Goal: Information Seeking & Learning: Find specific fact

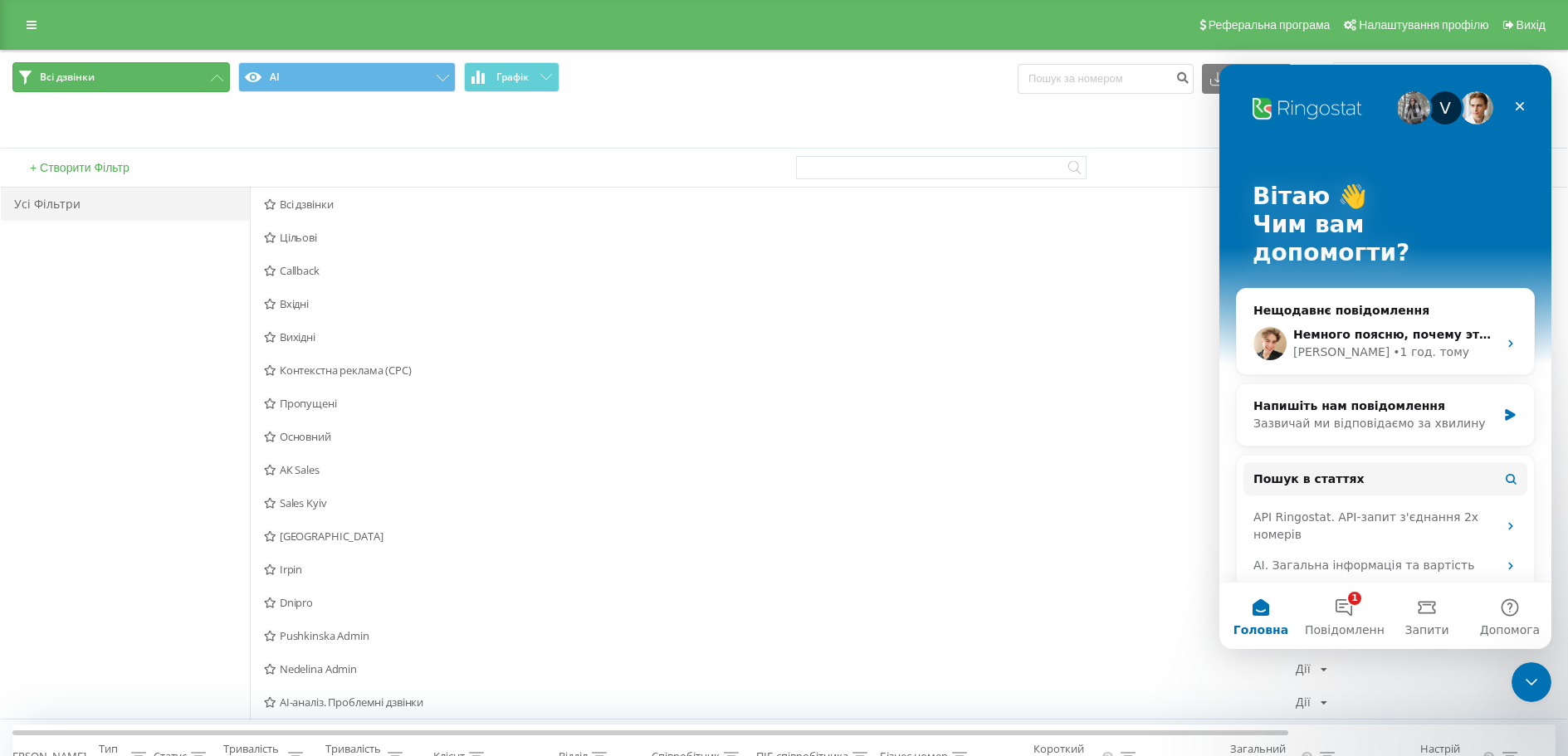
click at [69, 72] on span "Всі дзвінки" at bounding box center [66, 76] width 54 height 13
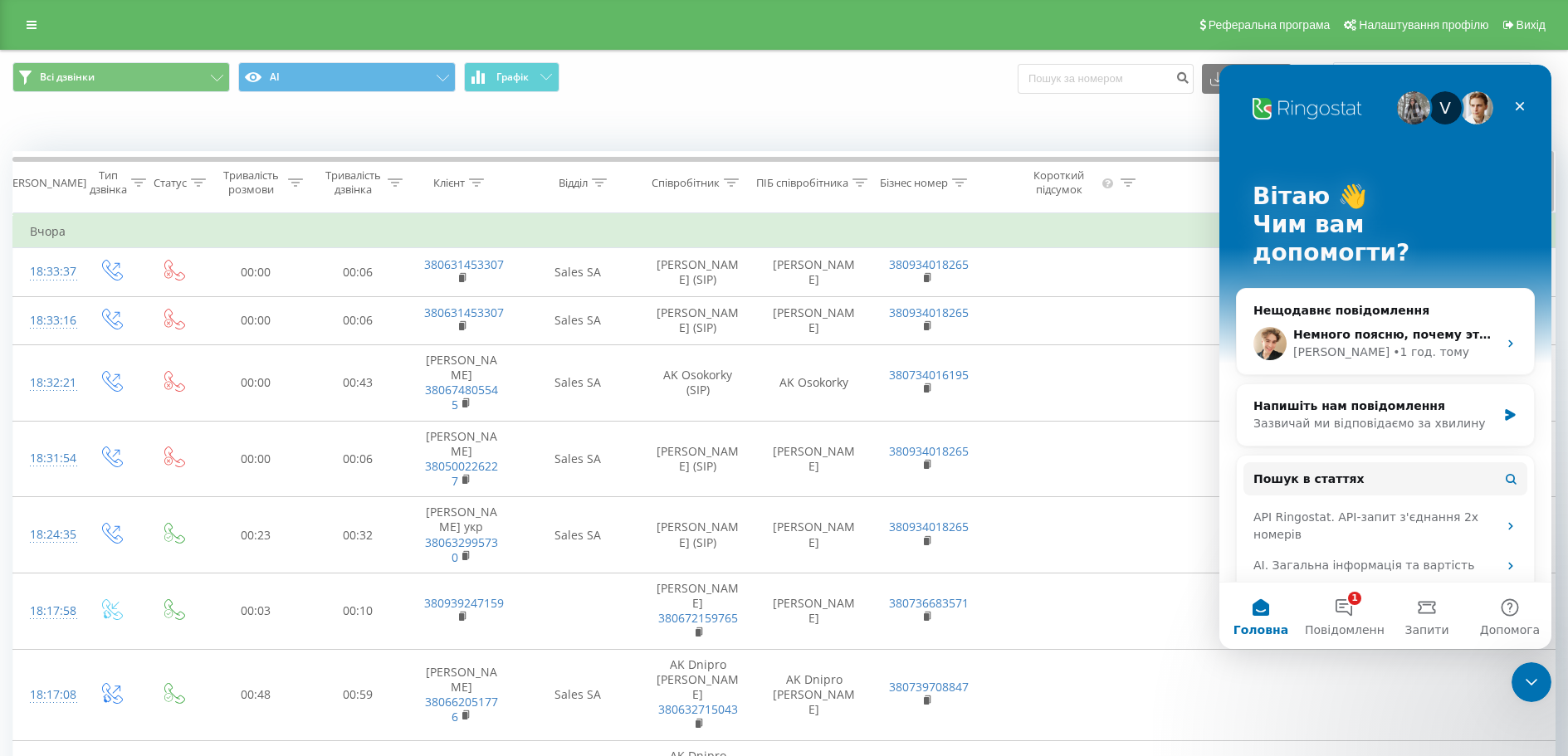
click at [480, 178] on icon at bounding box center [475, 182] width 15 height 8
click at [460, 302] on input "text" at bounding box center [461, 301] width 146 height 29
paste input "380672356977"
type input "380672356977"
click at [507, 345] on span "OK" at bounding box center [496, 334] width 47 height 26
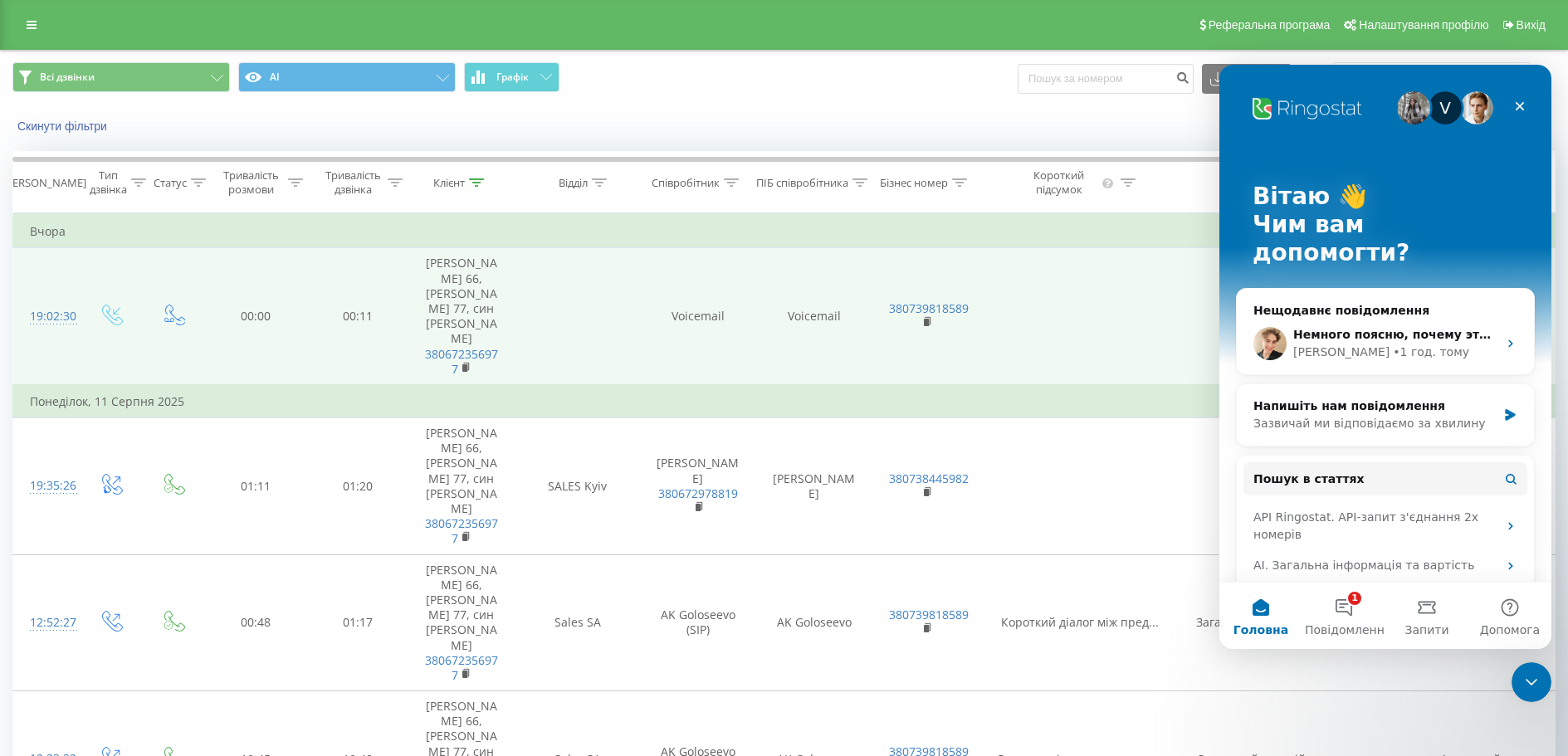
click at [56, 300] on div "19:02:30" at bounding box center [47, 316] width 34 height 33
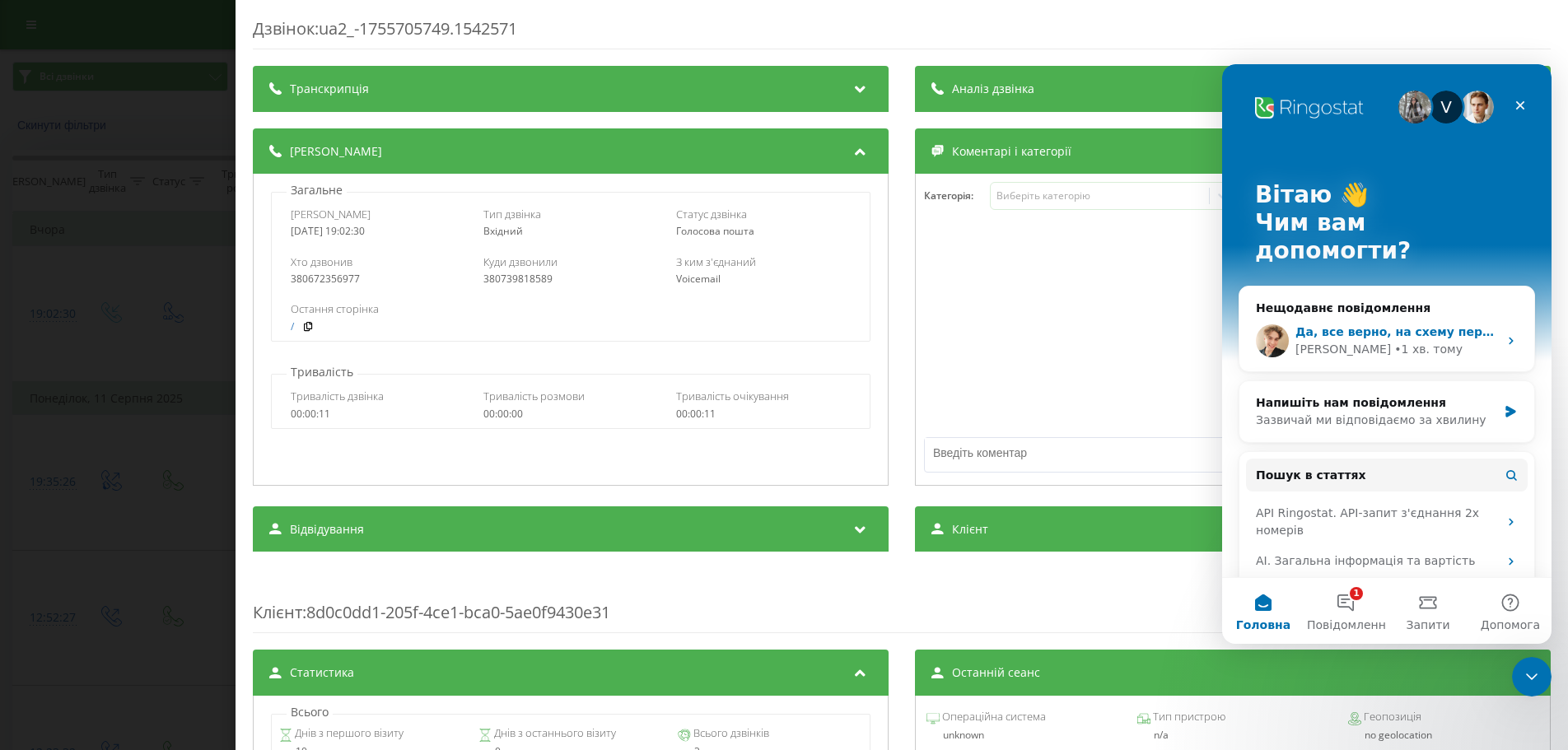
click at [1355, 311] on div "Да, все верно, на схему переадресации это не влияет, и правки в самой схеме мы …" at bounding box center [1387, 341] width 295 height 61
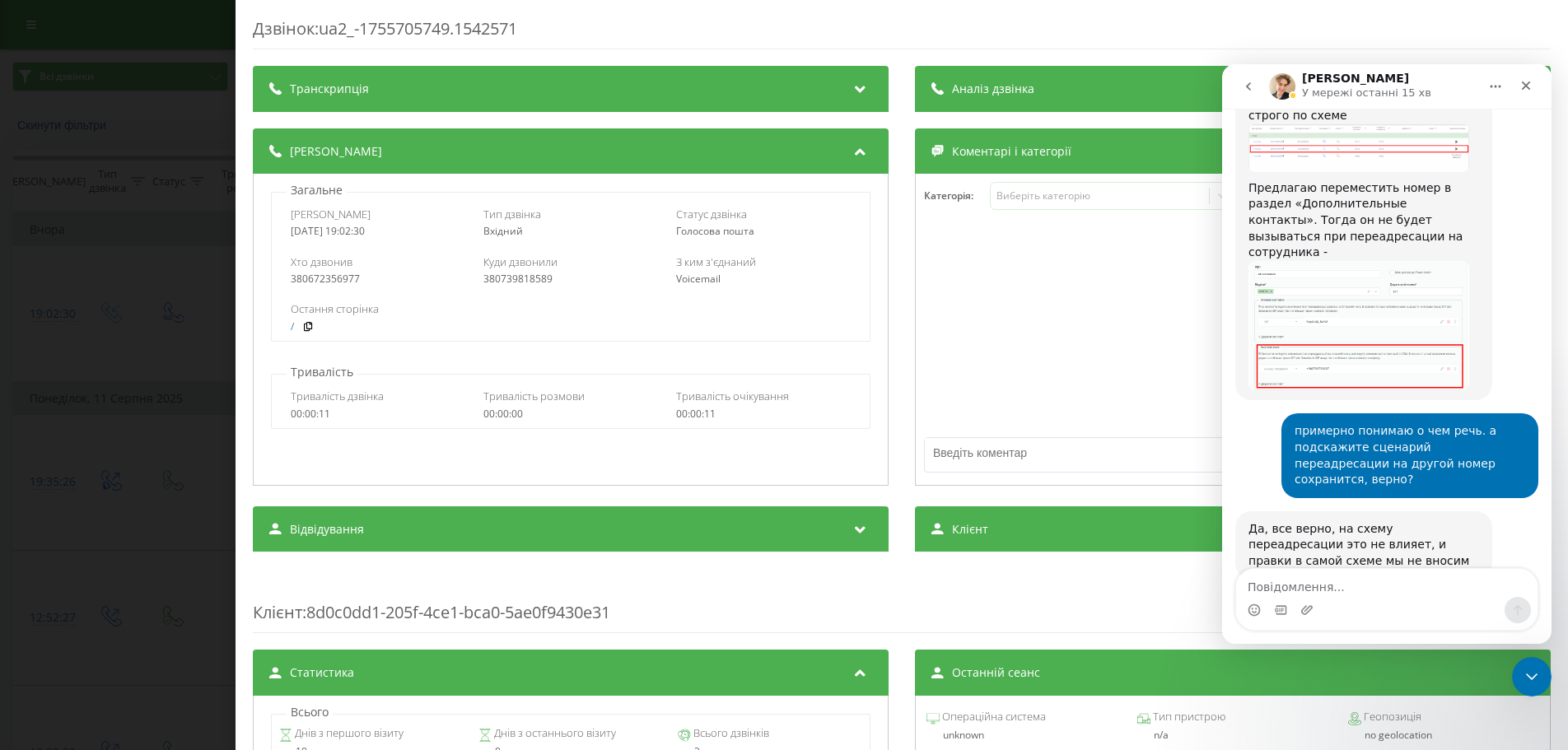
scroll to position [3051, 0]
click at [1101, 403] on div at bounding box center [1233, 329] width 634 height 198
click at [1527, 666] on icon "Закрити програму для спілкування Intercom" at bounding box center [1530, 674] width 20 height 20
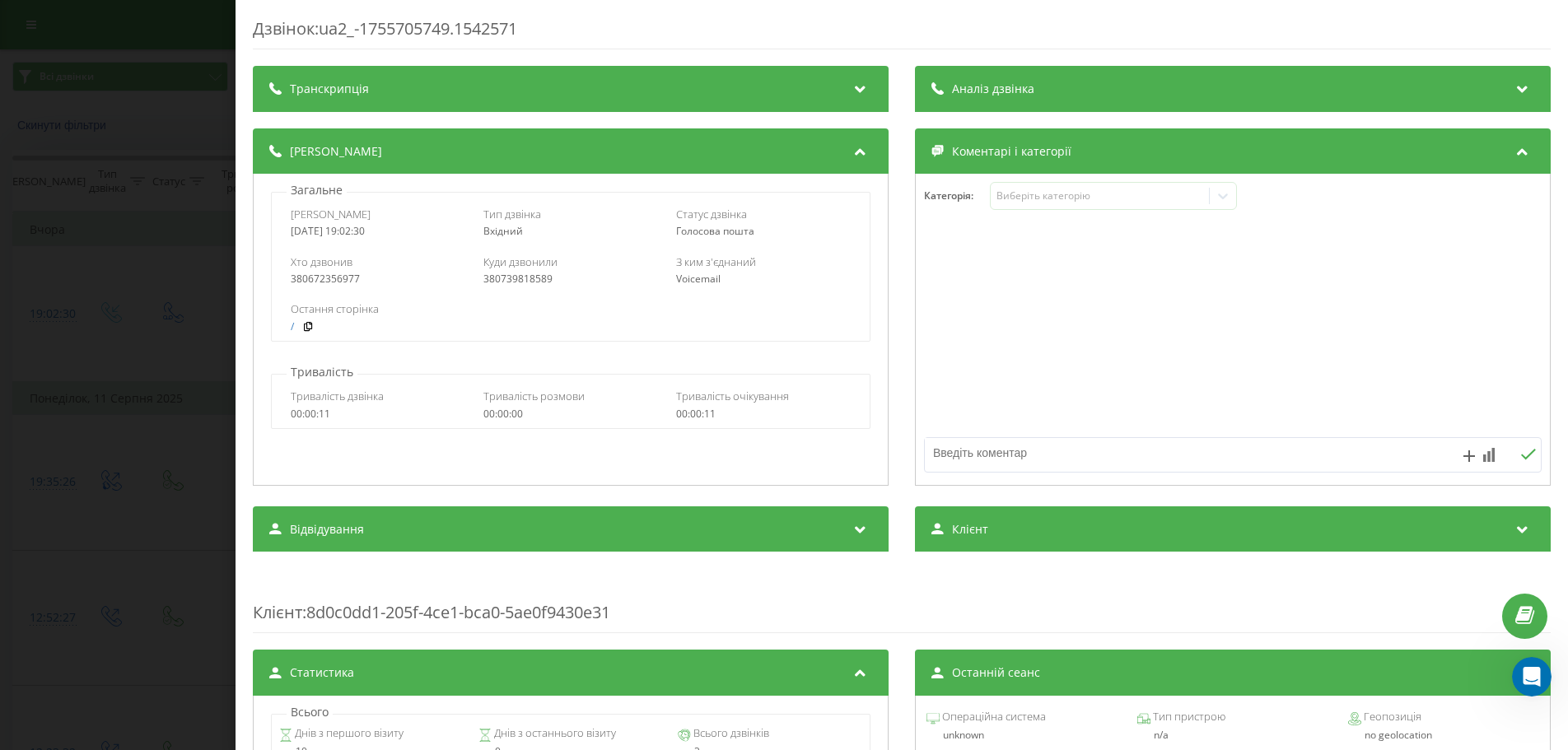
click at [995, 76] on div "Аналіз дзвінка" at bounding box center [1233, 88] width 636 height 46
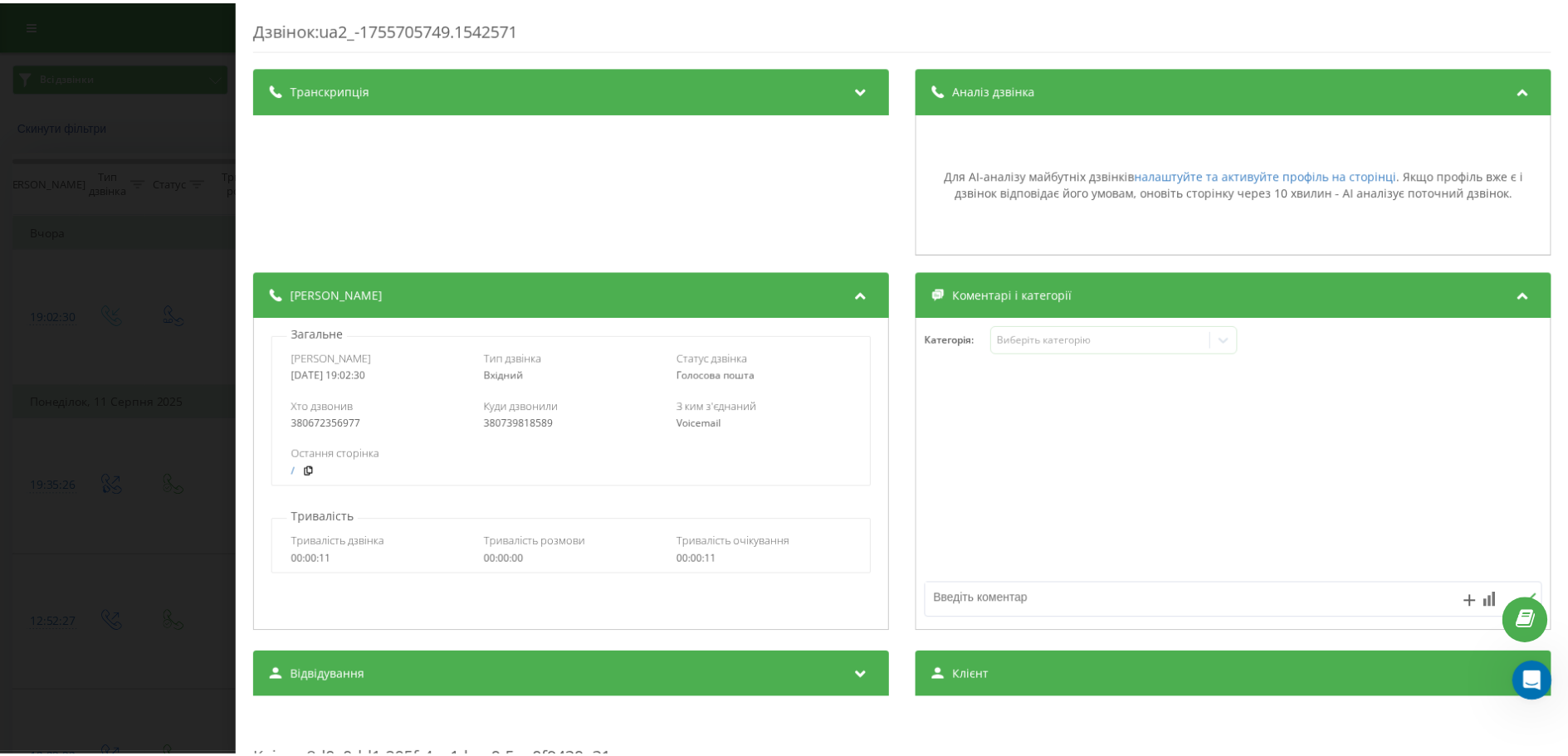
scroll to position [3139, 0]
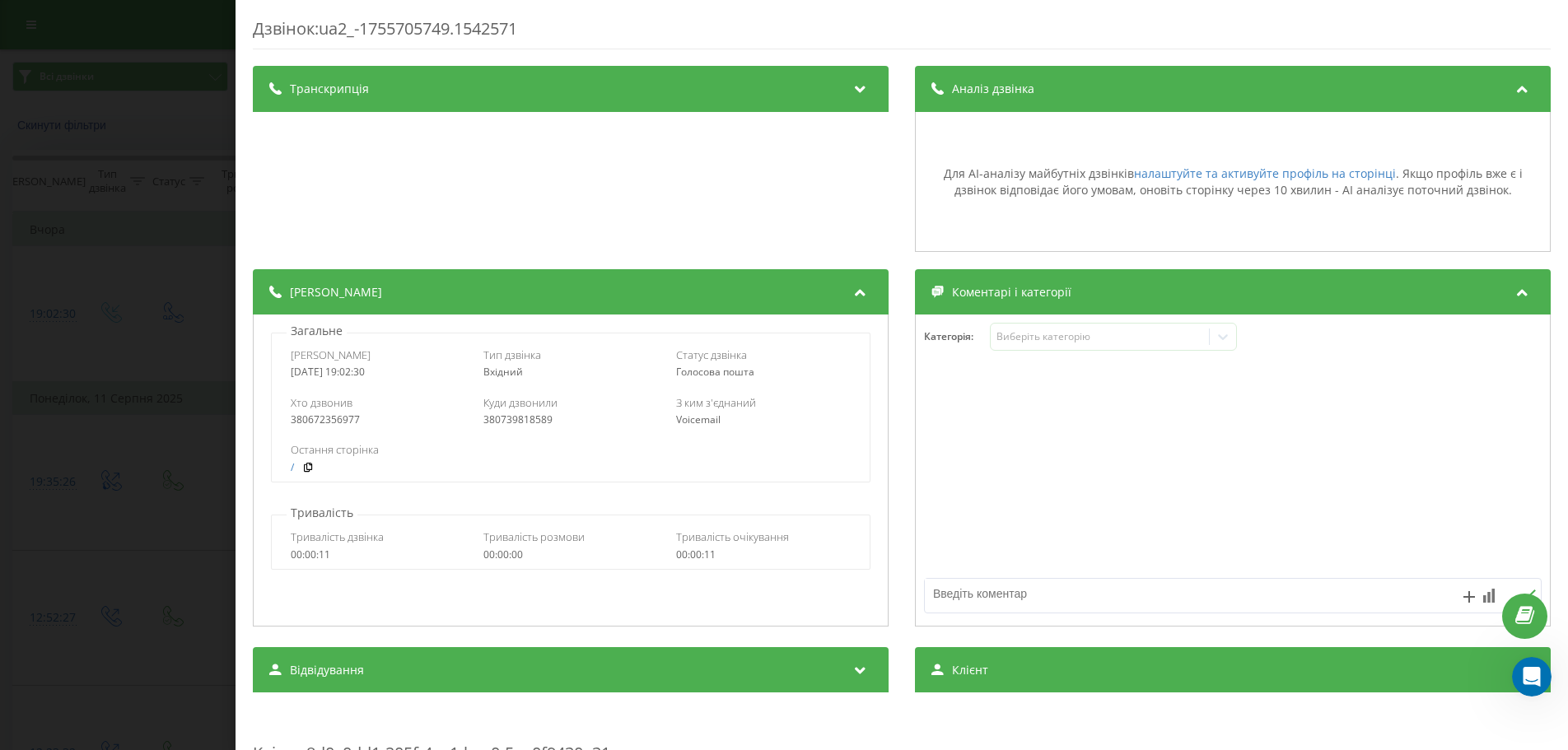
click at [995, 76] on div "Аналіз дзвінка" at bounding box center [1233, 88] width 636 height 46
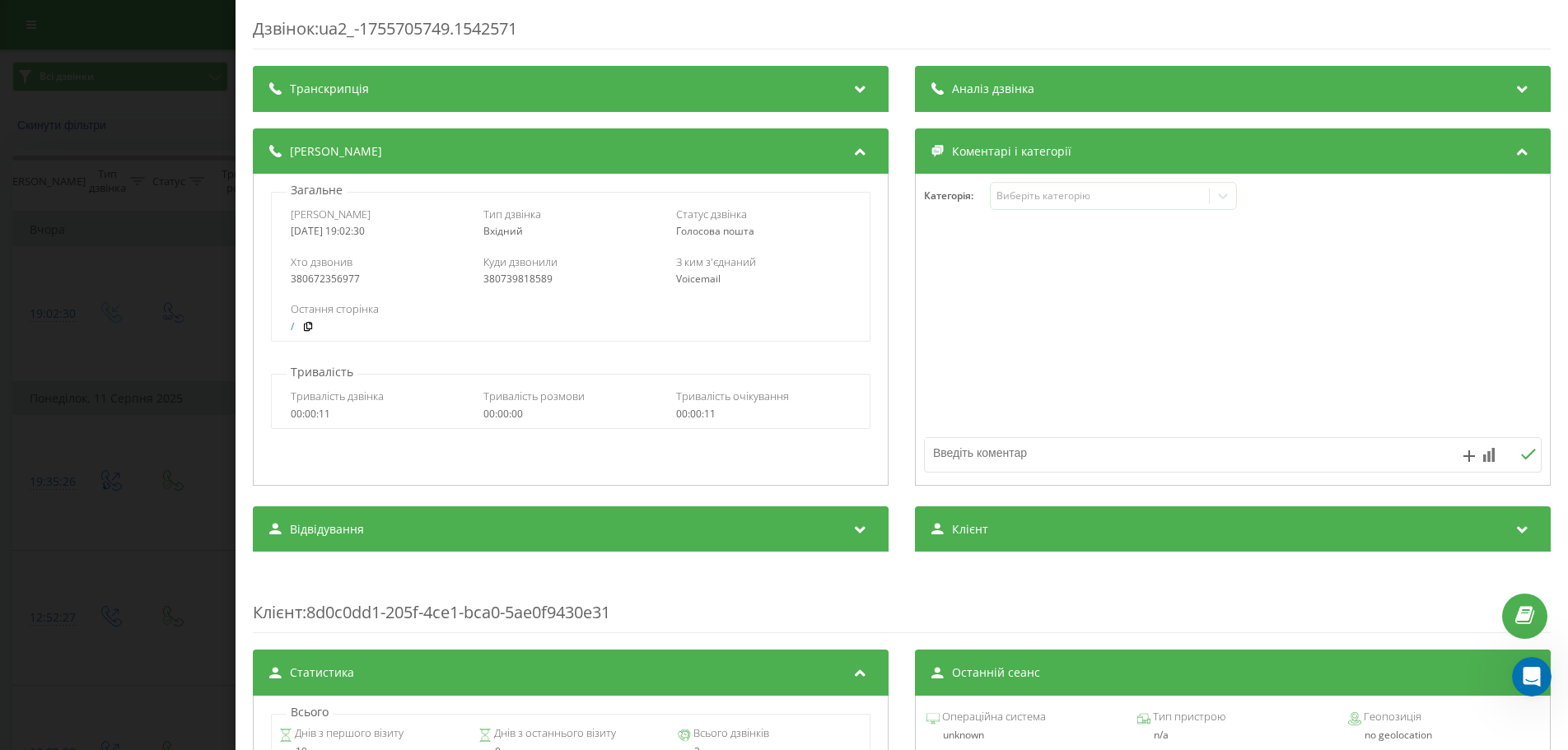
click at [681, 84] on div "Транскрипція" at bounding box center [570, 88] width 636 height 46
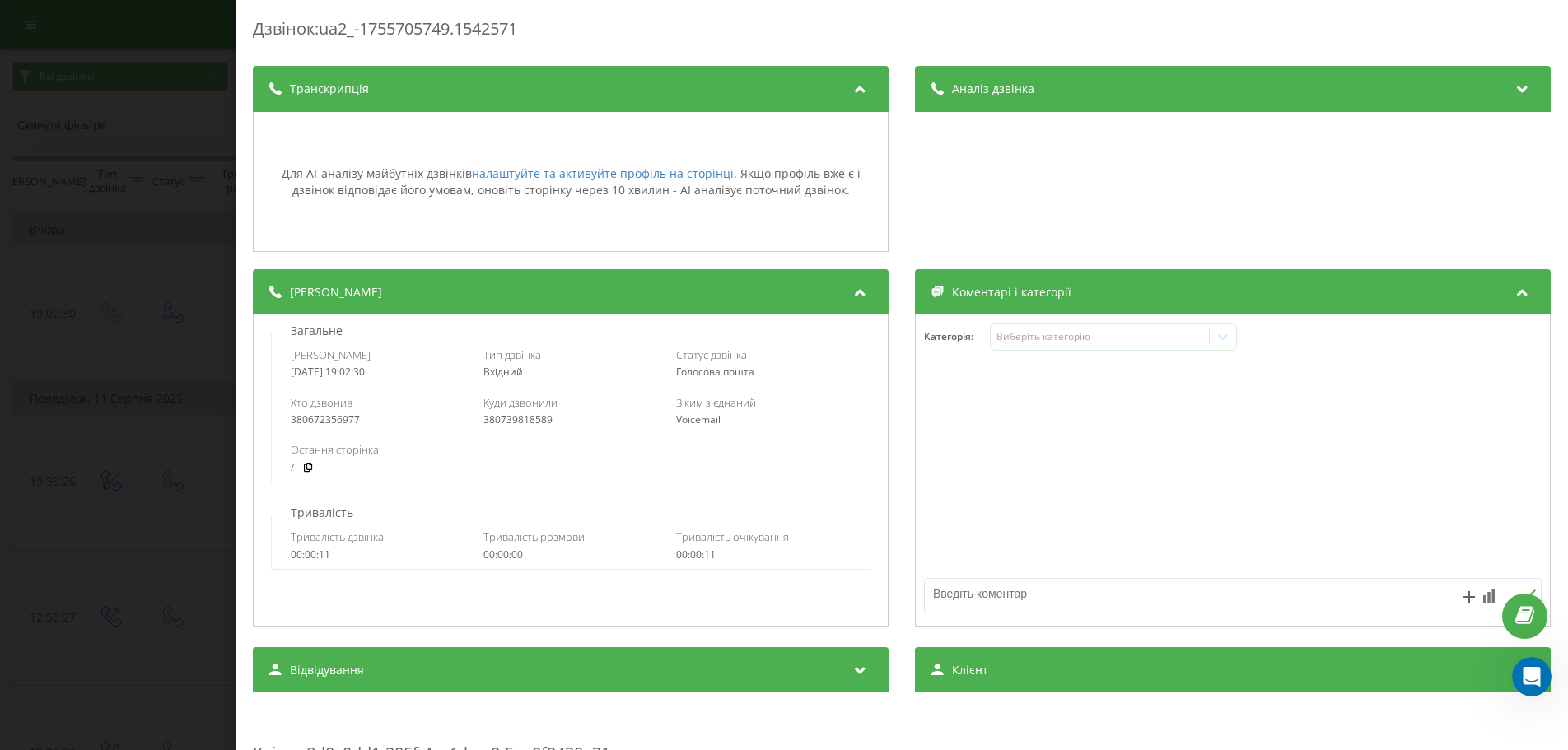
click at [681, 84] on div "Транскрипція" at bounding box center [570, 88] width 636 height 46
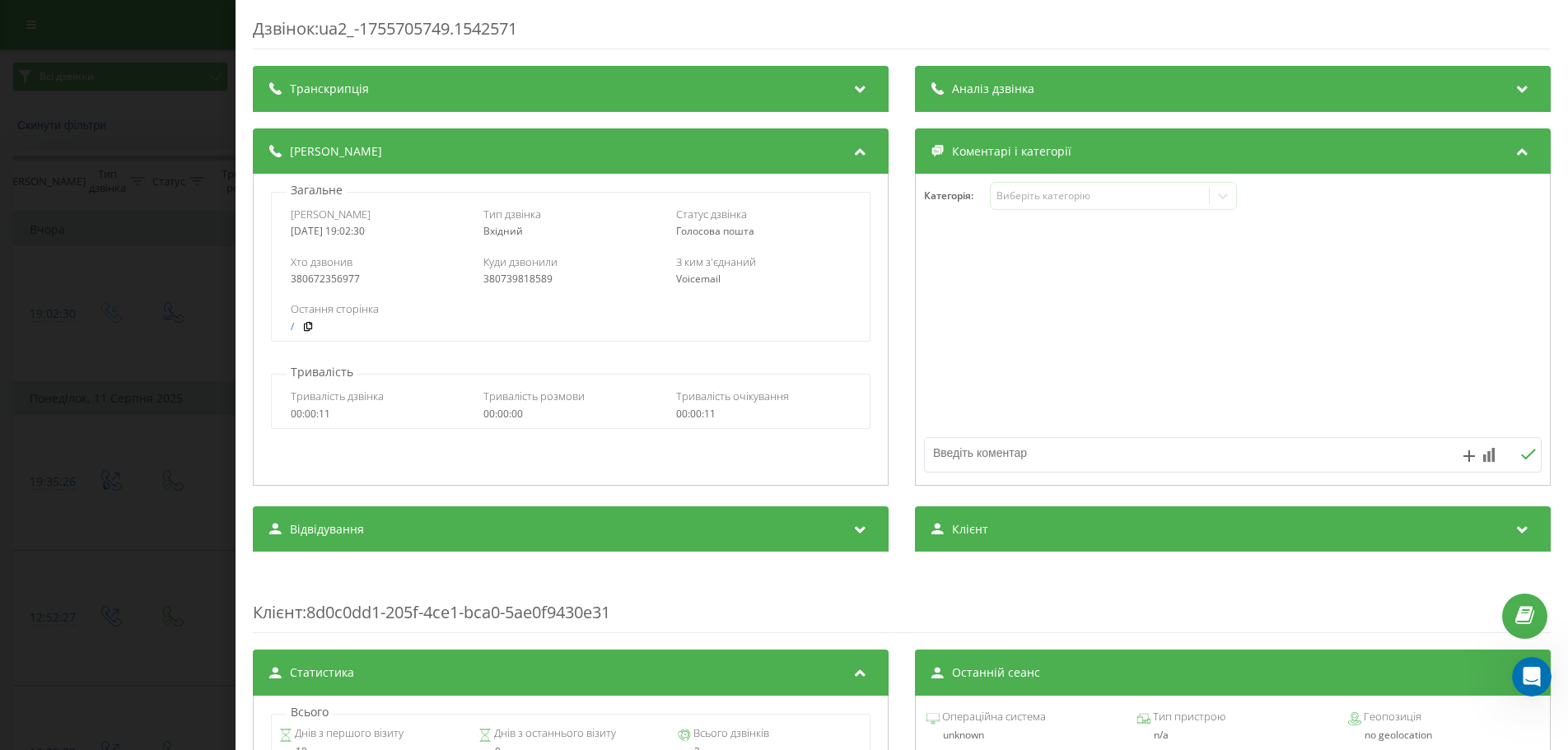
click at [103, 243] on div "Дзвінок : ua2_-1755705749.1542571 Транскрипція Для AI-аналізу майбутніх дзвінкі…" at bounding box center [784, 375] width 1568 height 750
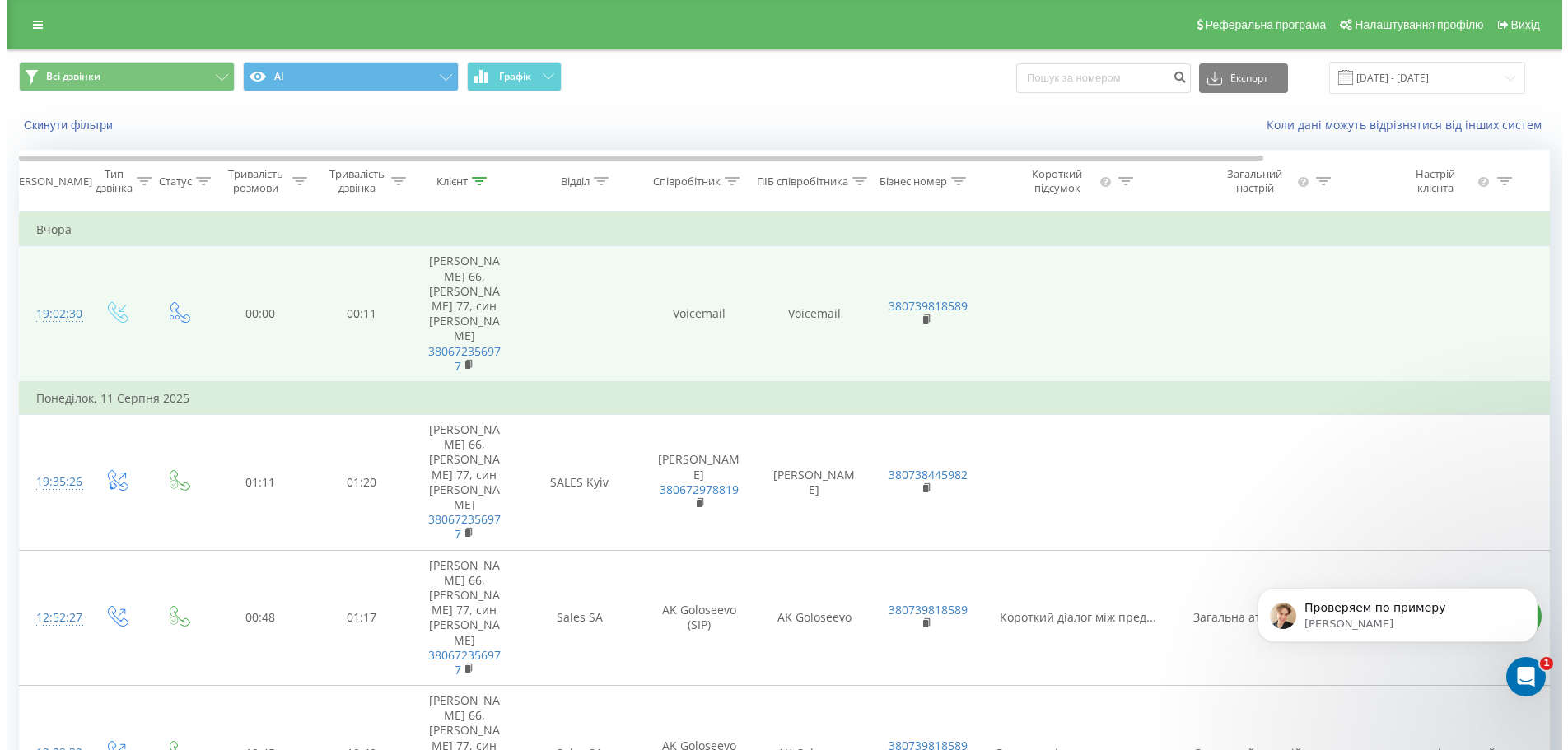
scroll to position [83, 0]
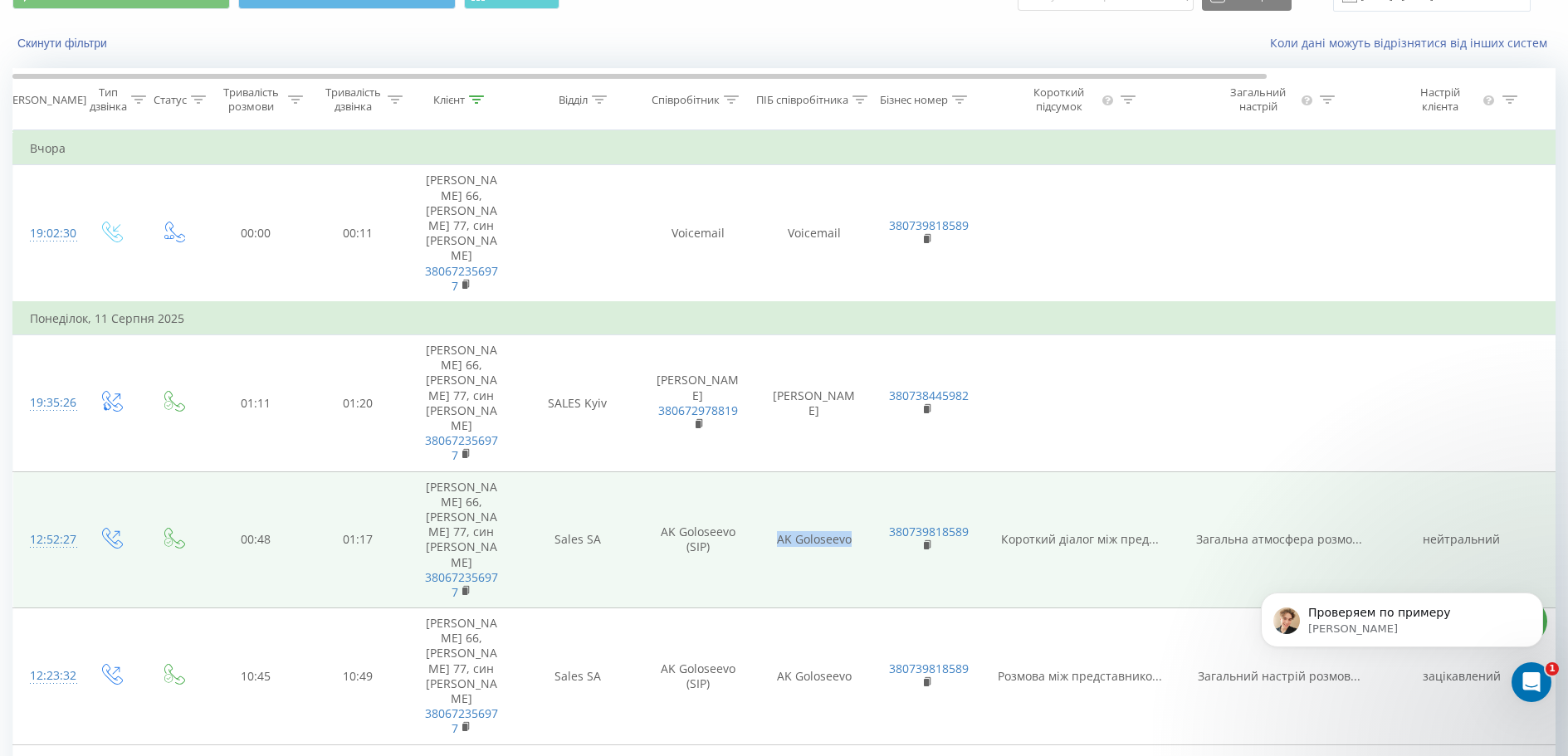
drag, startPoint x: 773, startPoint y: 428, endPoint x: 851, endPoint y: 435, distance: 78.3
click at [851, 472] on td "AK Goloseevo" at bounding box center [813, 540] width 116 height 137
click at [849, 472] on td "AK Goloseevo" at bounding box center [813, 540] width 116 height 137
click at [725, 472] on td "AK Goloseevo (SIP)" at bounding box center [697, 540] width 116 height 137
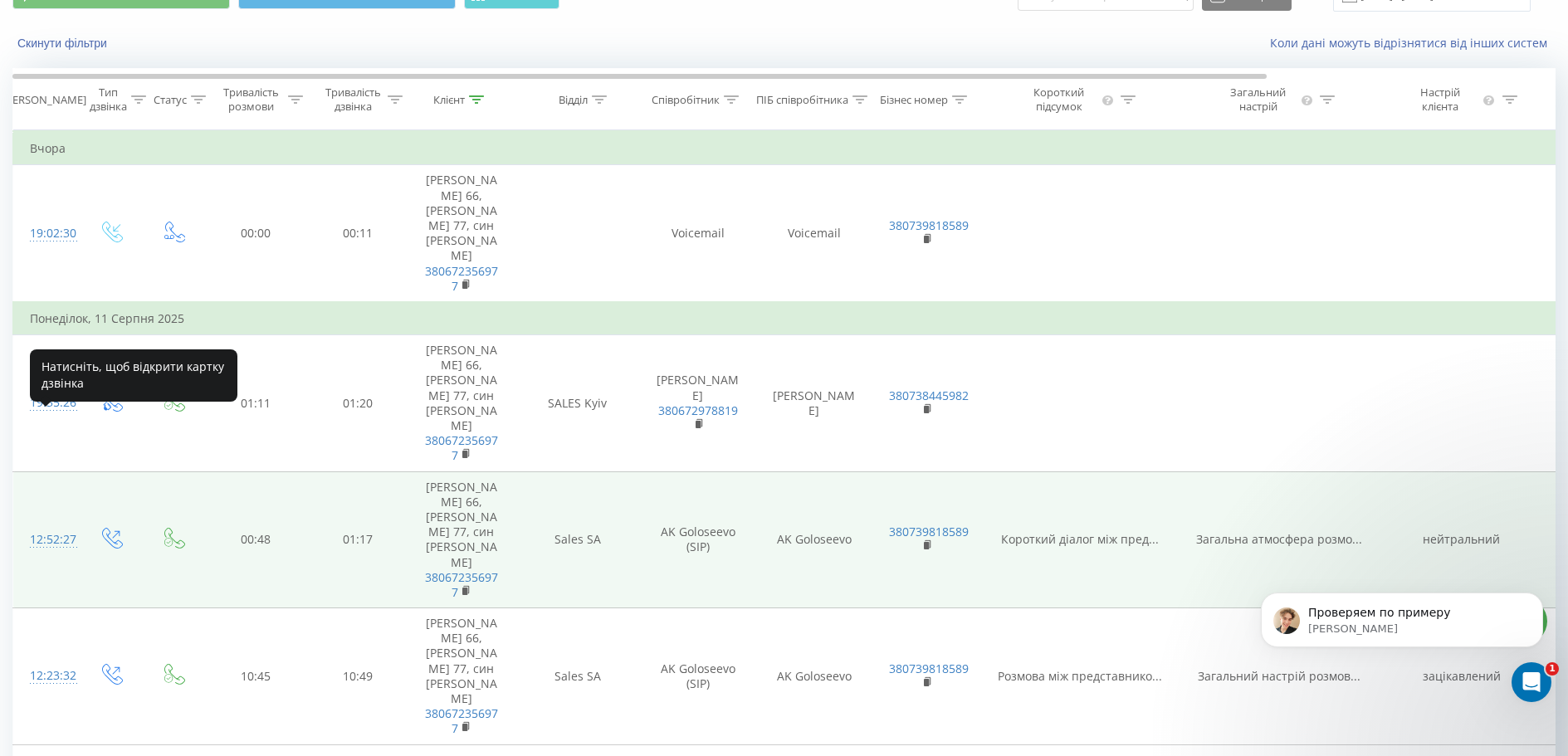
click at [53, 524] on div "12:52:27" at bounding box center [47, 540] width 34 height 33
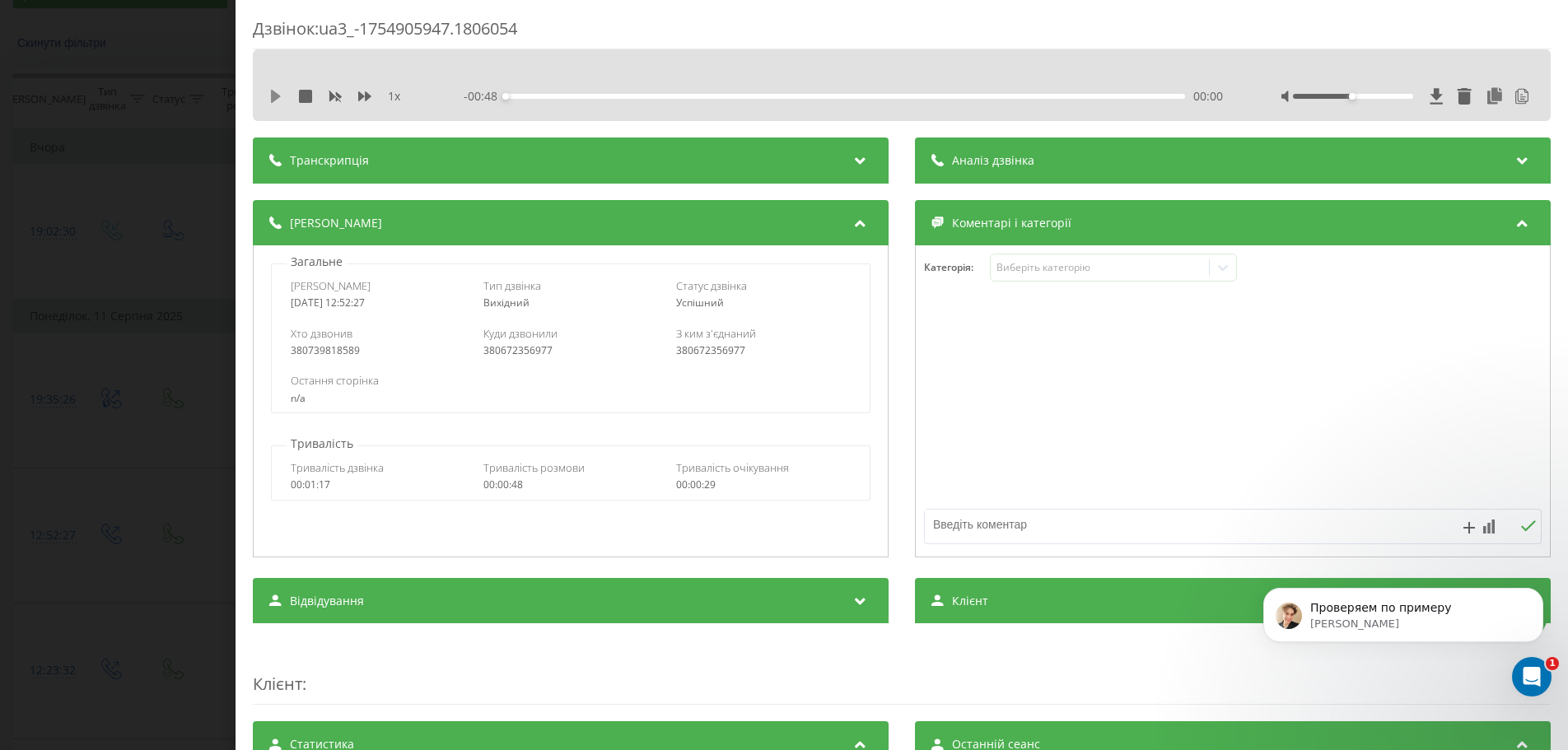
click at [272, 101] on icon at bounding box center [276, 95] width 10 height 13
click at [800, 157] on div "Транскрипція" at bounding box center [570, 160] width 636 height 46
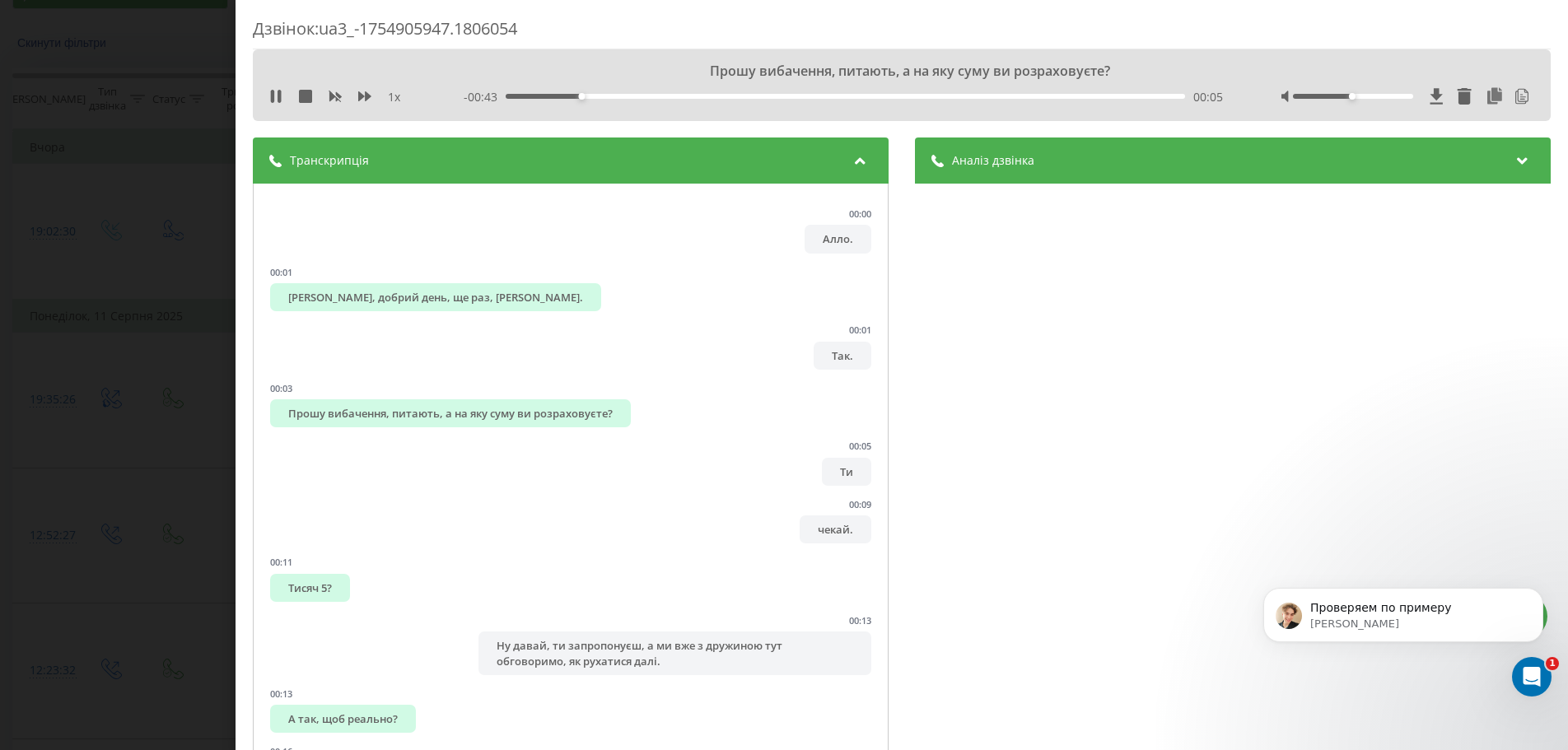
click at [1016, 160] on span "Аналіз дзвінка" at bounding box center [994, 160] width 83 height 17
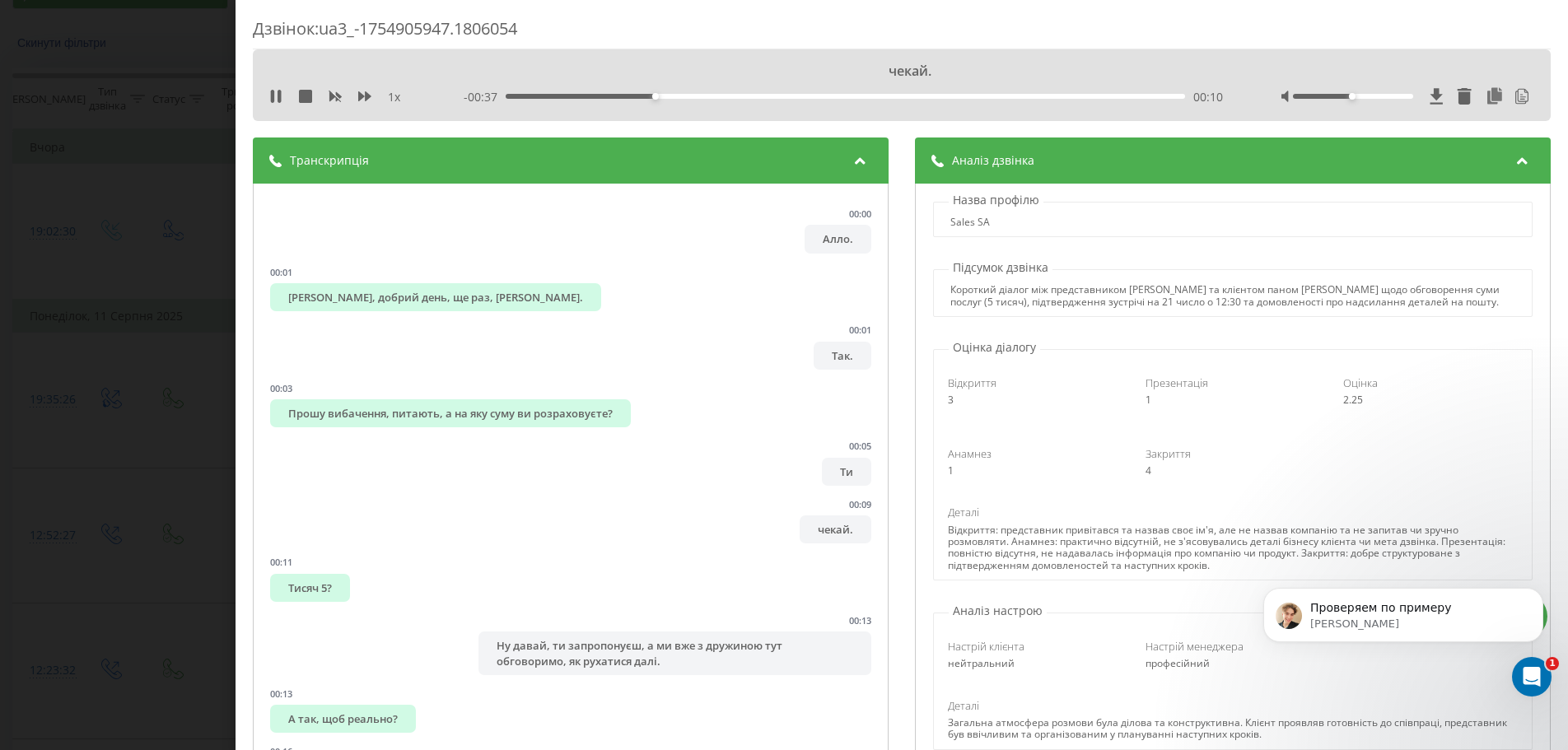
click at [1016, 160] on span "Аналіз дзвінка" at bounding box center [994, 160] width 83 height 17
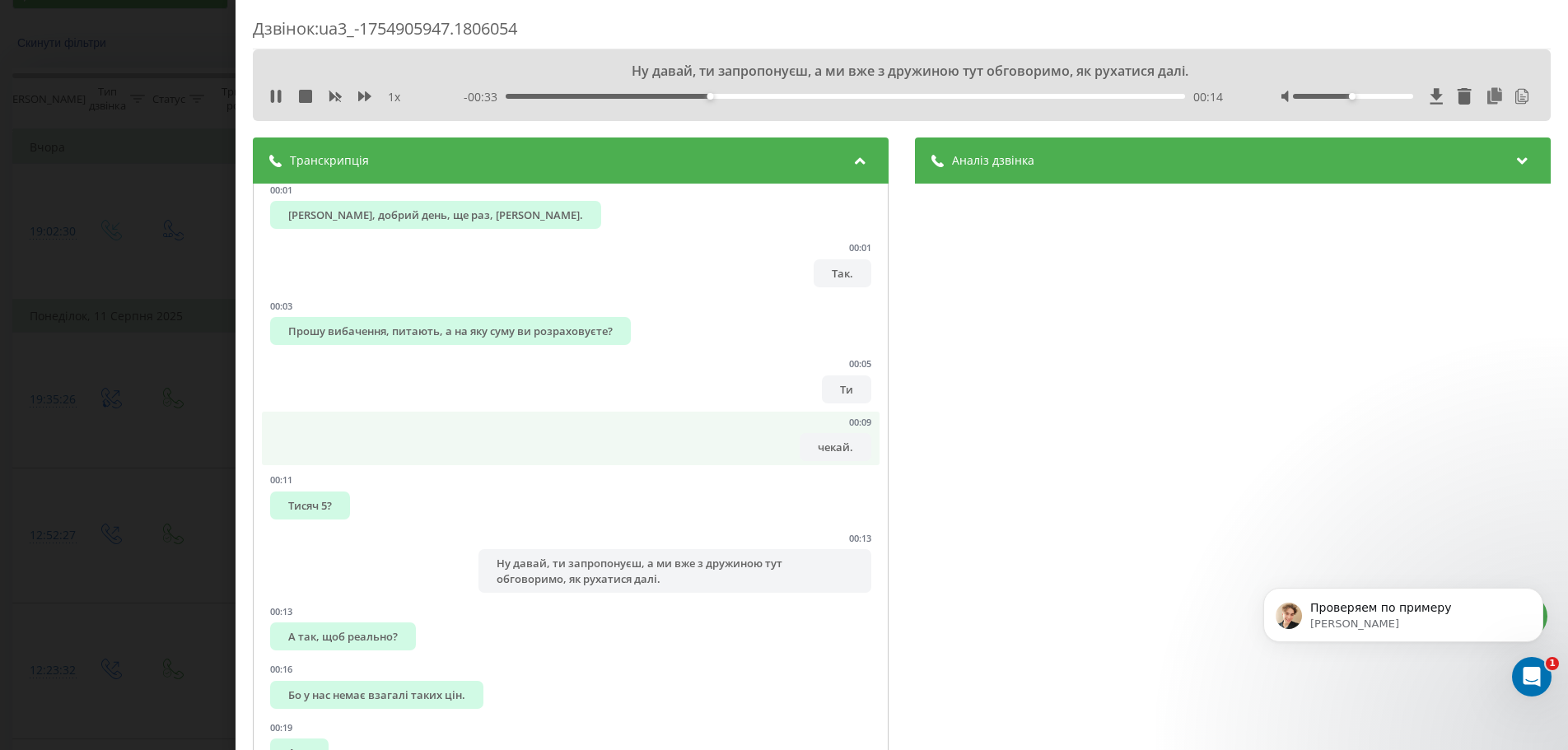
scroll to position [165, 0]
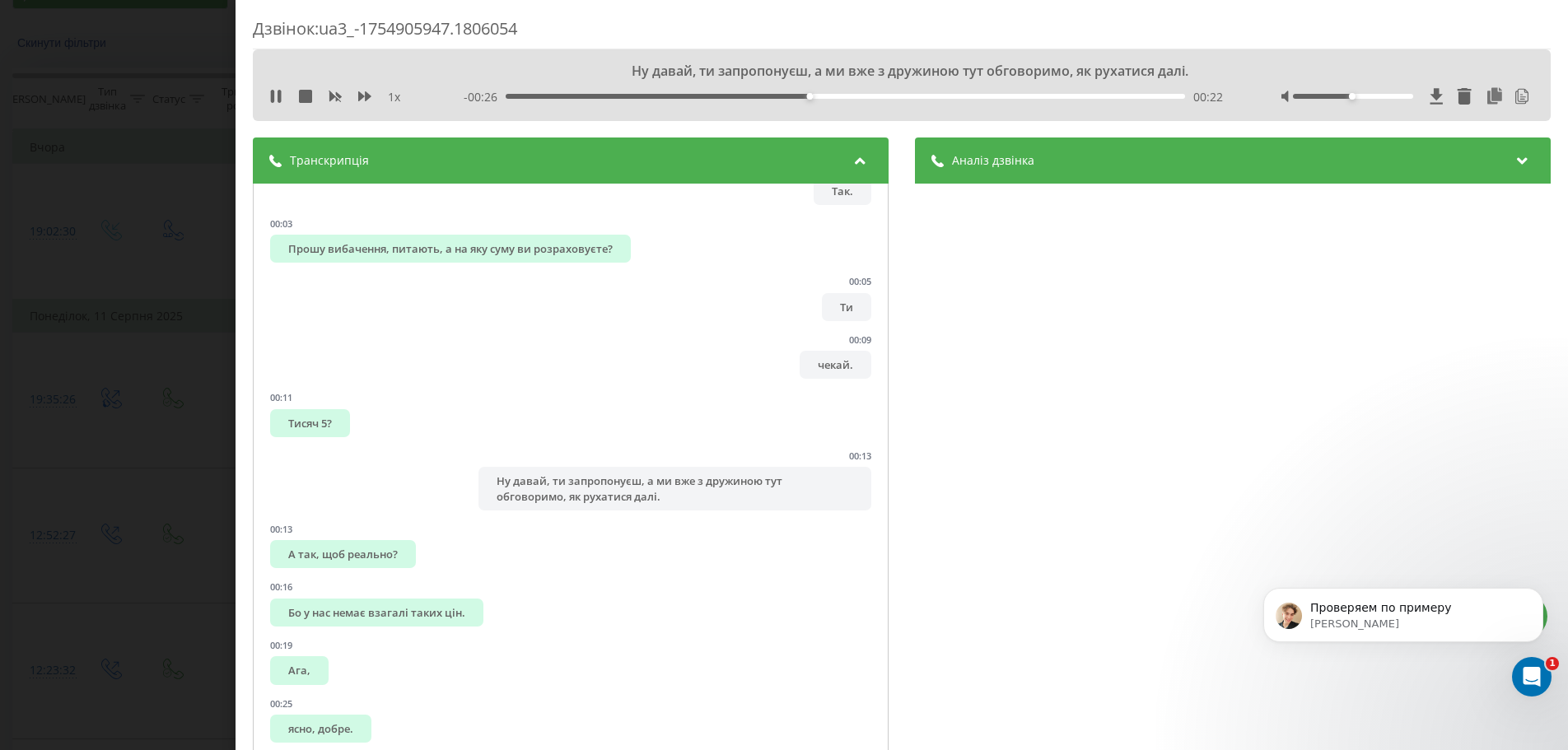
click at [944, 475] on div "Аналіз дзвінка Назва профілю Sales SA Підсумок дзвінка Короткий діалог між пред…" at bounding box center [1233, 448] width 636 height 622
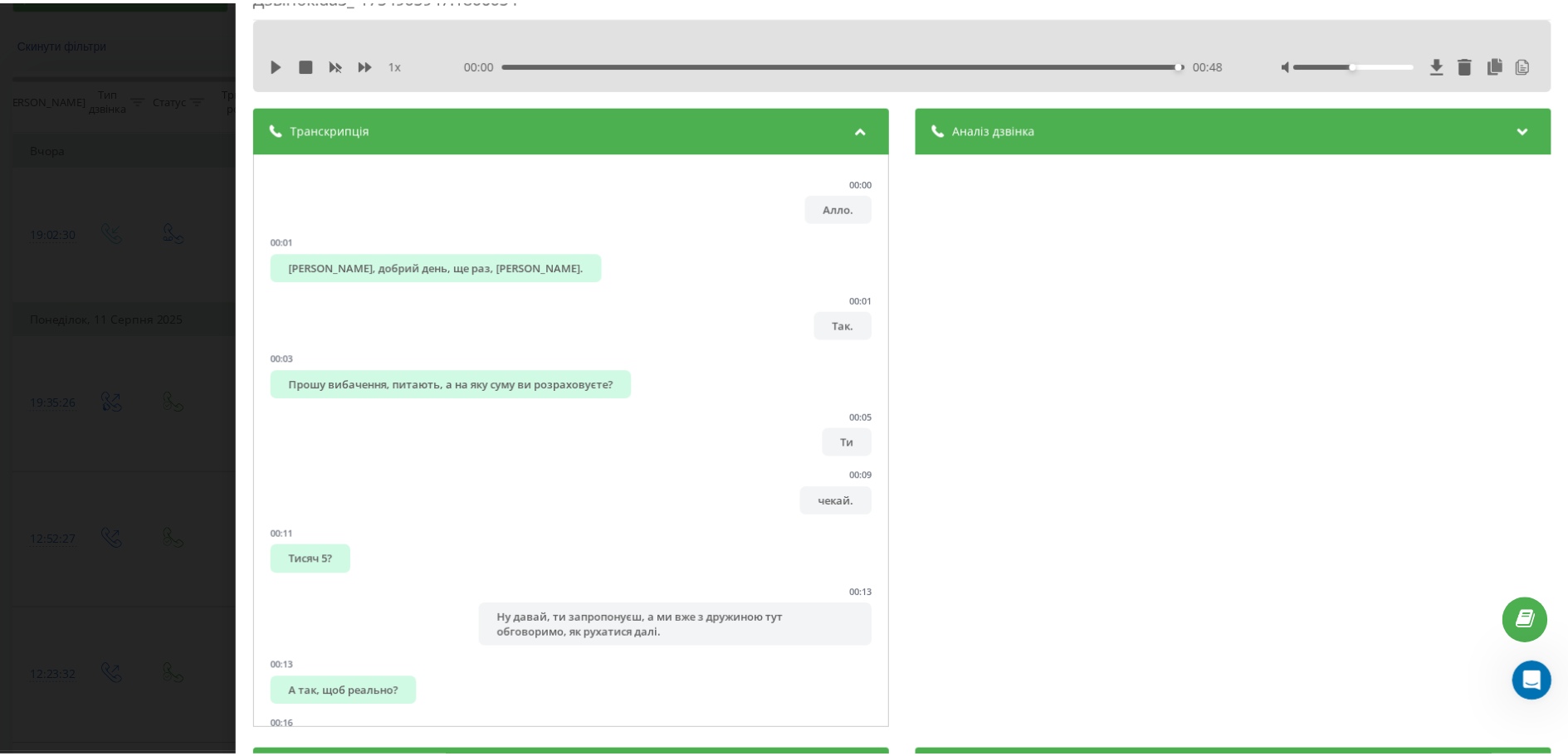
scroll to position [0, 0]
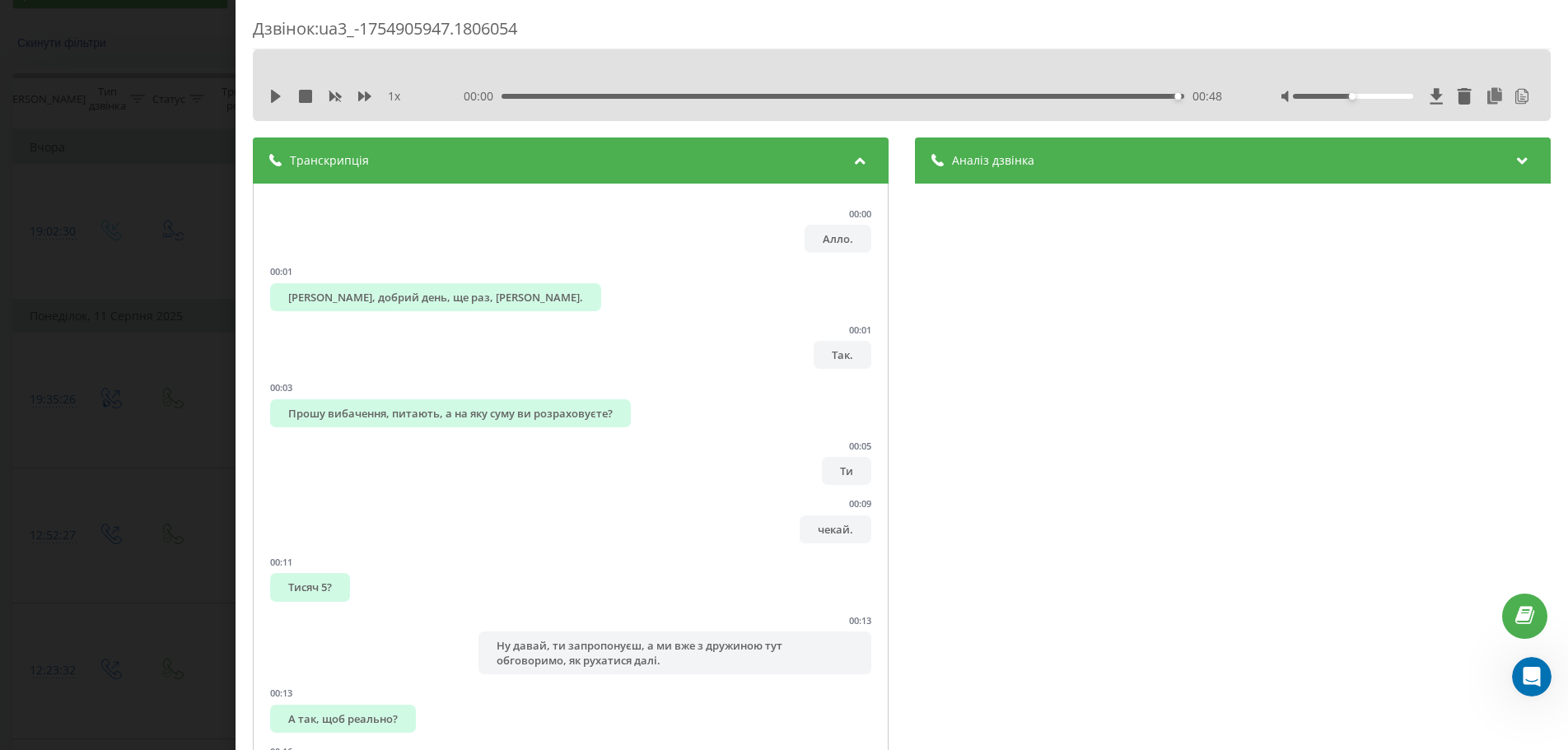
click at [131, 306] on div "Дзвінок : ua3_-1754905947.1806054 1 x 00:00 00:48 00:48 Транскрипція 00:00 Алло…" at bounding box center [784, 375] width 1568 height 750
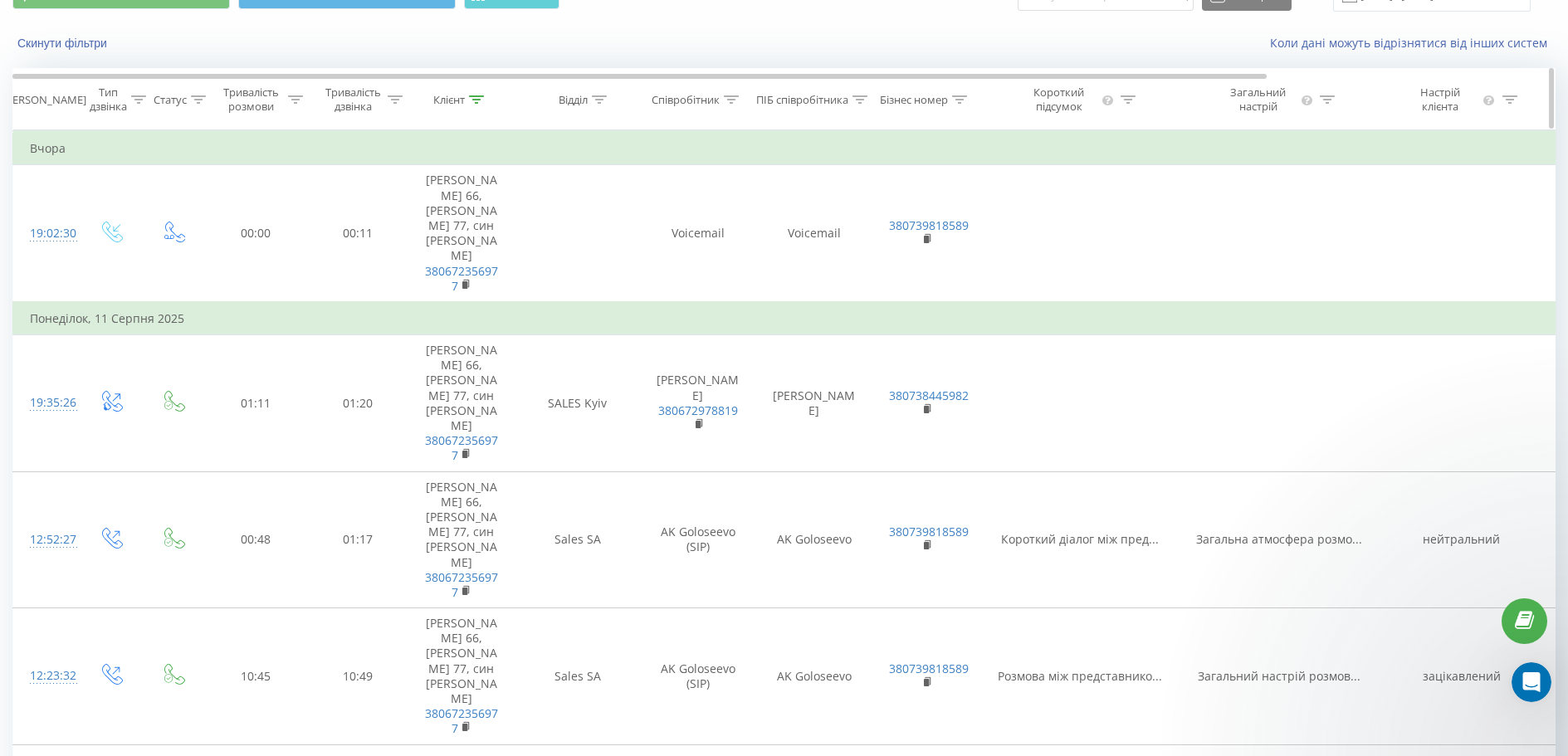
scroll to position [3444, 0]
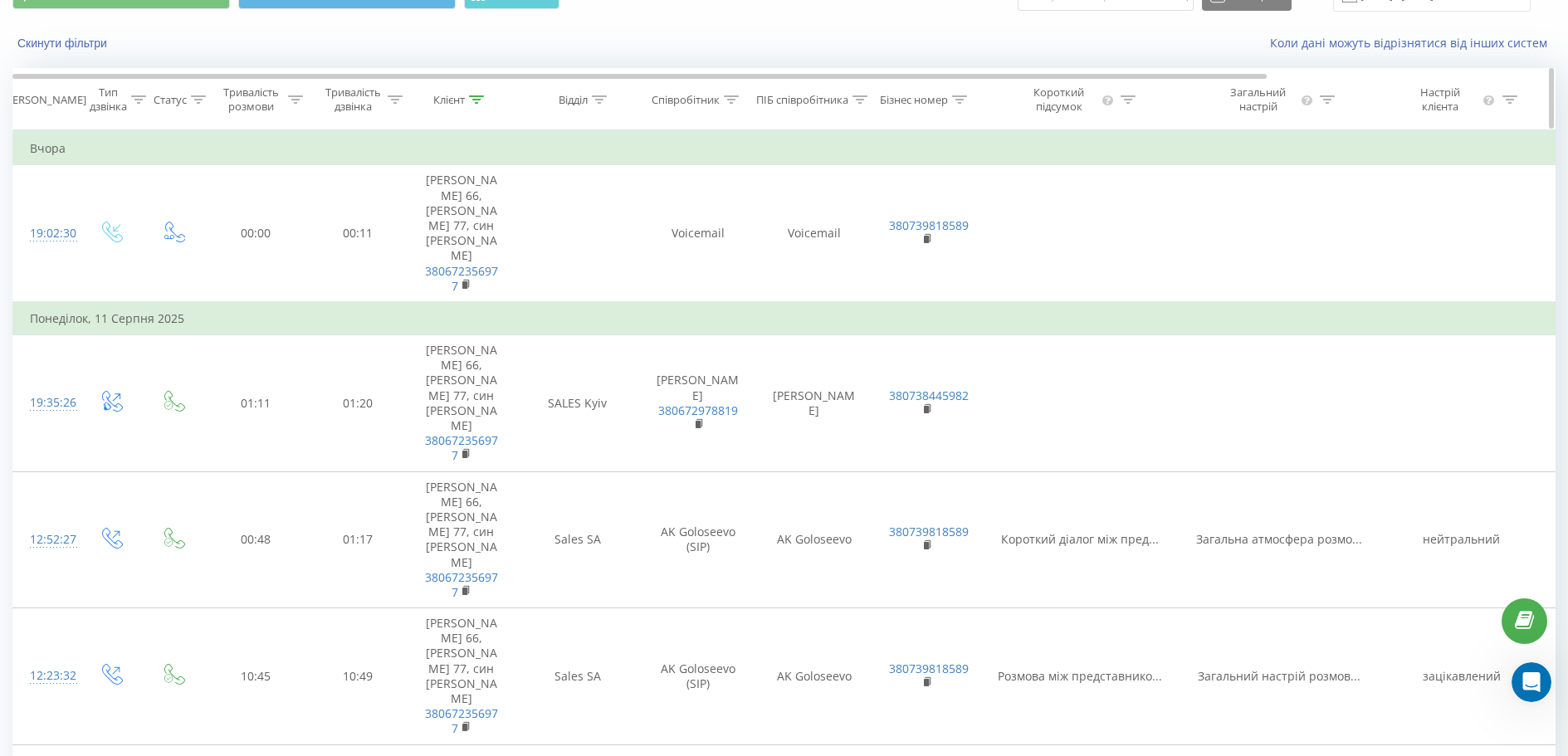
click at [139, 96] on icon at bounding box center [138, 99] width 15 height 8
click at [129, 176] on div at bounding box center [103, 180] width 118 height 16
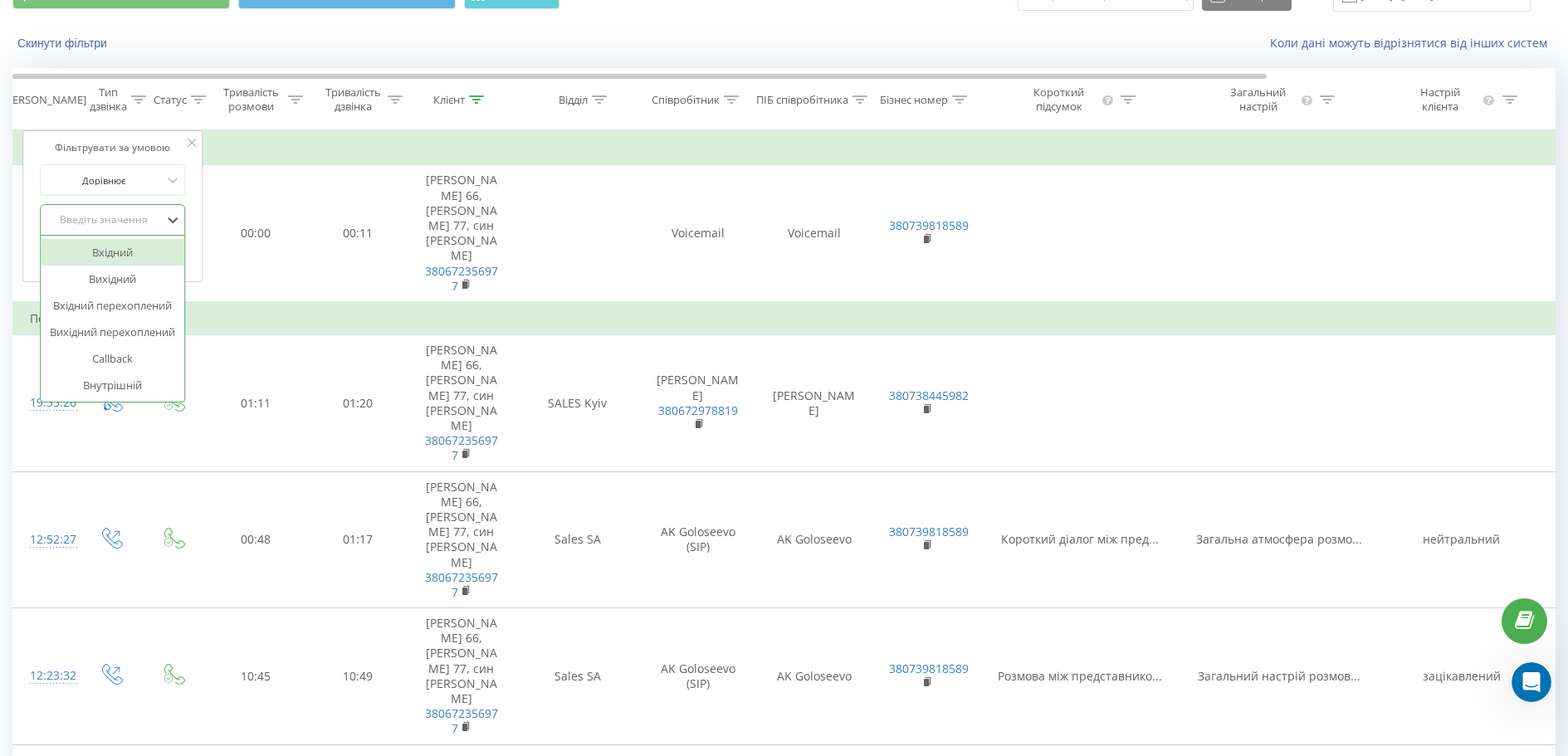
click at [132, 215] on div "Введіть значення" at bounding box center [103, 219] width 118 height 13
click at [209, 124] on th "Тривалість розмови" at bounding box center [256, 100] width 104 height 61
click at [202, 102] on icon at bounding box center [198, 99] width 15 height 8
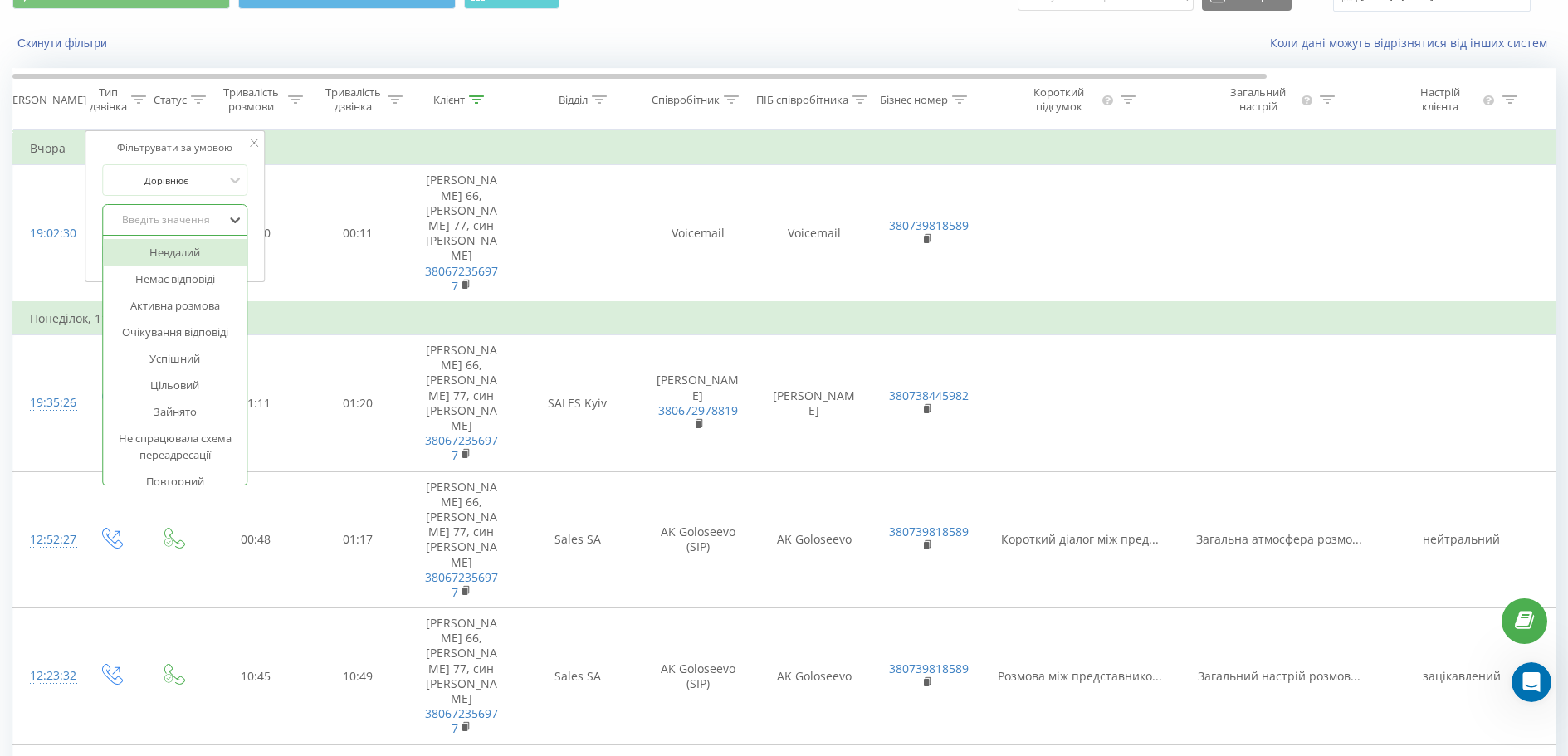
click at [179, 218] on div "Введіть значення" at bounding box center [165, 219] width 118 height 13
click at [141, 342] on div "Голосова пошта" at bounding box center [175, 342] width 145 height 27
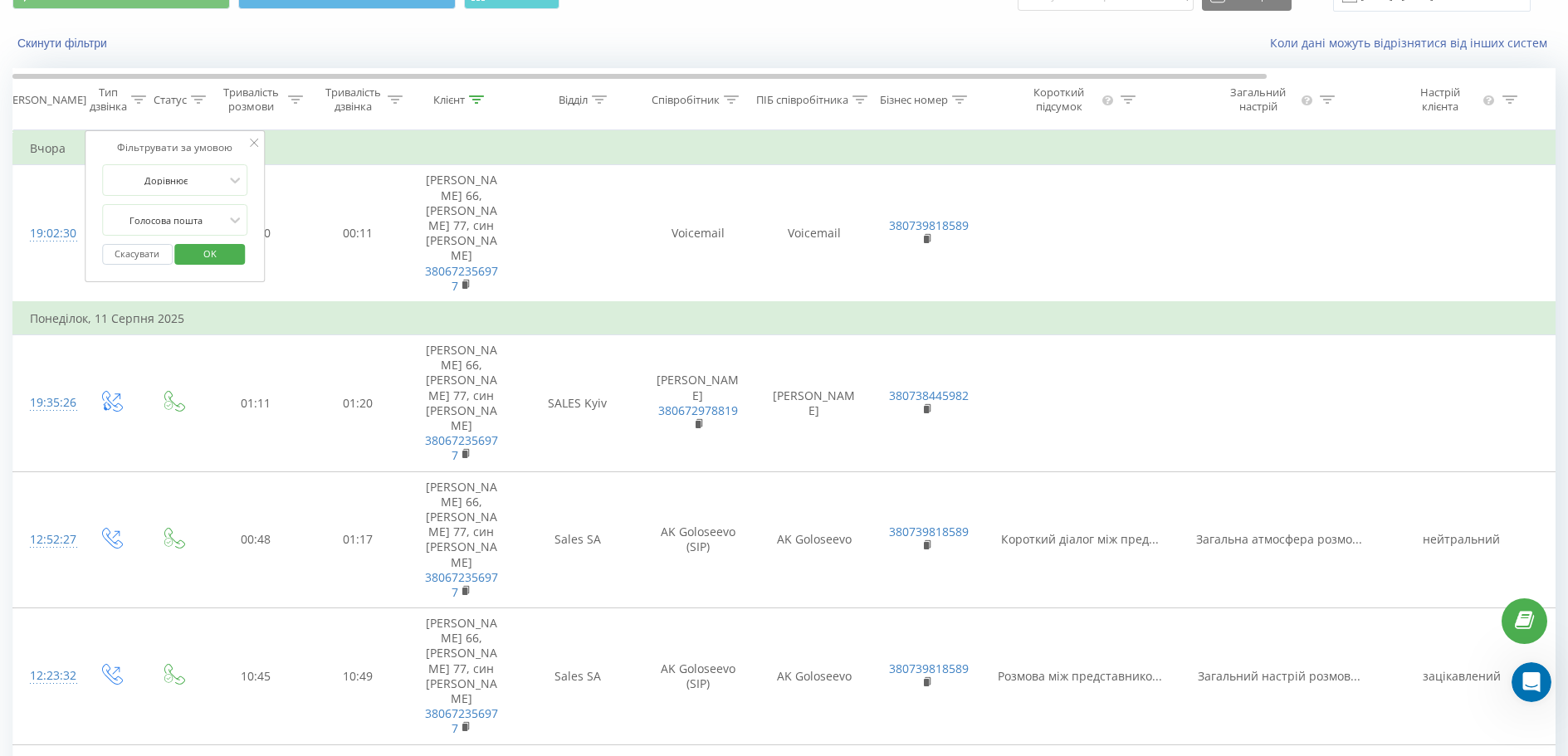
click at [209, 254] on span "OK" at bounding box center [210, 254] width 47 height 26
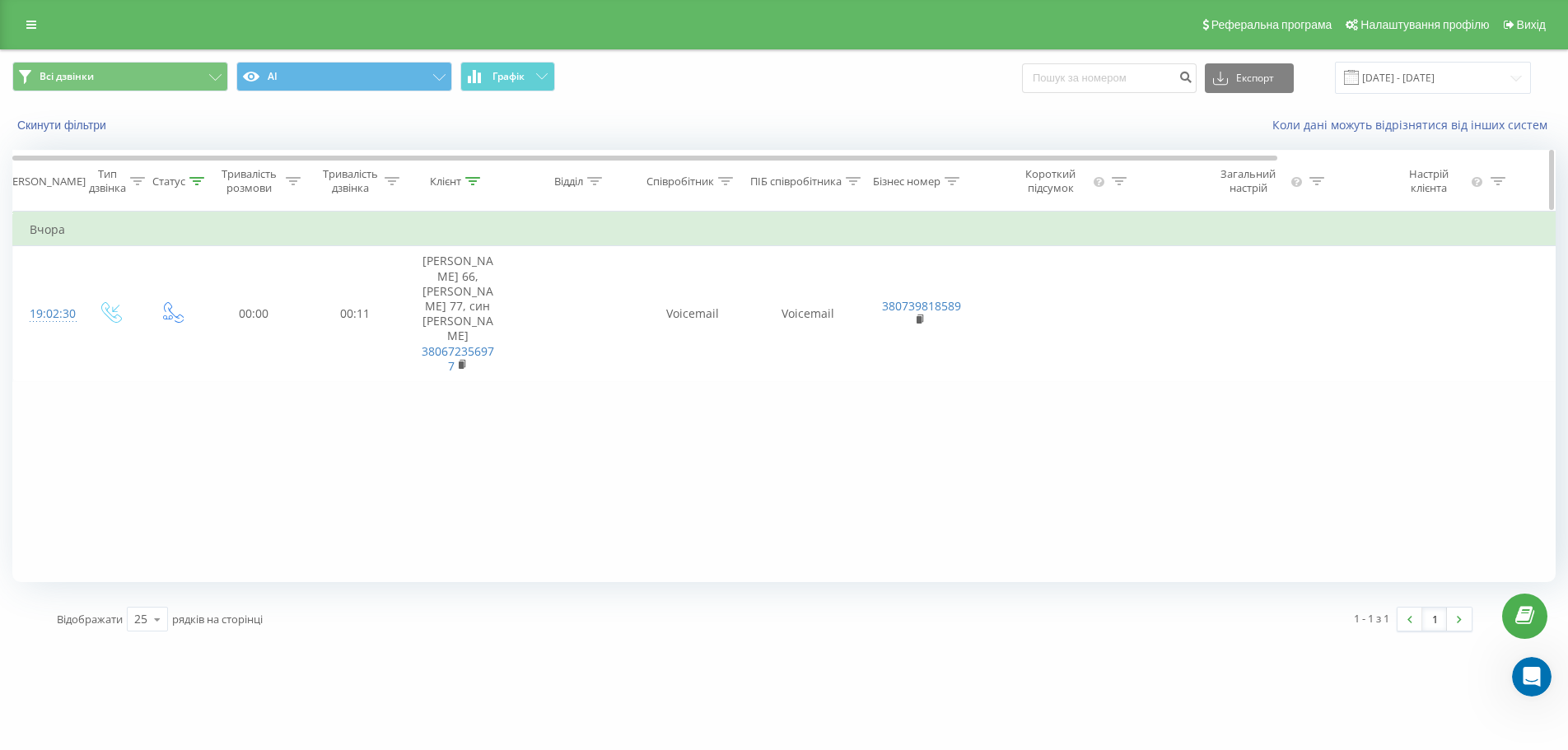
click at [196, 180] on icon at bounding box center [197, 181] width 15 height 8
click at [183, 303] on div at bounding box center [164, 301] width 117 height 16
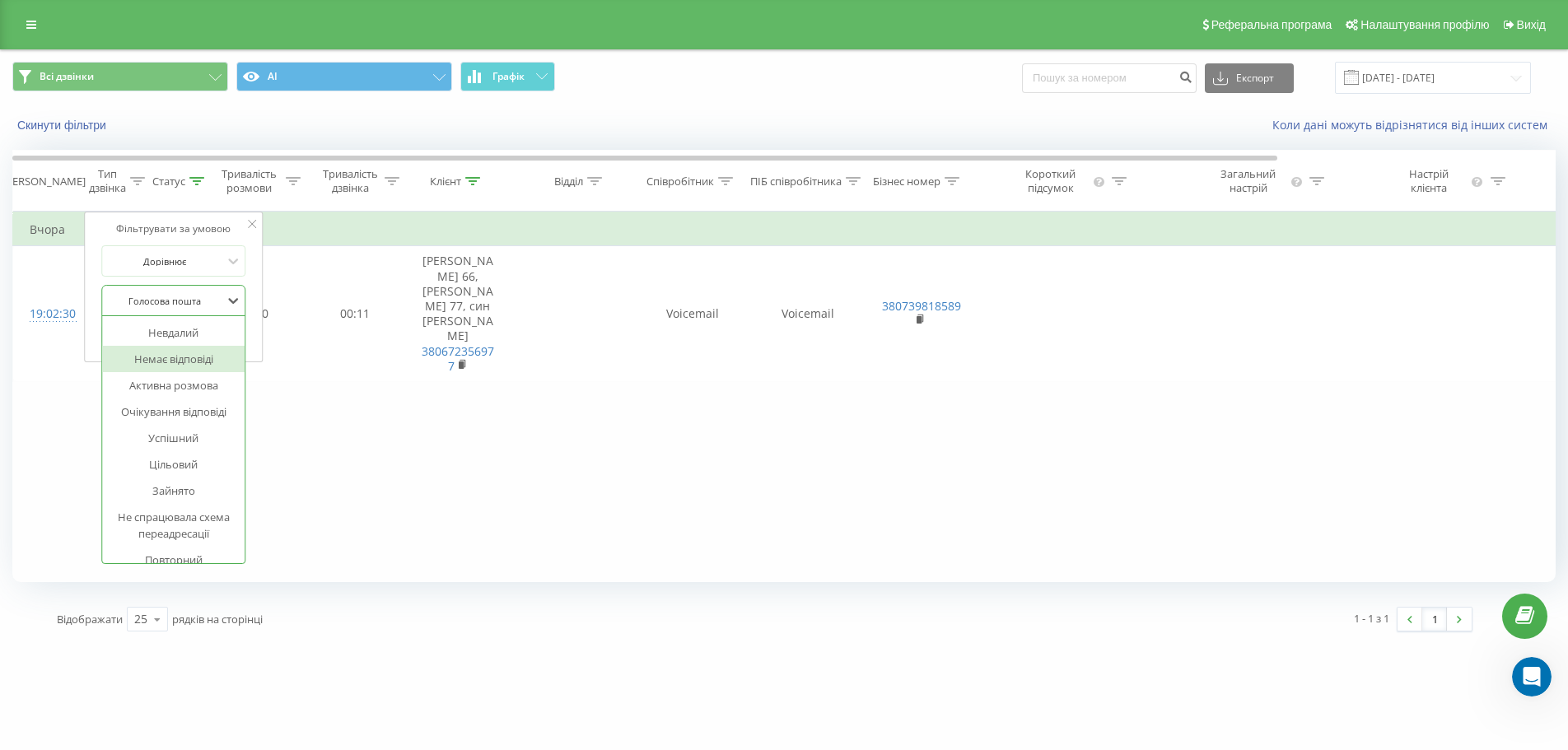
click at [183, 367] on div "Немає відповіді" at bounding box center [174, 359] width 144 height 27
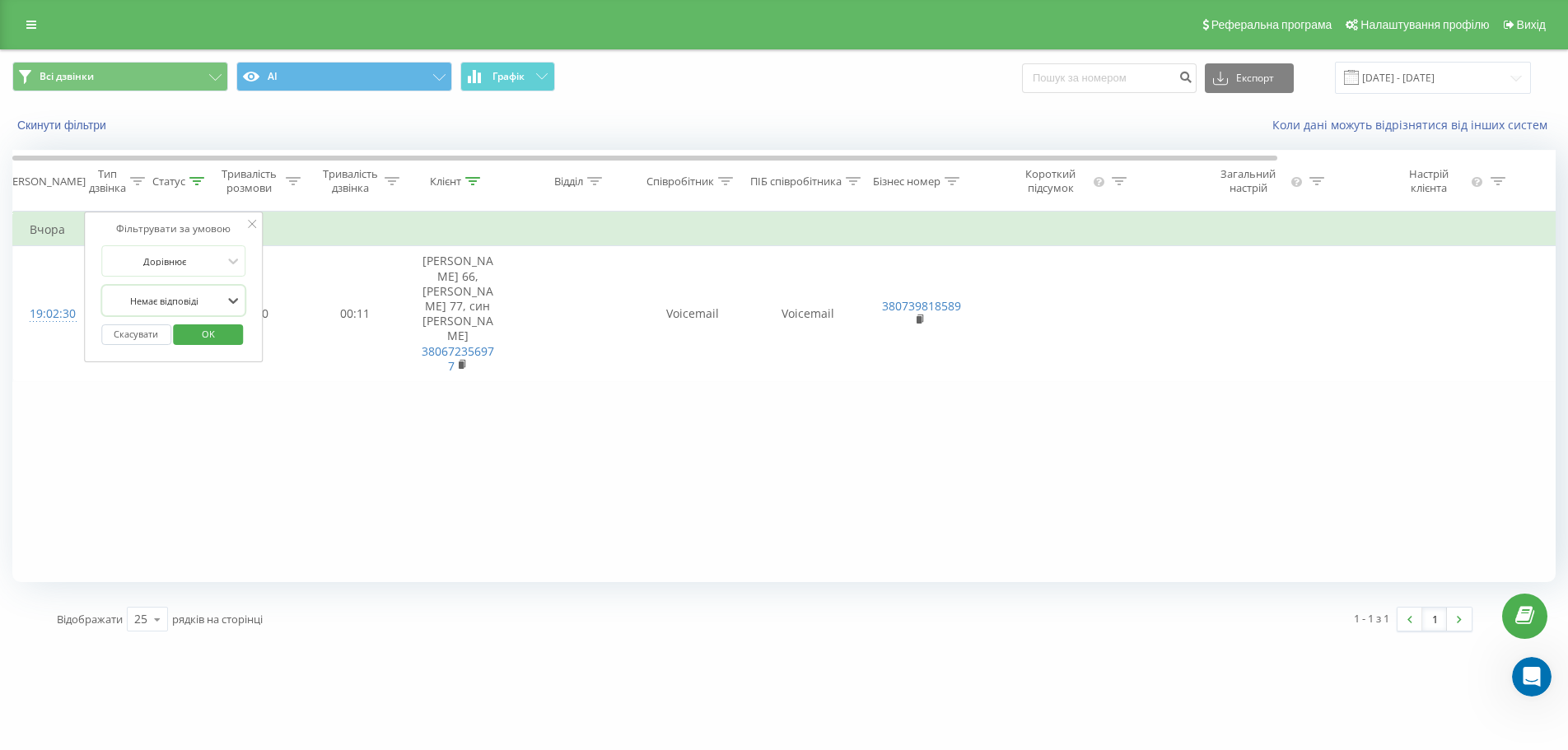
click at [196, 331] on span "OK" at bounding box center [208, 334] width 46 height 26
click at [196, 179] on icon at bounding box center [197, 181] width 15 height 8
click at [185, 300] on div at bounding box center [164, 301] width 117 height 16
click at [209, 298] on div at bounding box center [164, 301] width 117 height 16
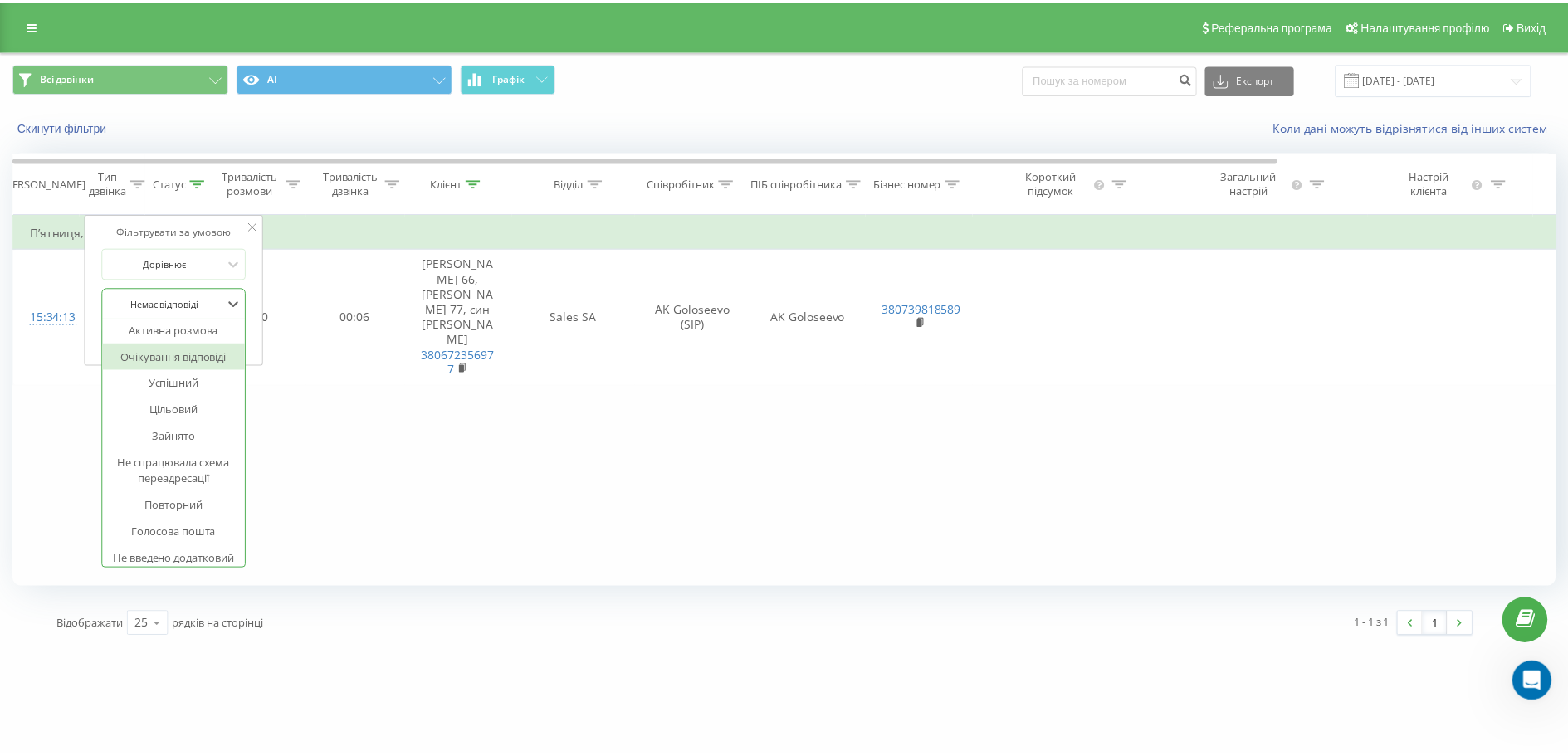
scroll to position [83, 0]
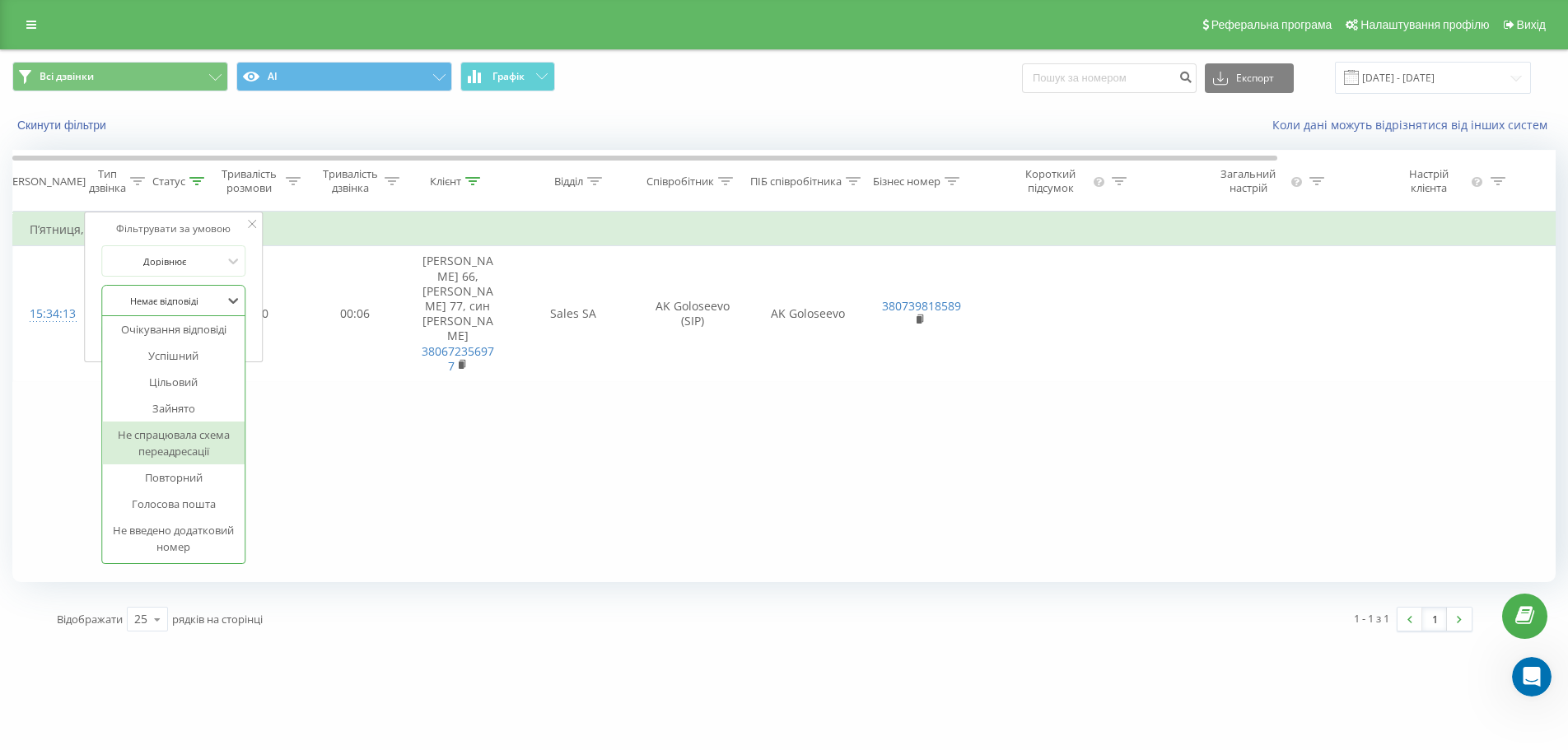
click at [163, 442] on div "Не спрацювала схема переадресації" at bounding box center [174, 443] width 144 height 43
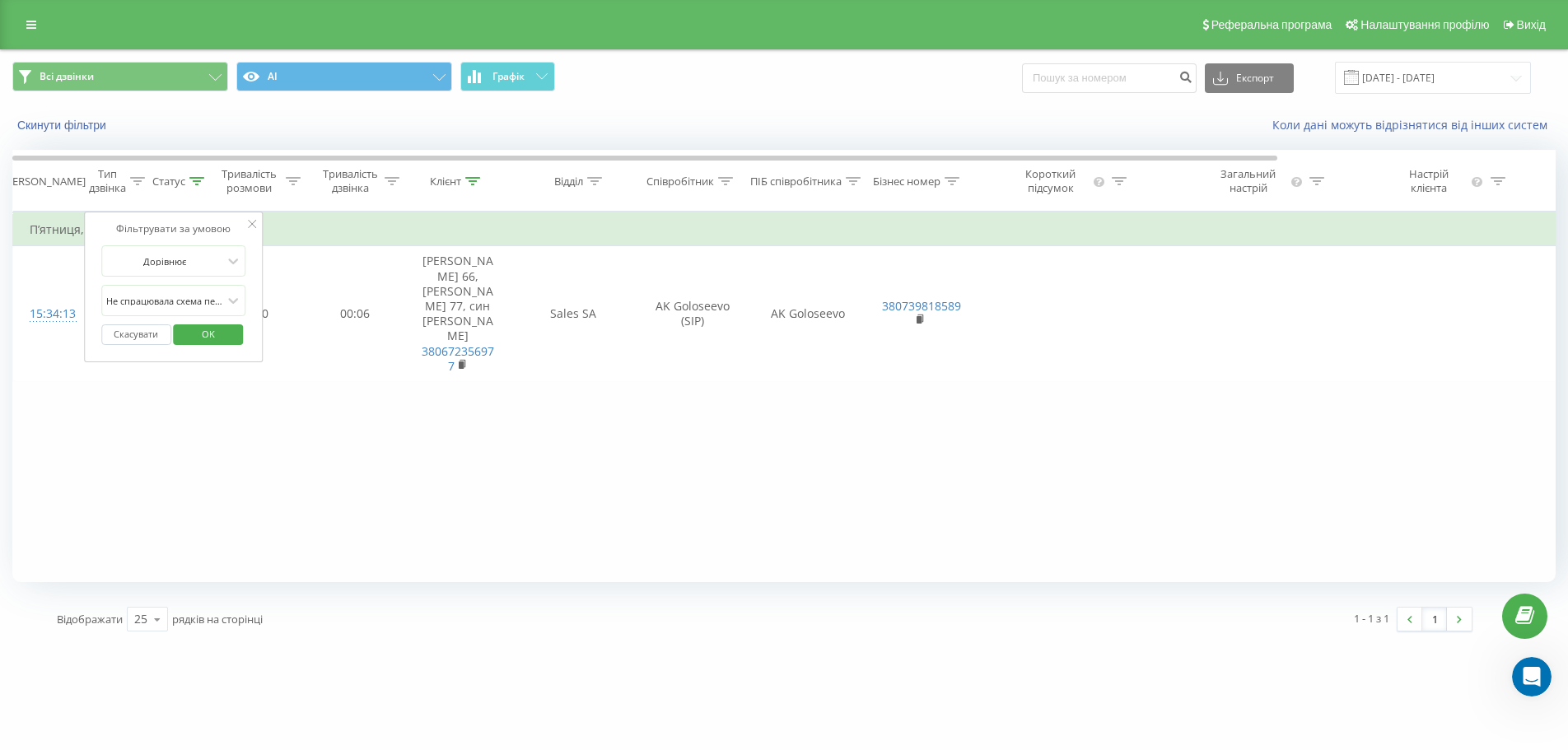
click at [216, 328] on span "OK" at bounding box center [208, 334] width 46 height 26
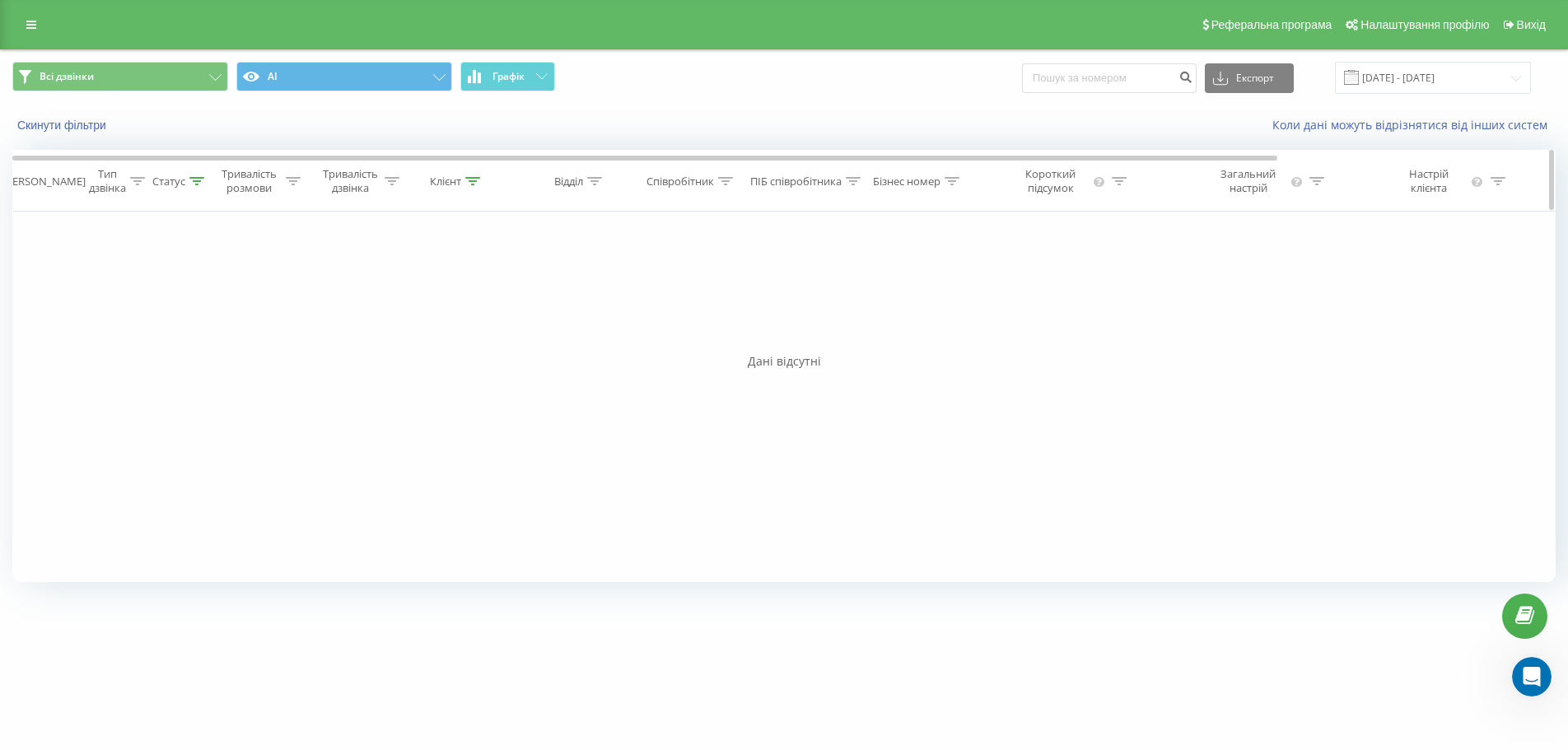
click at [472, 179] on icon at bounding box center [472, 181] width 15 height 8
click at [429, 340] on button "Скасувати" at bounding box center [420, 332] width 70 height 21
click at [191, 181] on icon at bounding box center [197, 181] width 15 height 8
click at [186, 266] on div at bounding box center [164, 261] width 117 height 16
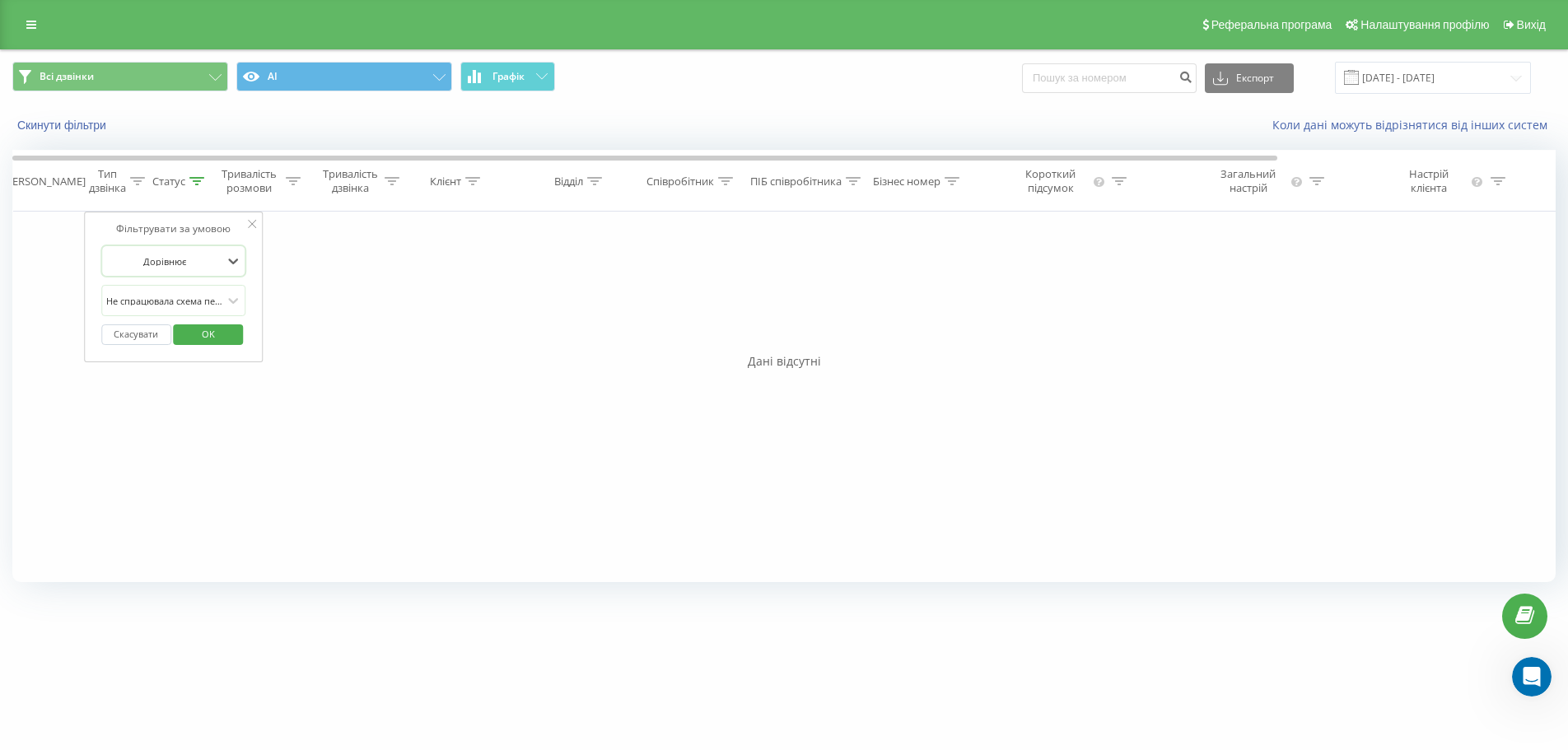
click at [135, 338] on button "Скасувати" at bounding box center [136, 334] width 70 height 21
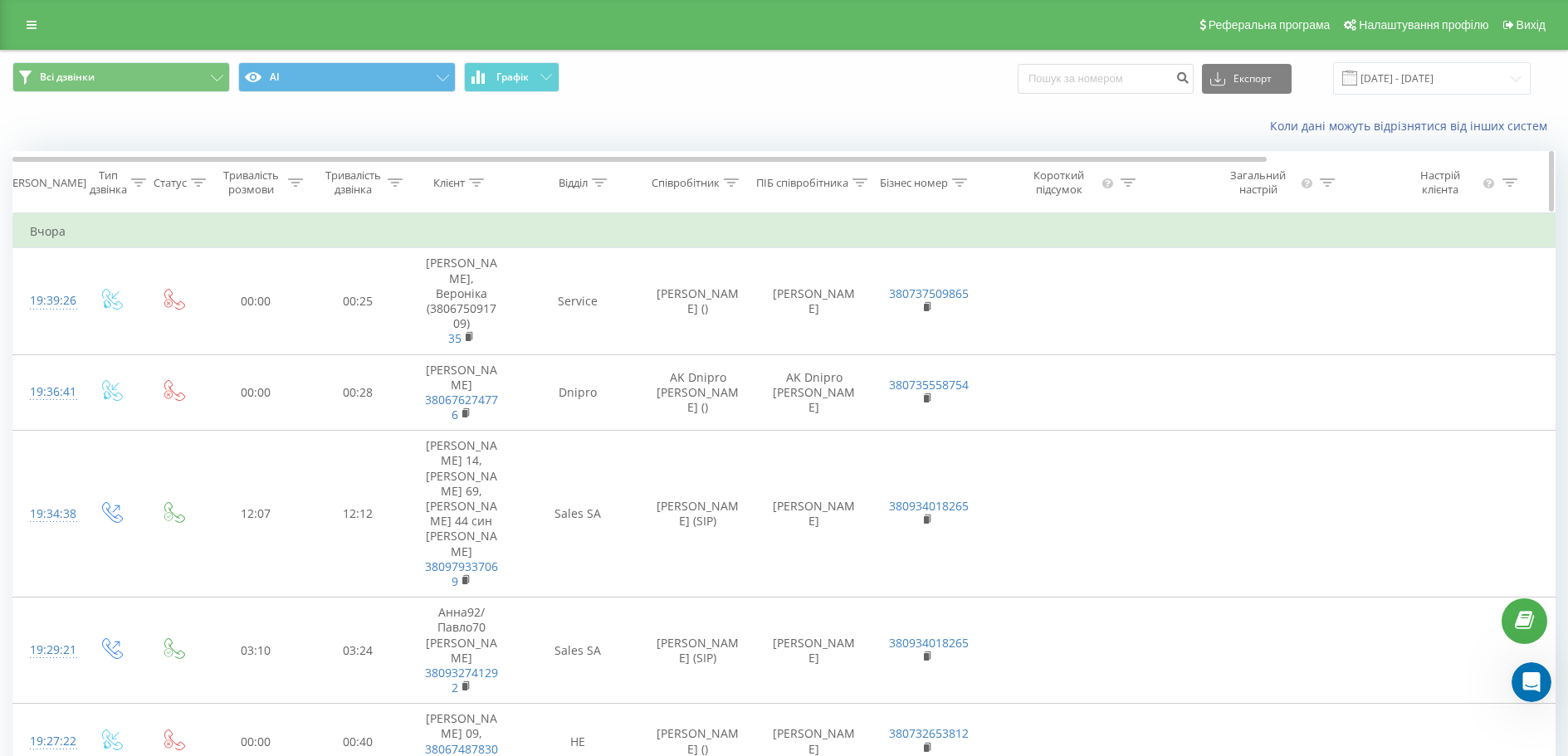
click at [144, 181] on icon at bounding box center [138, 182] width 15 height 8
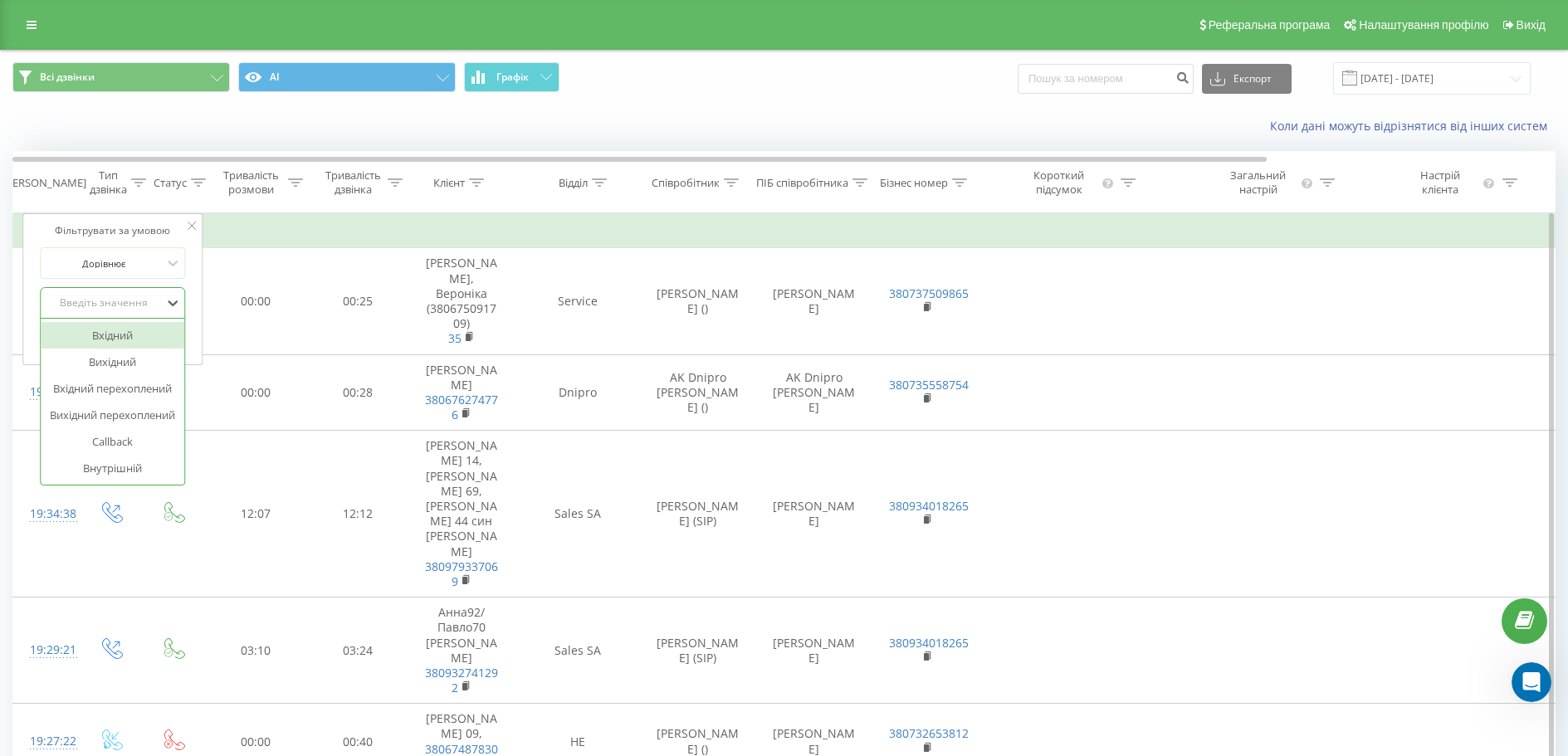
click at [136, 304] on div "Введіть значення" at bounding box center [103, 302] width 118 height 13
click at [138, 300] on div "Введіть значення" at bounding box center [103, 302] width 118 height 13
click at [136, 305] on div "Введіть значення" at bounding box center [103, 302] width 118 height 13
click at [120, 339] on div "Вхідний" at bounding box center [113, 335] width 145 height 27
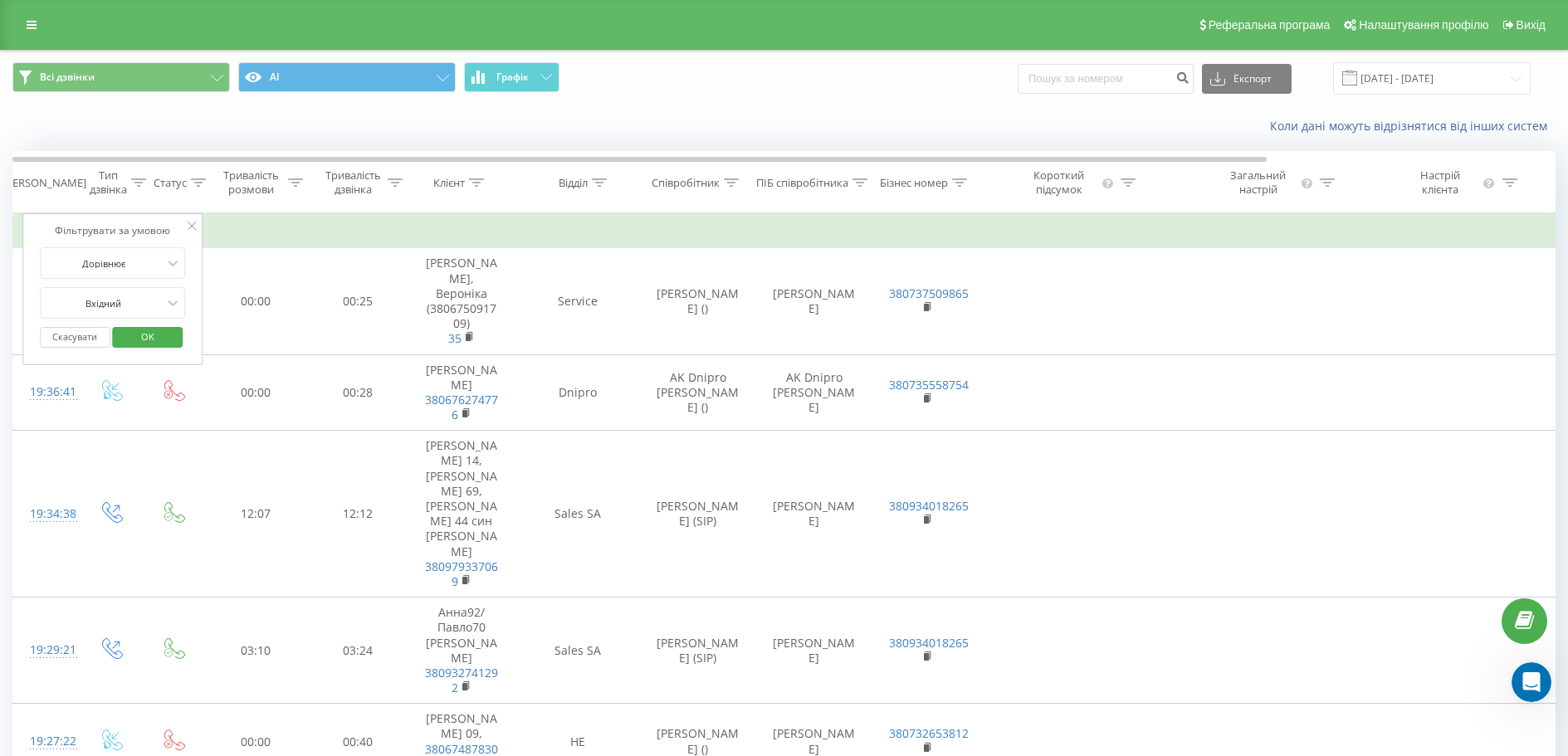
click at [150, 349] on span "OK" at bounding box center [148, 337] width 47 height 26
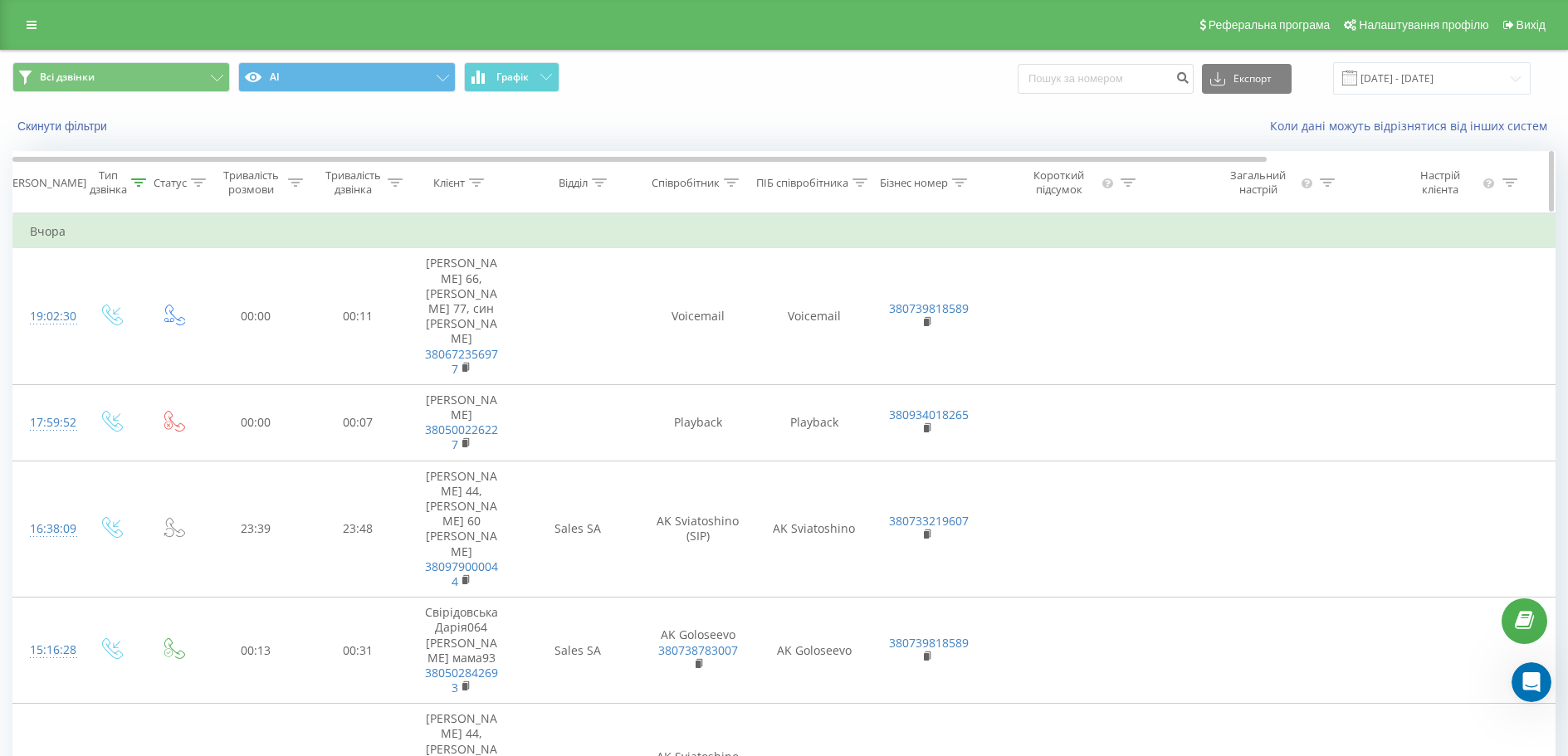
click at [197, 180] on icon at bounding box center [198, 182] width 15 height 8
click at [194, 302] on div "Введіть значення" at bounding box center [165, 302] width 118 height 13
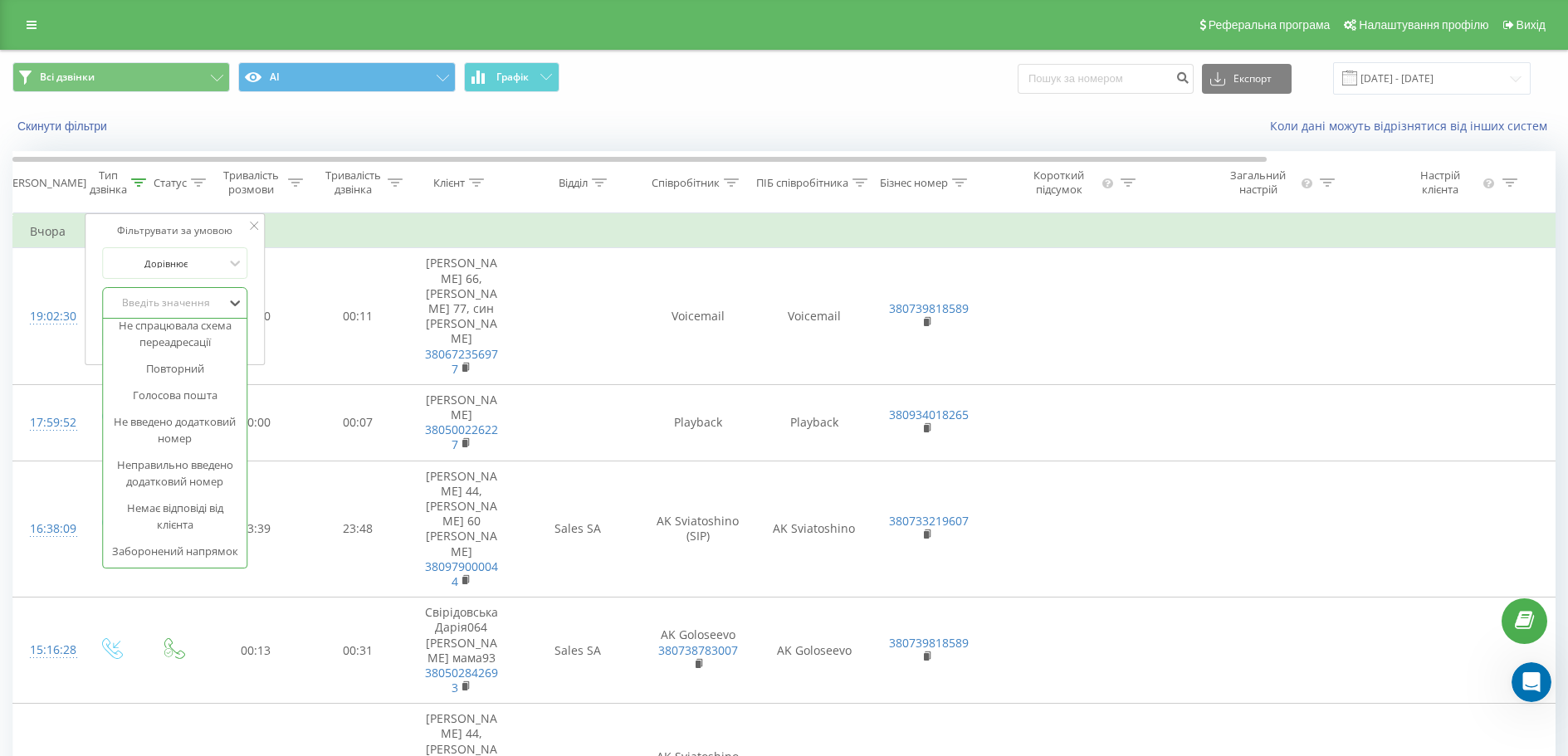
scroll to position [229, 0]
click at [182, 381] on div "Голосова пошта" at bounding box center [175, 394] width 145 height 27
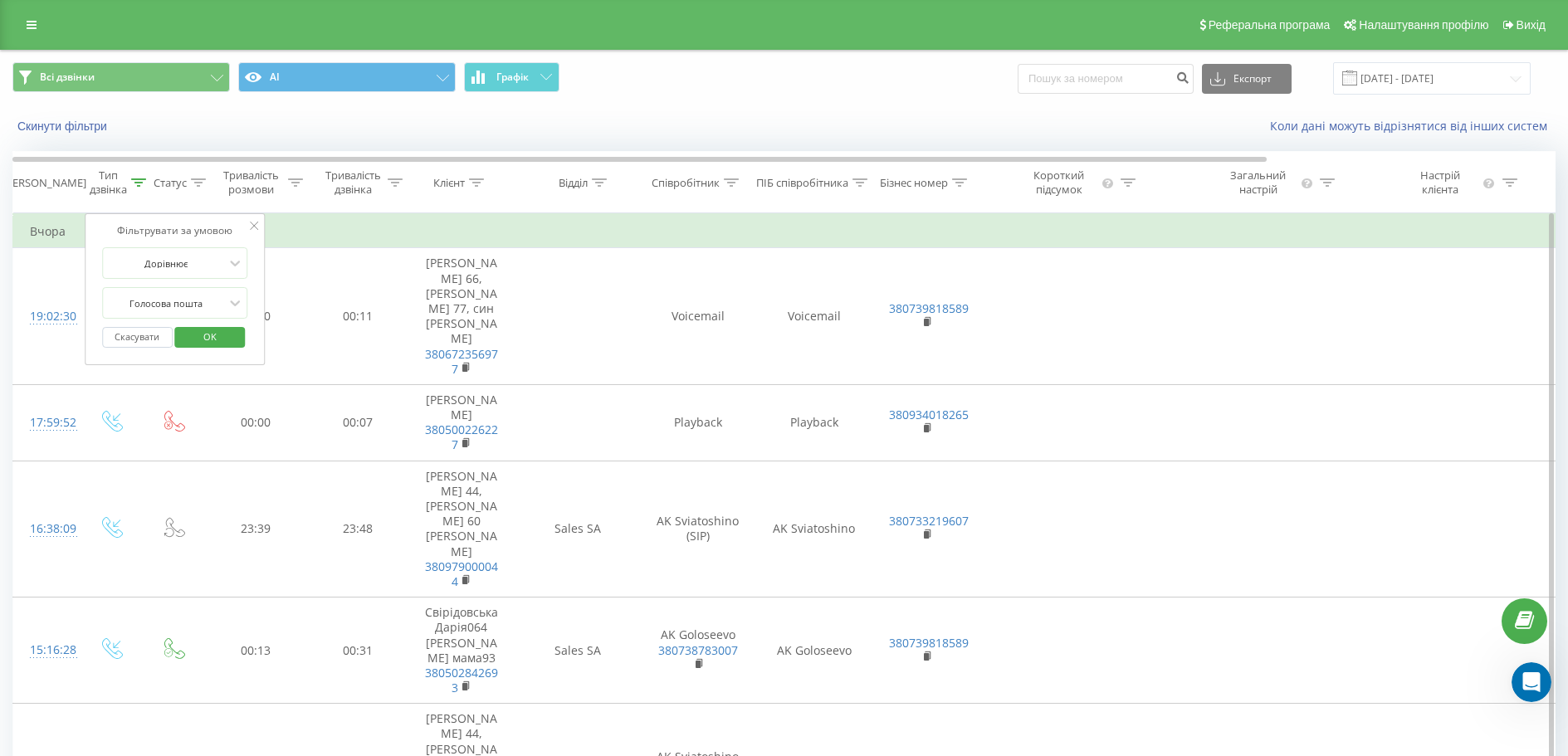
click at [211, 325] on span "OK" at bounding box center [210, 337] width 47 height 26
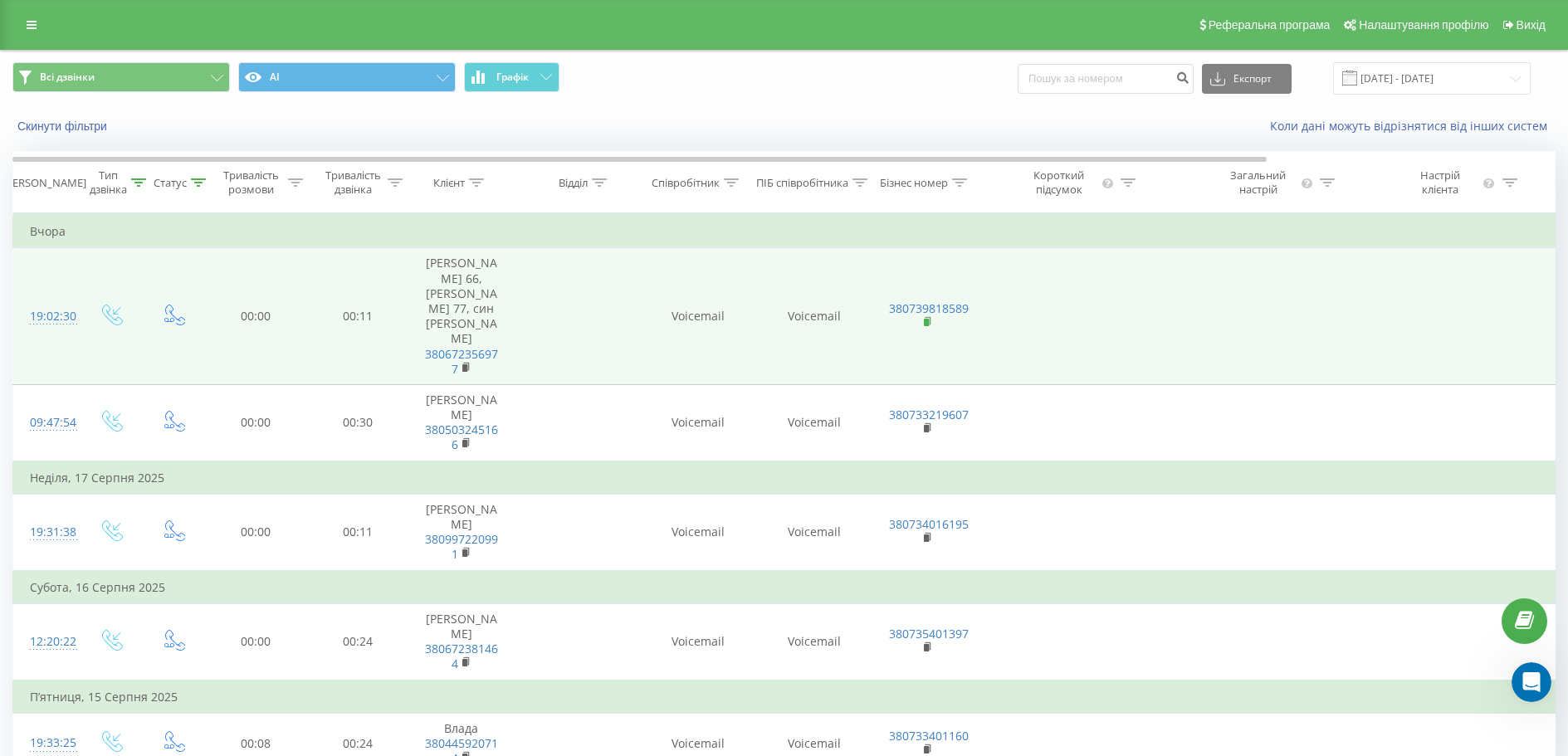
click at [927, 319] on rect at bounding box center [926, 323] width 5 height 8
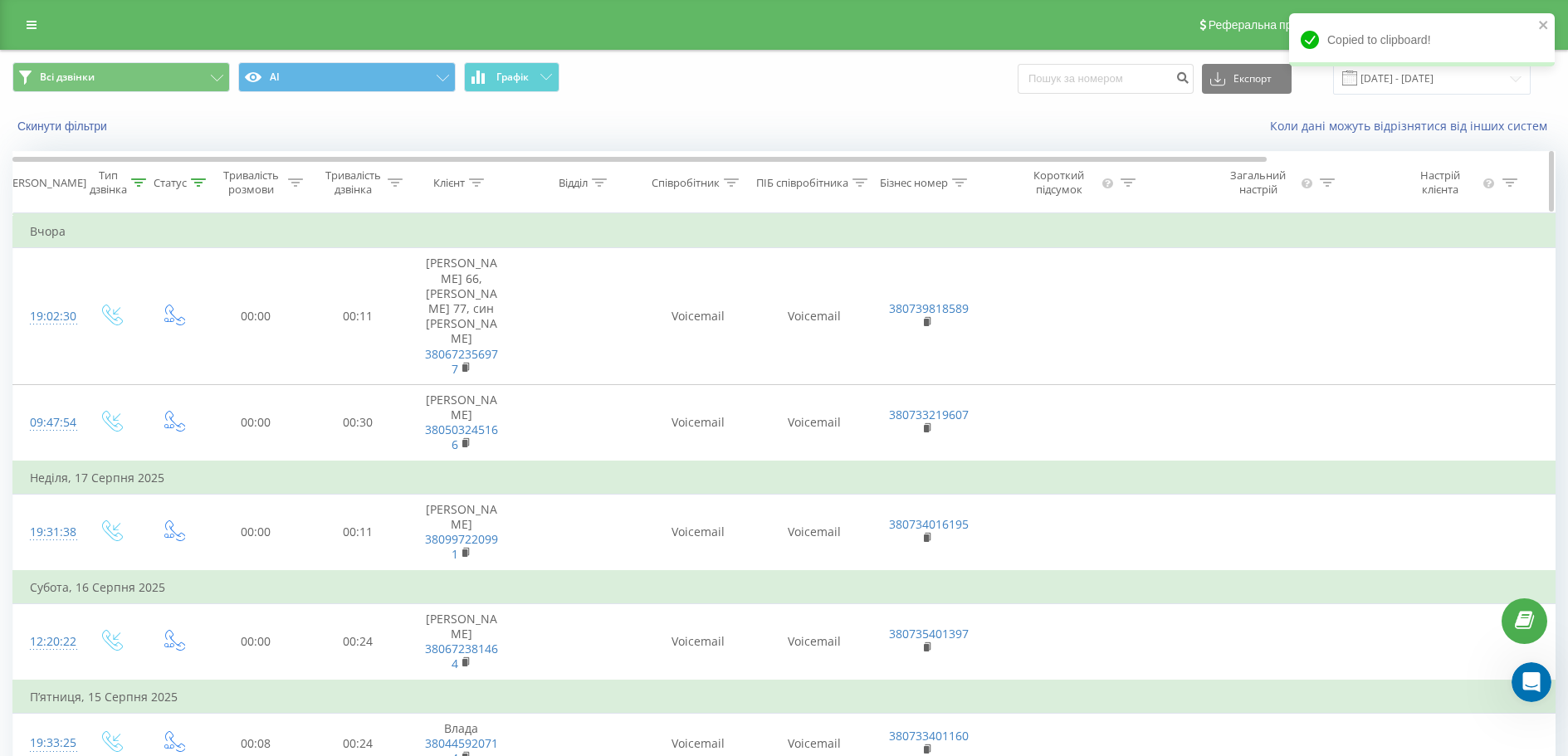
click at [955, 181] on icon at bounding box center [959, 182] width 15 height 8
click at [941, 300] on input "text" at bounding box center [925, 301] width 146 height 29
paste input "380739818589"
type input "380739818589"
click button "OK" at bounding box center [961, 335] width 70 height 21
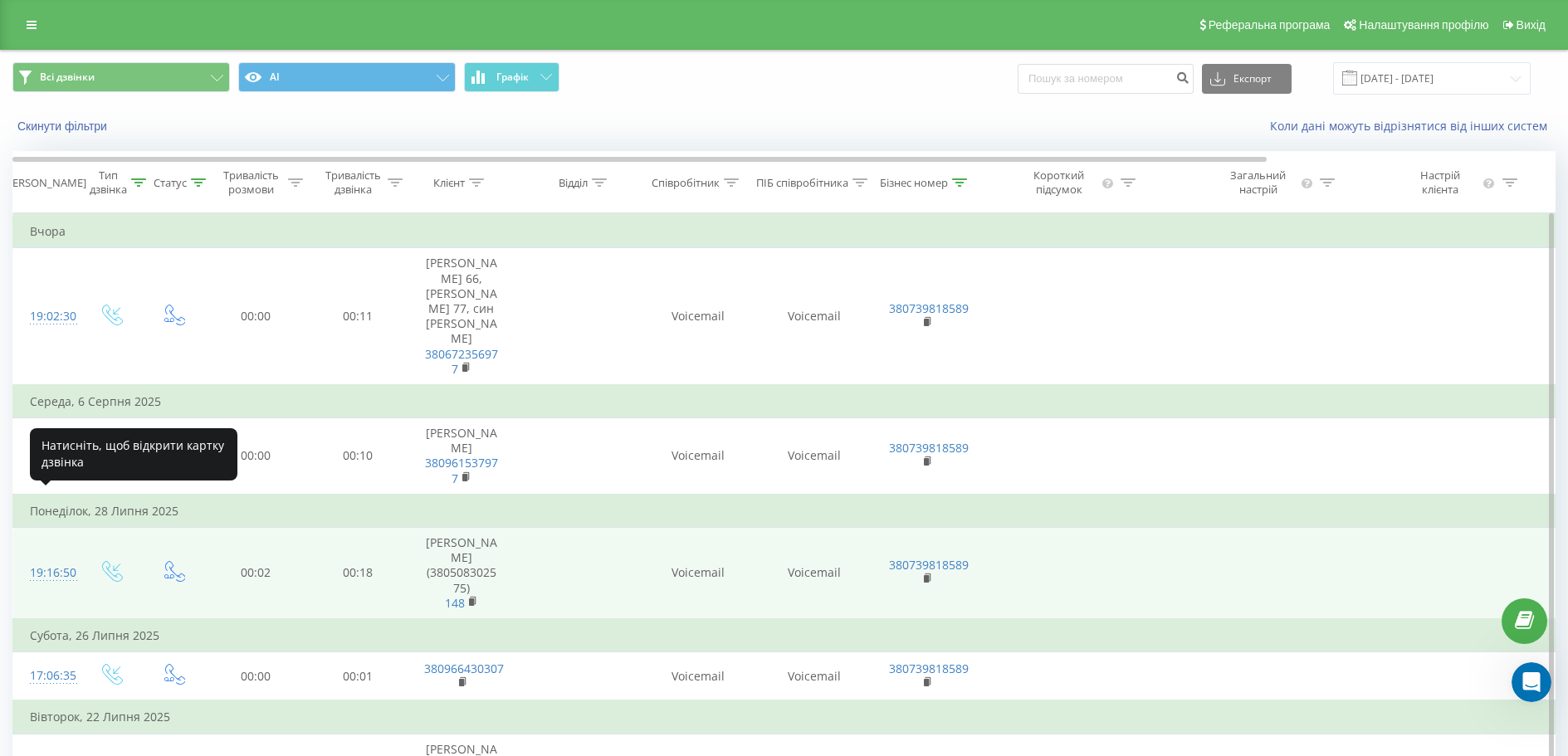
click at [52, 557] on div "19:16:50" at bounding box center [47, 573] width 34 height 33
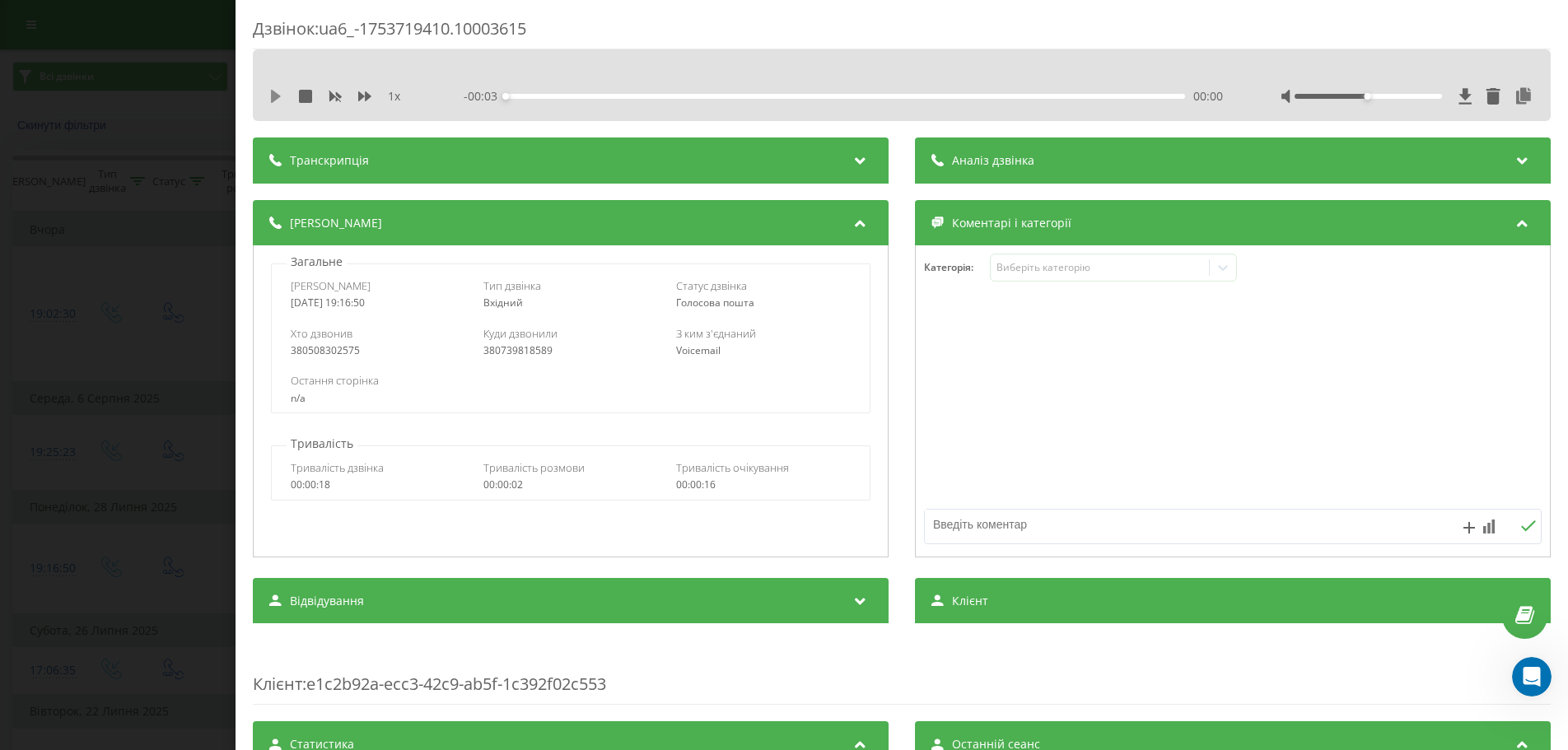
click at [269, 96] on icon at bounding box center [275, 95] width 13 height 13
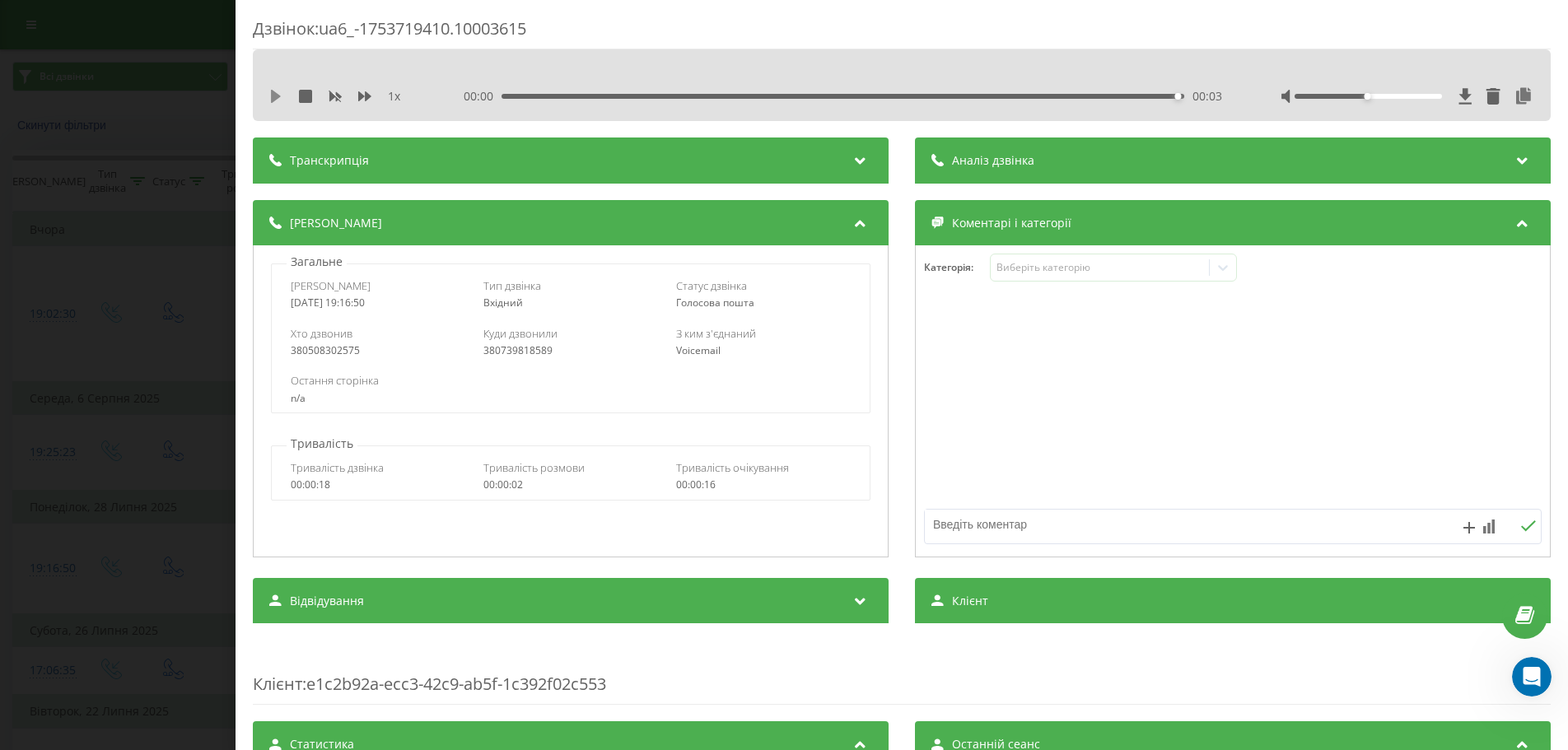
click at [278, 99] on icon at bounding box center [275, 95] width 13 height 13
click at [273, 92] on icon at bounding box center [276, 95] width 10 height 13
click at [505, 94] on div "00:03" at bounding box center [842, 96] width 683 height 5
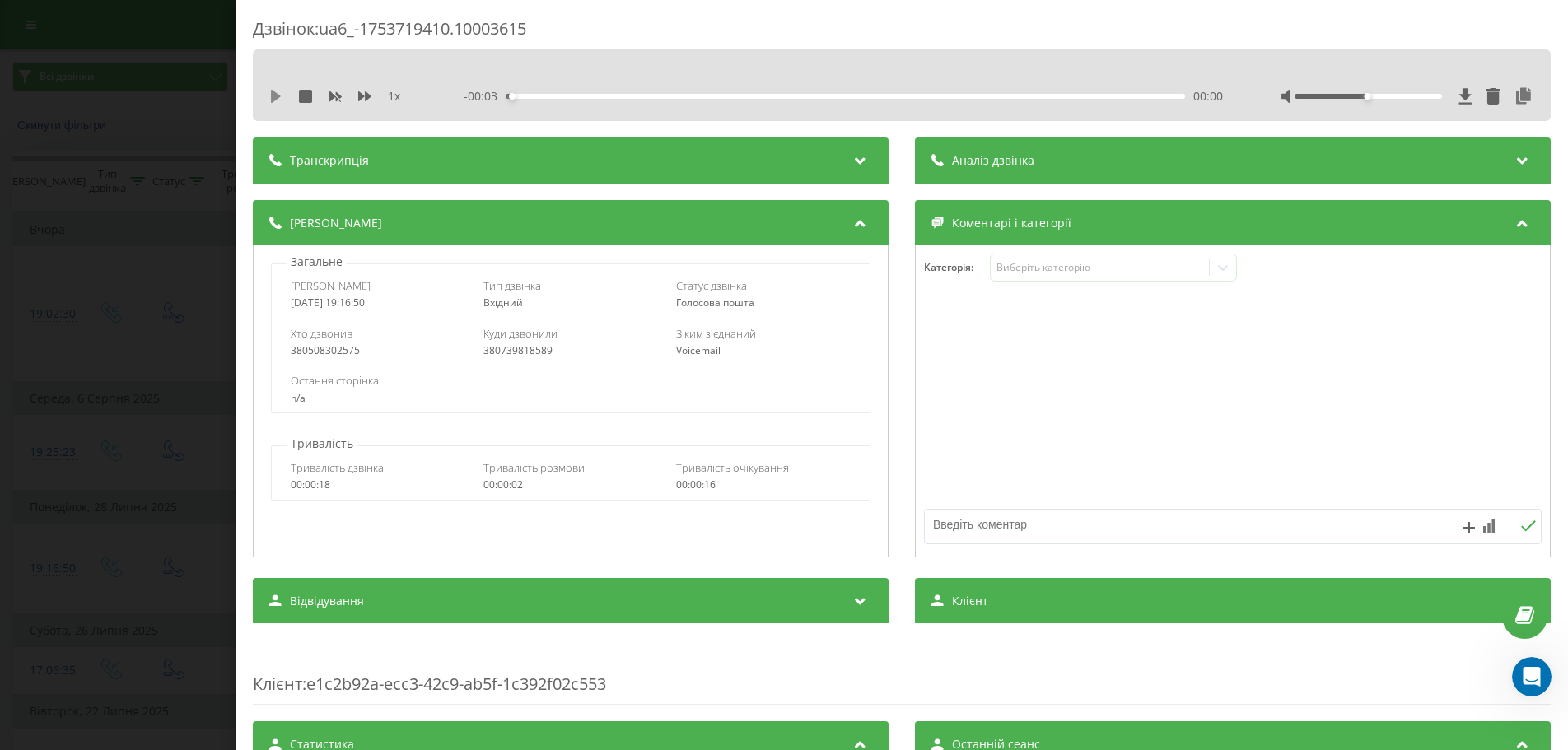
click at [281, 100] on icon at bounding box center [275, 95] width 13 height 13
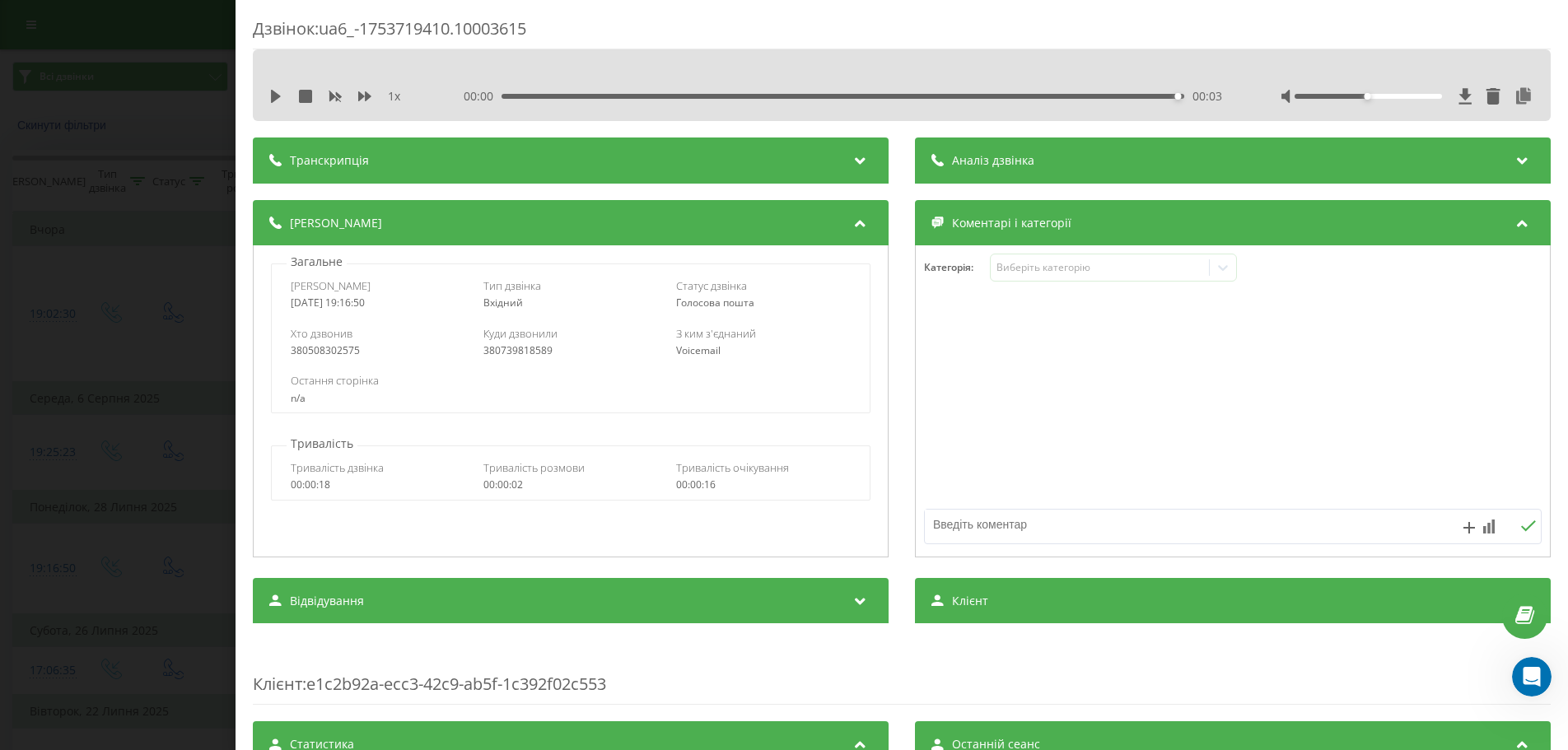
click at [169, 290] on div "Дзвінок : ua6_-1753719410.10003615 1 x 00:00 00:03 00:03 Транскрипція Для AI-ан…" at bounding box center [784, 375] width 1568 height 750
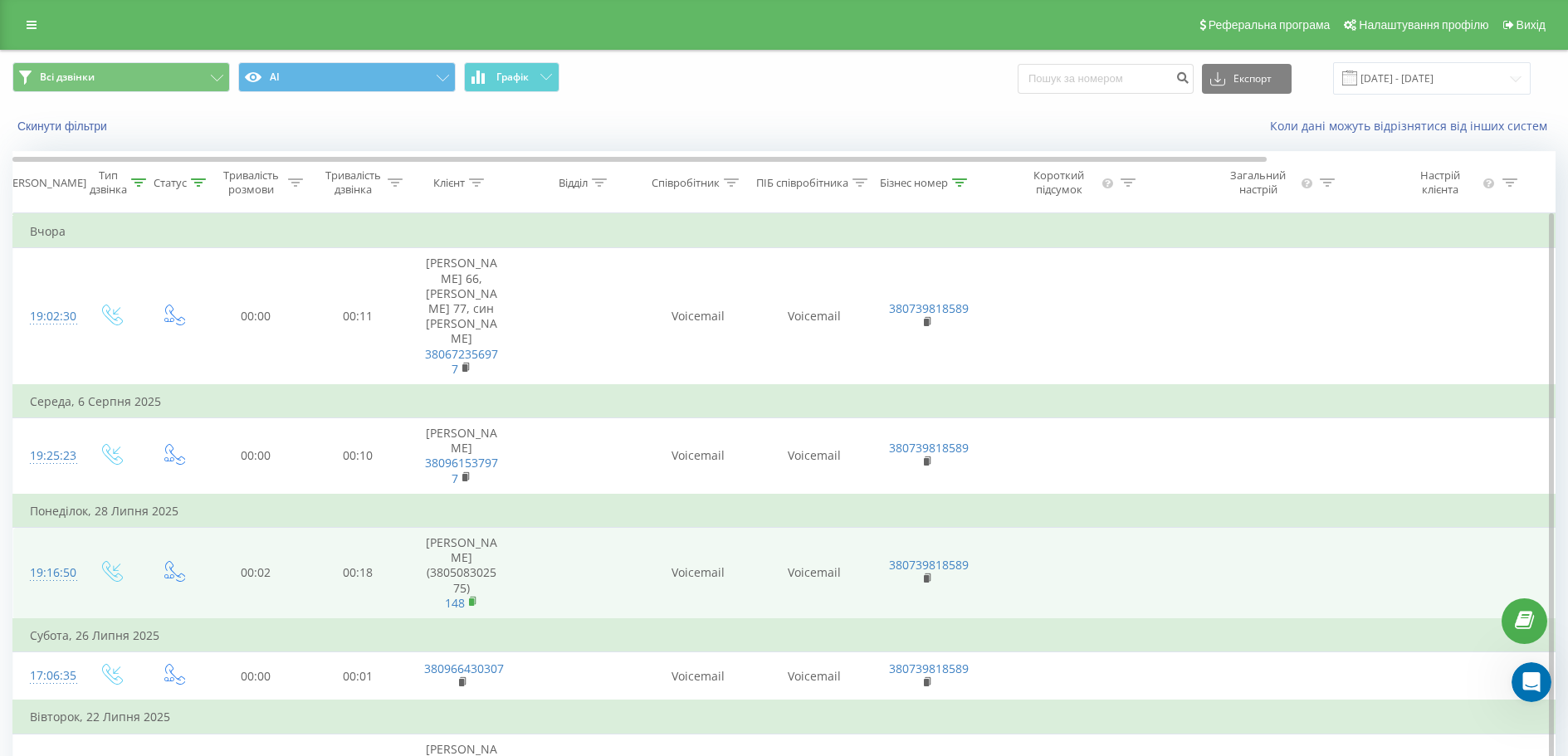
click at [471, 598] on rect at bounding box center [470, 602] width 5 height 8
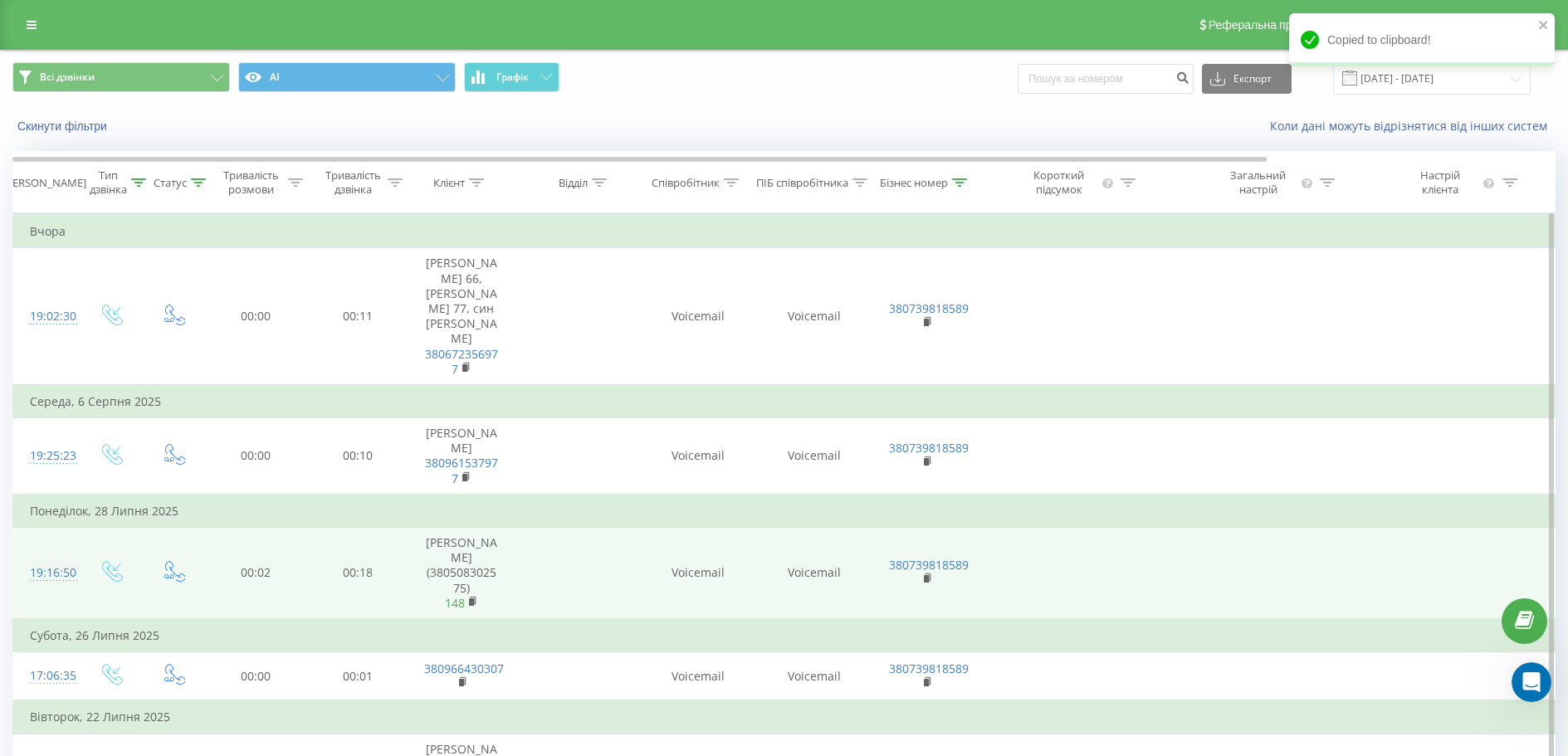
click at [454, 595] on link "148" at bounding box center [455, 603] width 20 height 16
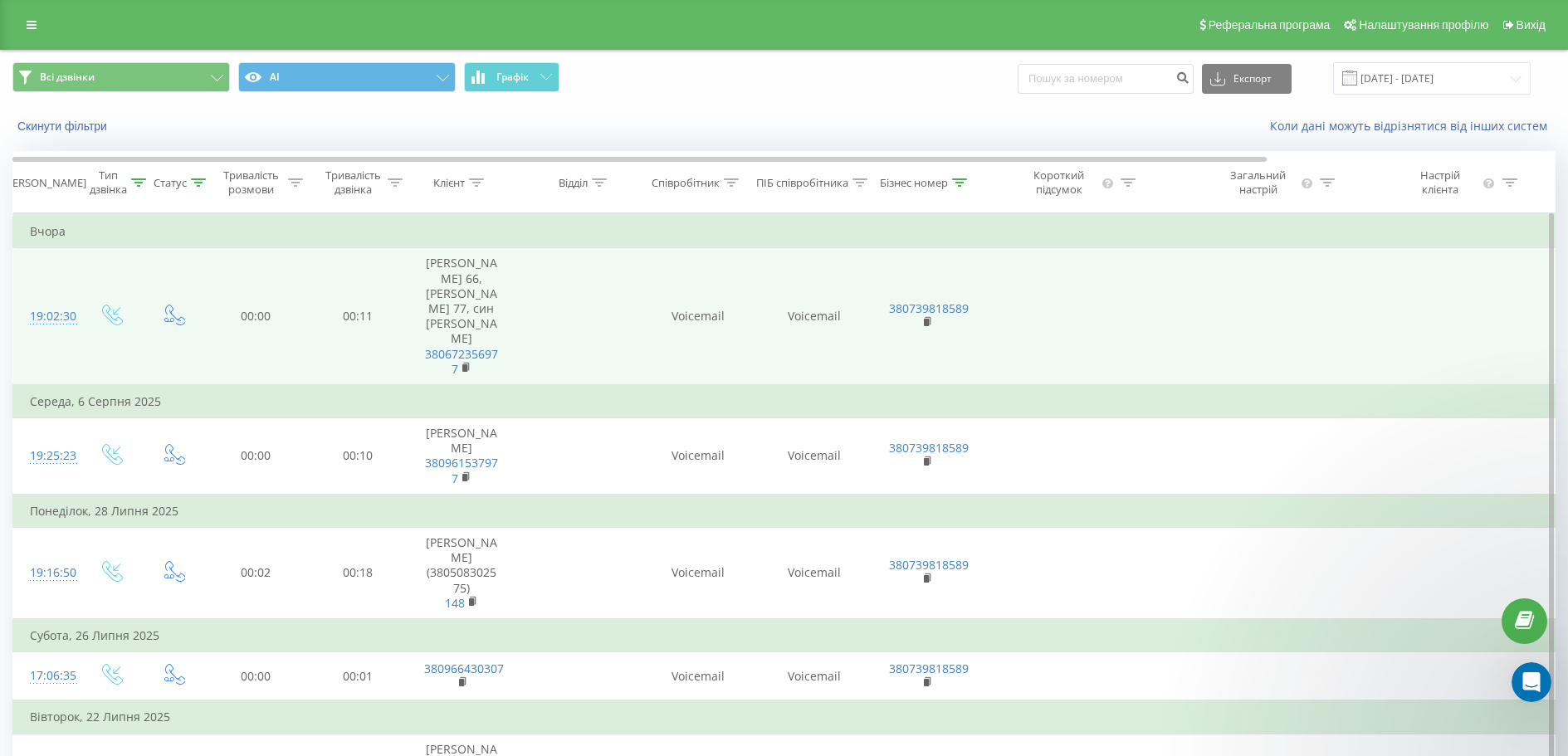
scroll to position [3731, 0]
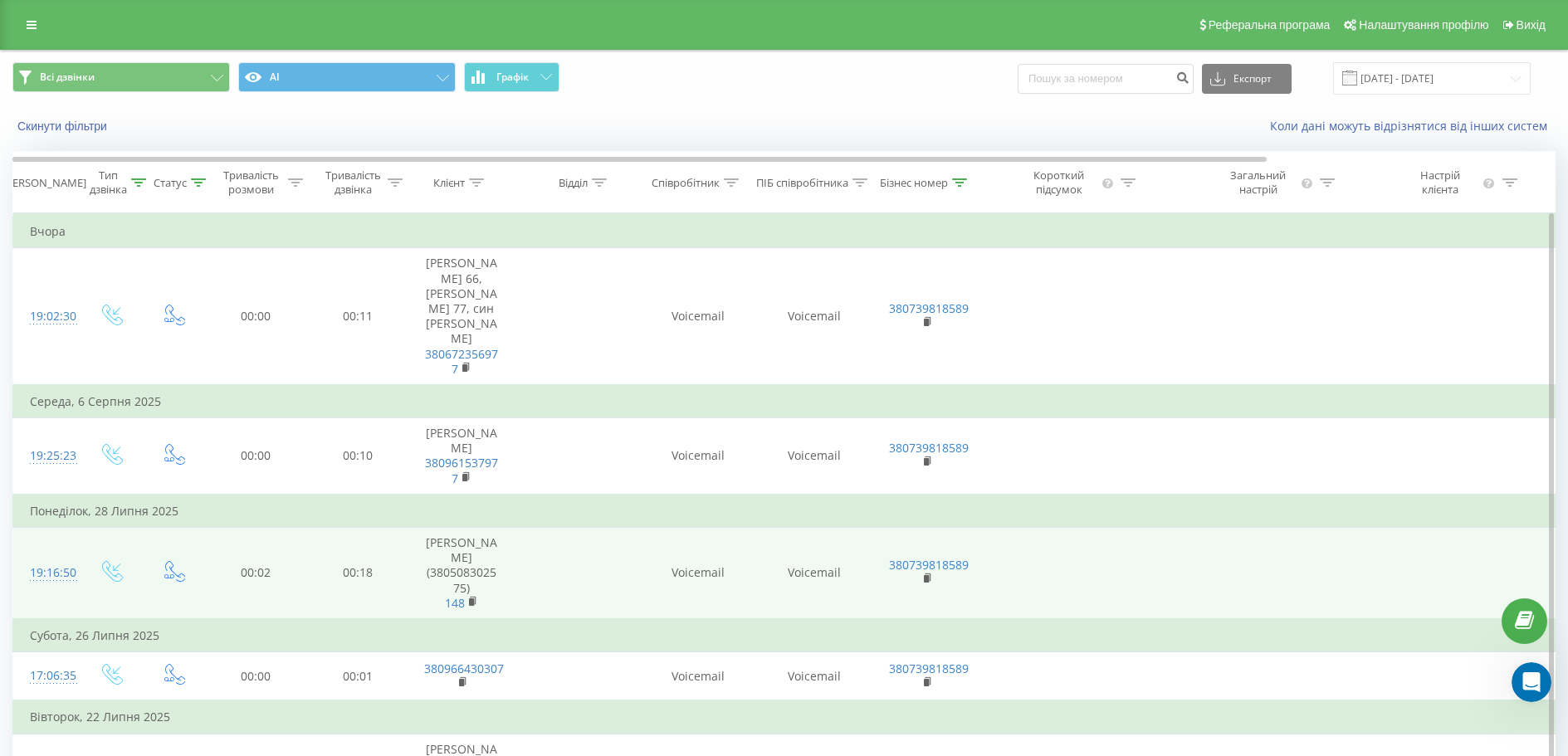
click at [505, 528] on td "[PERSON_NAME] (380508302575) 148" at bounding box center [461, 574] width 108 height 91
drag, startPoint x: 431, startPoint y: 496, endPoint x: 466, endPoint y: 514, distance: 39.4
click at [466, 528] on td "[PERSON_NAME] (380508302575) 148" at bounding box center [461, 574] width 108 height 91
copy td "380508302575"
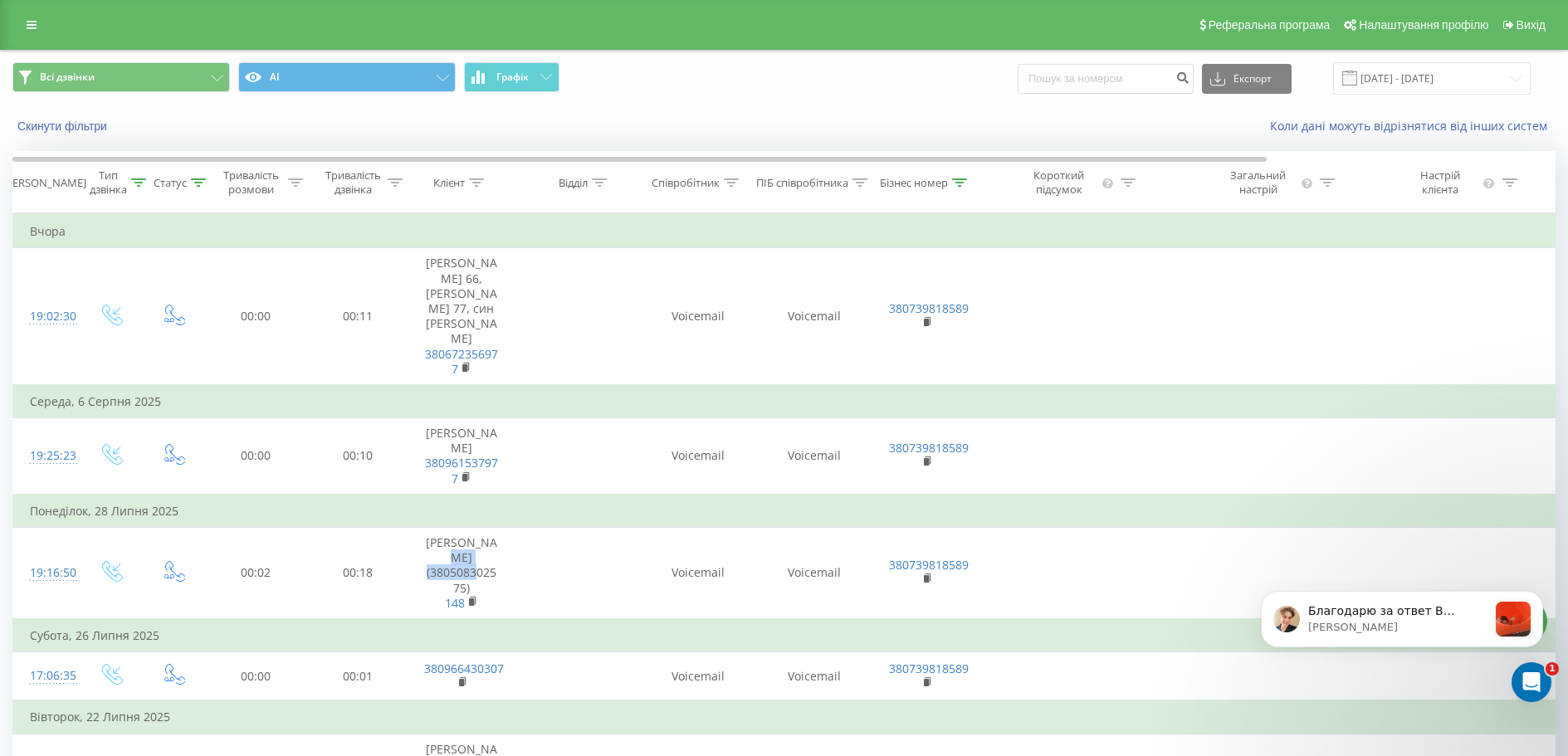
scroll to position [4004, 0]
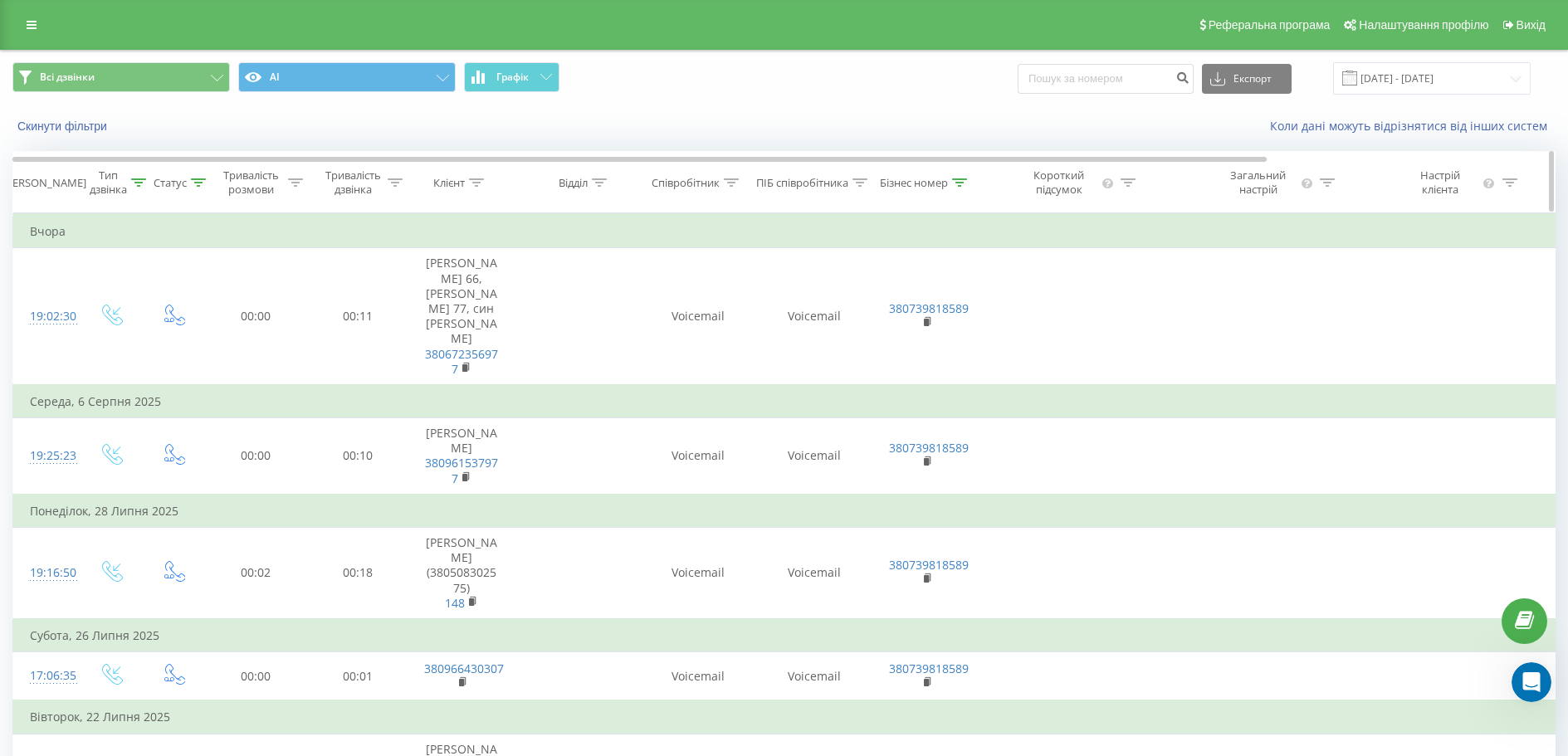
click at [204, 182] on div "Тривалість розмови" at bounding box center [256, 182] width 104 height 28
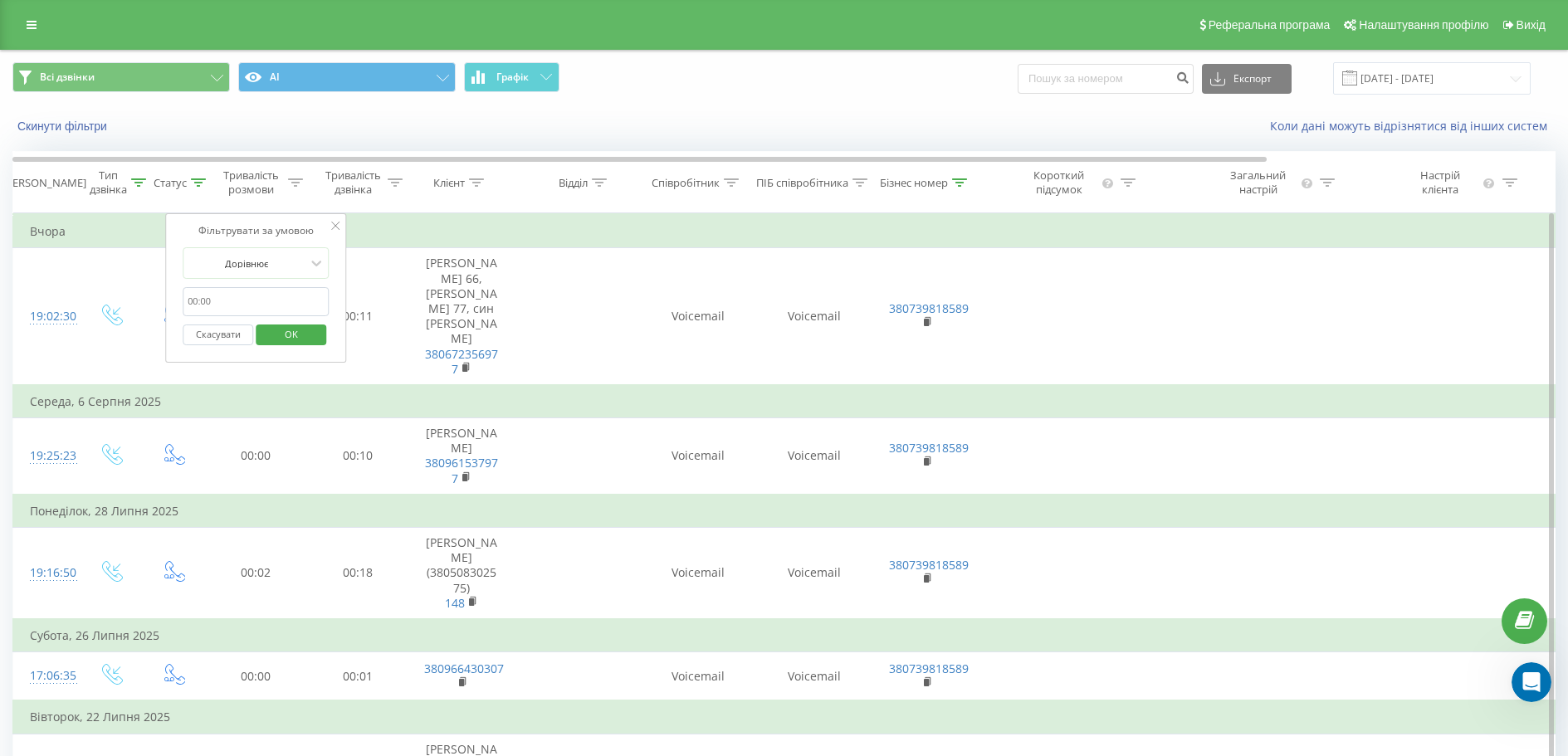
click at [208, 336] on button "Скасувати" at bounding box center [217, 335] width 70 height 21
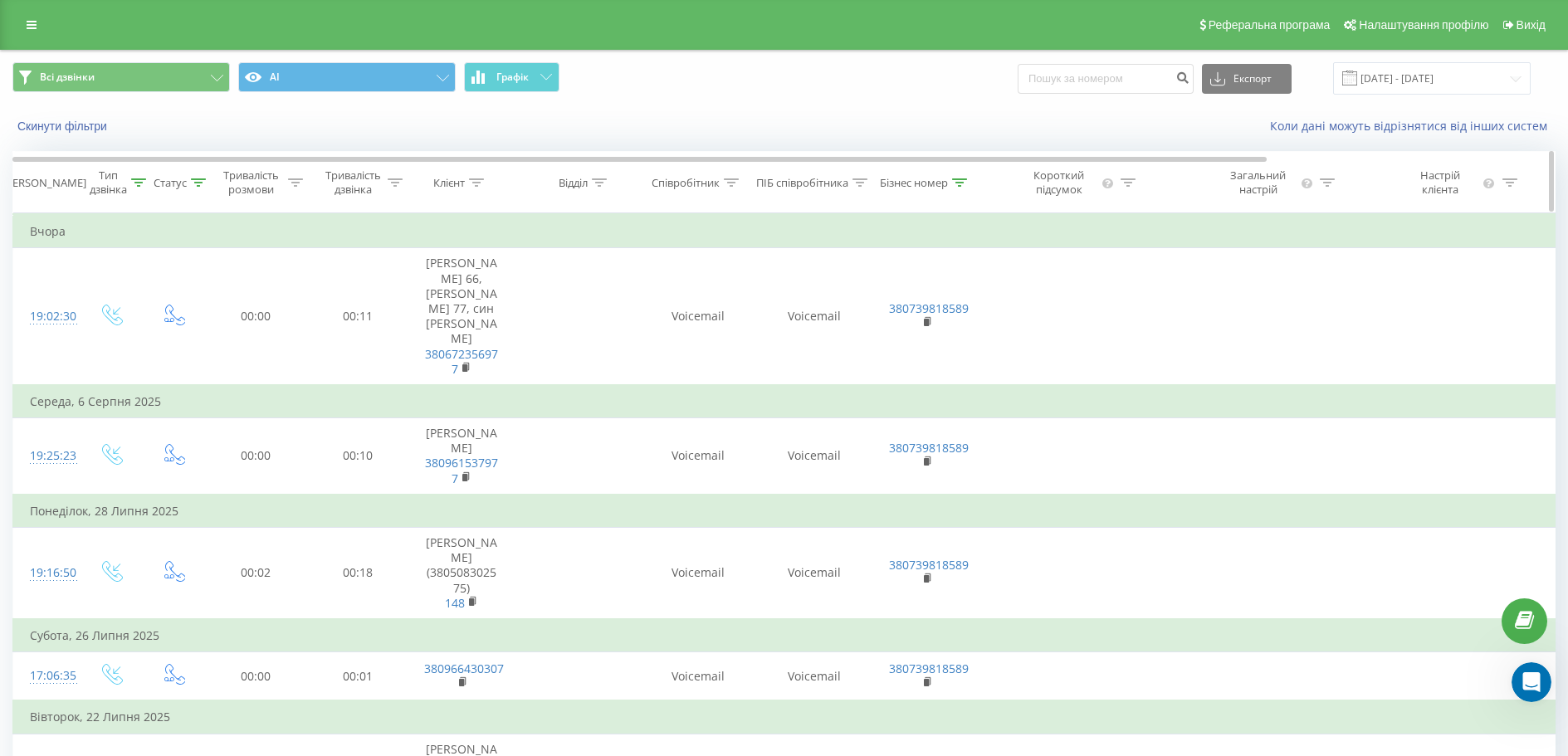
click at [474, 184] on icon at bounding box center [475, 182] width 15 height 8
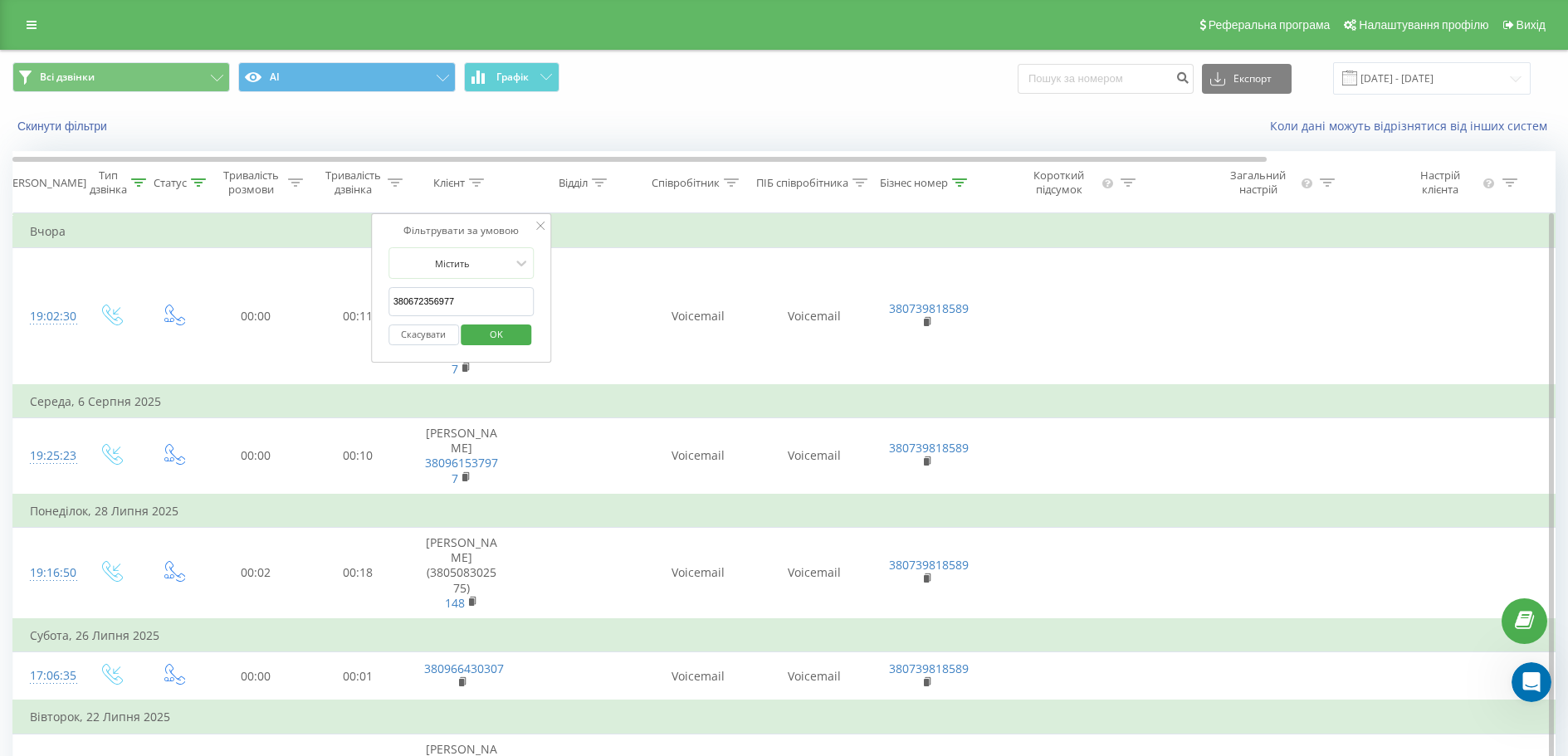
click at [482, 304] on input "380672356977" at bounding box center [461, 301] width 146 height 29
paste input "380508302575"
click at [493, 330] on span "OK" at bounding box center [496, 334] width 47 height 26
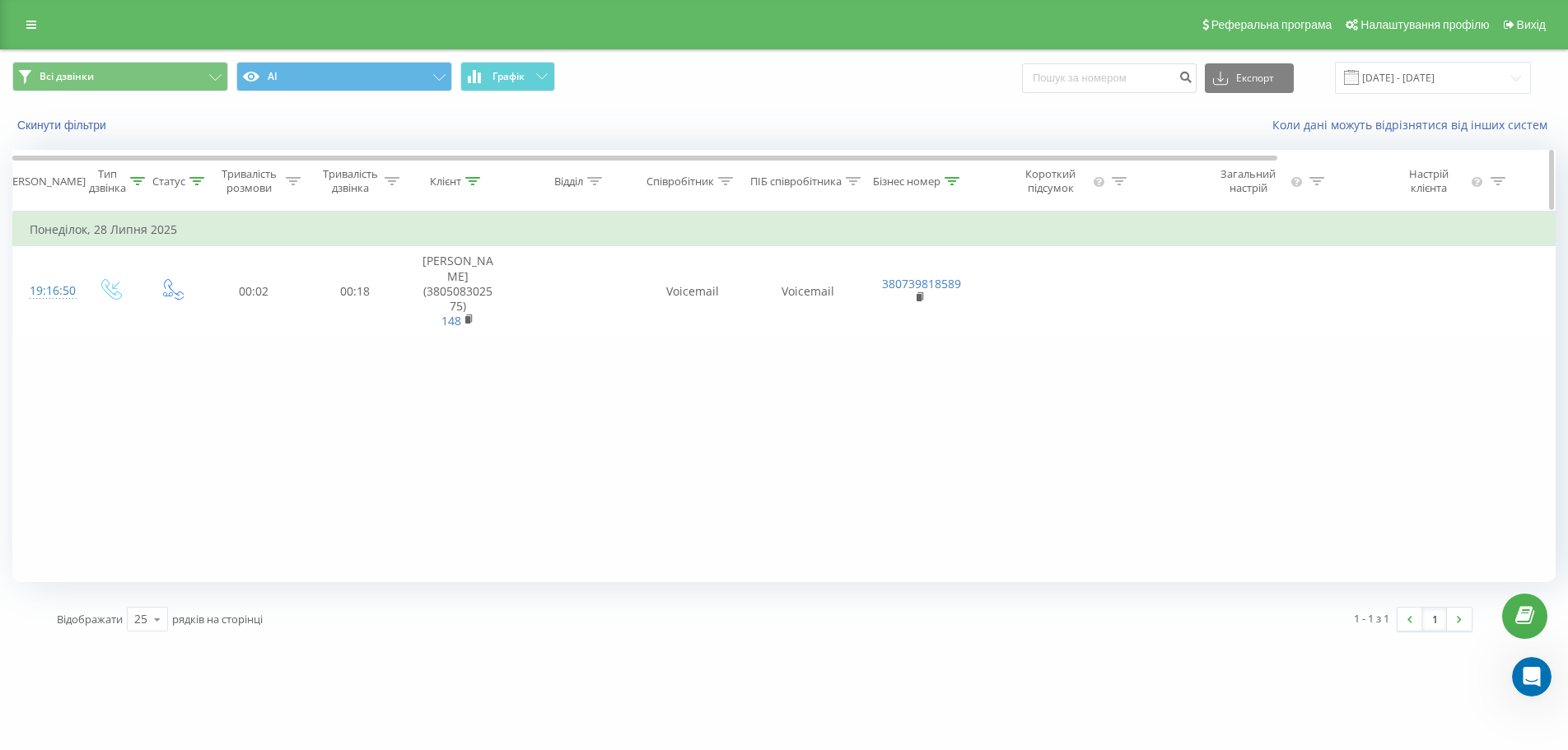
click at [139, 183] on icon at bounding box center [137, 181] width 15 height 8
click at [133, 334] on span "OK" at bounding box center [146, 334] width 46 height 26
click at [198, 180] on icon at bounding box center [197, 181] width 15 height 8
click at [201, 306] on div at bounding box center [164, 301] width 117 height 16
click at [94, 319] on div "Фільтрувати за умовою Дорівнює [PERSON_NAME] пошта Скасувати OK" at bounding box center [173, 286] width 180 height 150
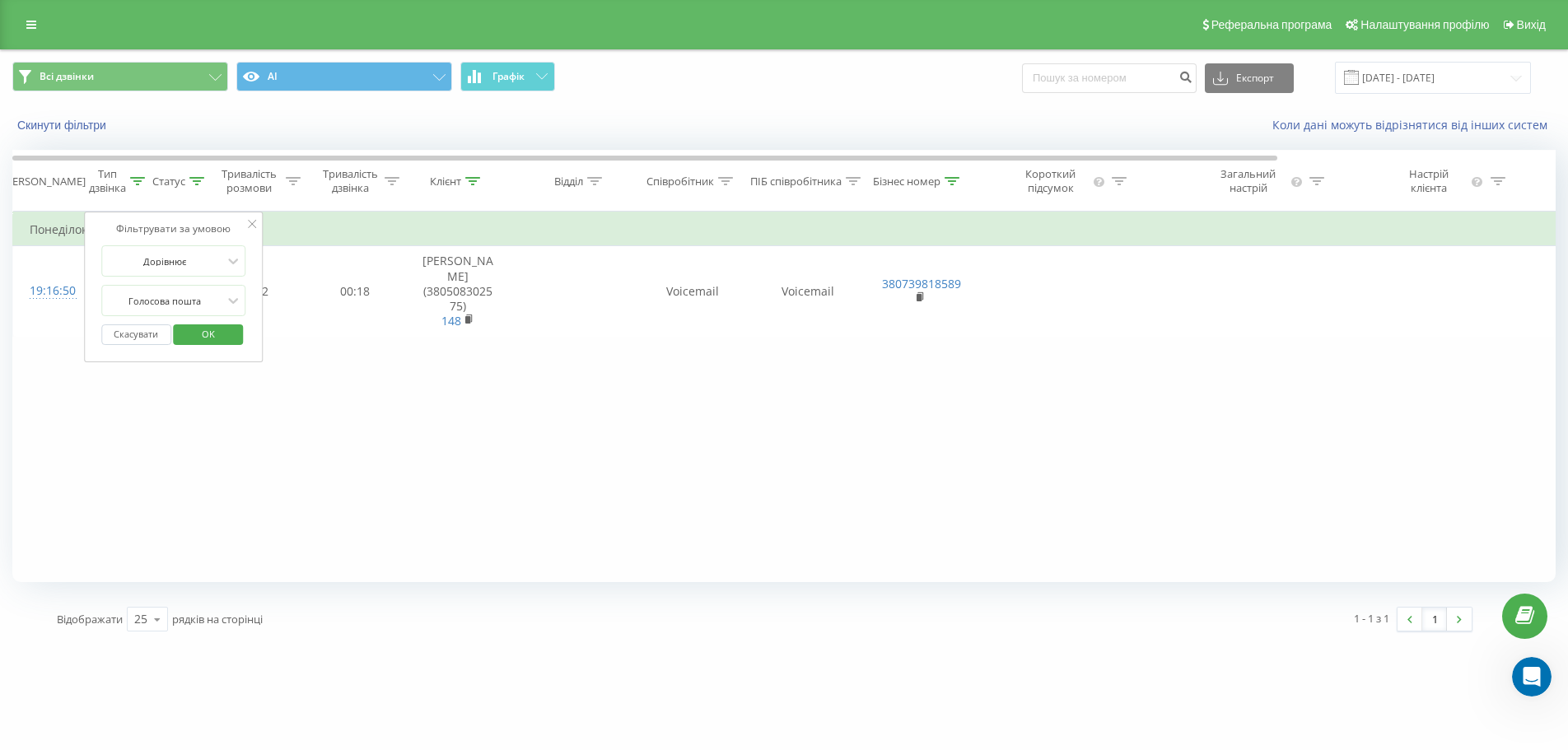
click at [125, 339] on button "Скасувати" at bounding box center [136, 334] width 70 height 21
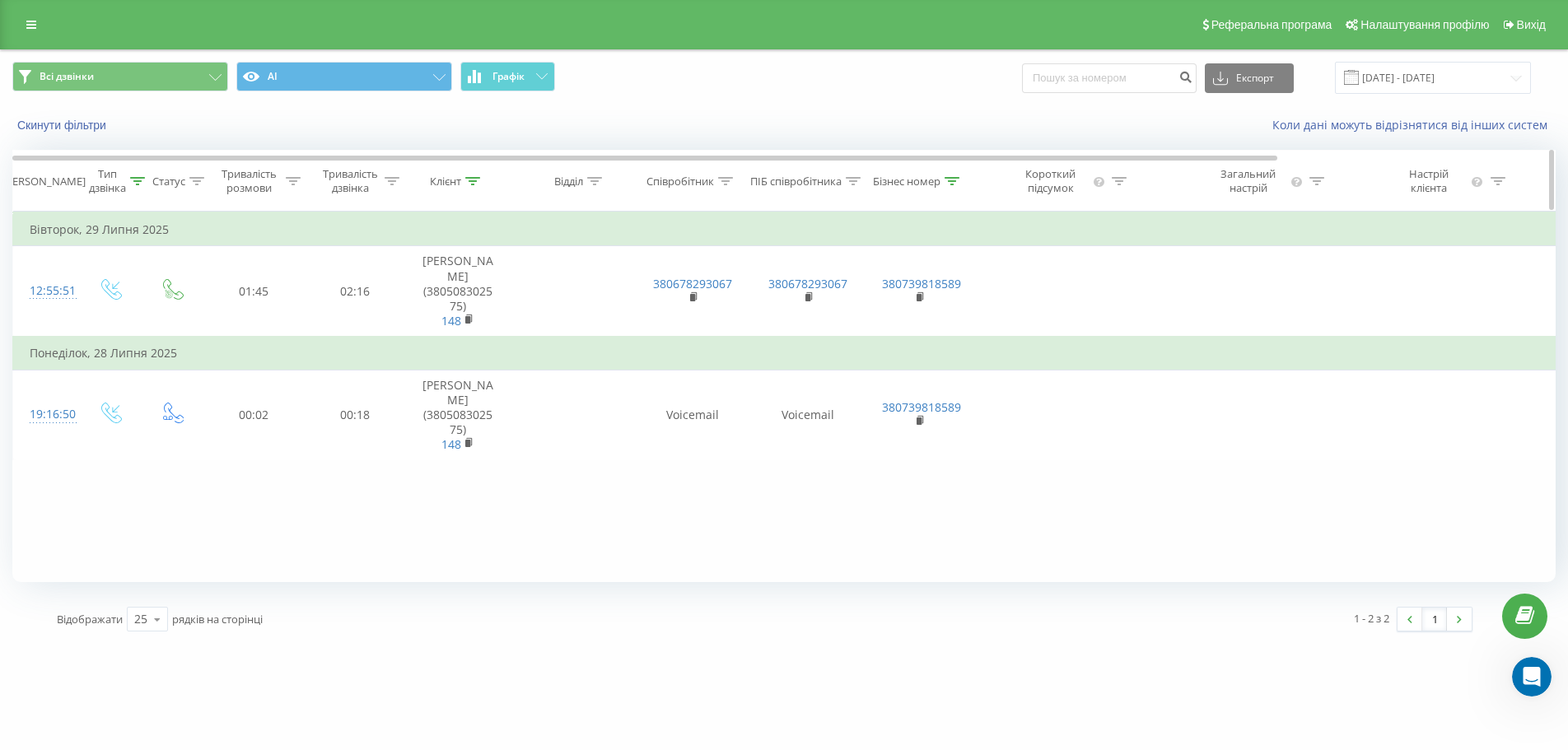
click at [475, 179] on icon at bounding box center [472, 181] width 15 height 8
click at [464, 293] on input "380508302575" at bounding box center [457, 299] width 145 height 29
paste input "675962855"
click button "OK" at bounding box center [493, 332] width 70 height 21
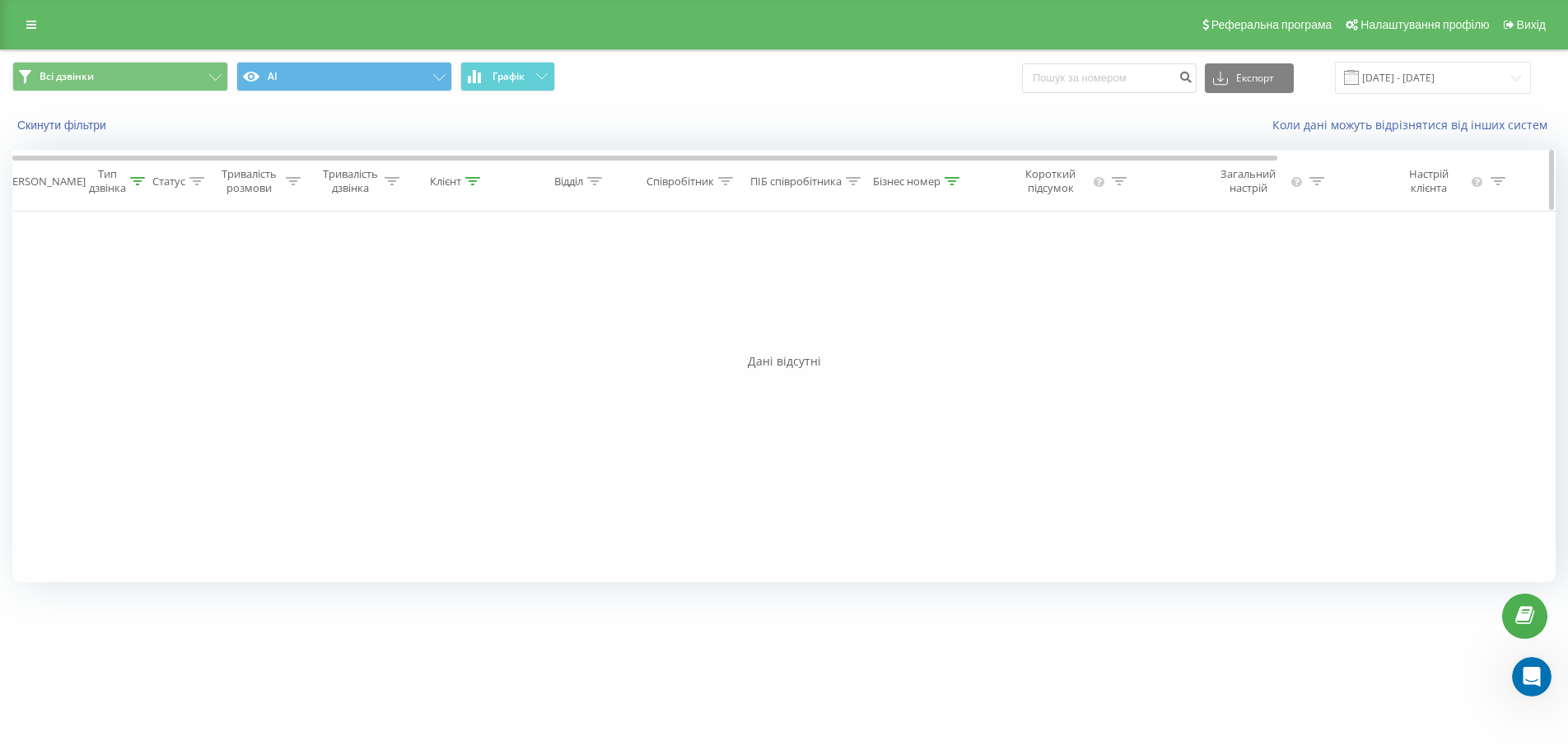
click at [474, 179] on icon at bounding box center [472, 181] width 15 height 8
click at [397, 298] on input "380675962855" at bounding box center [457, 299] width 145 height 29
click button "OK" at bounding box center [493, 332] width 70 height 21
click at [138, 182] on icon at bounding box center [137, 181] width 15 height 8
click at [70, 337] on button "Скасувати" at bounding box center [74, 334] width 70 height 21
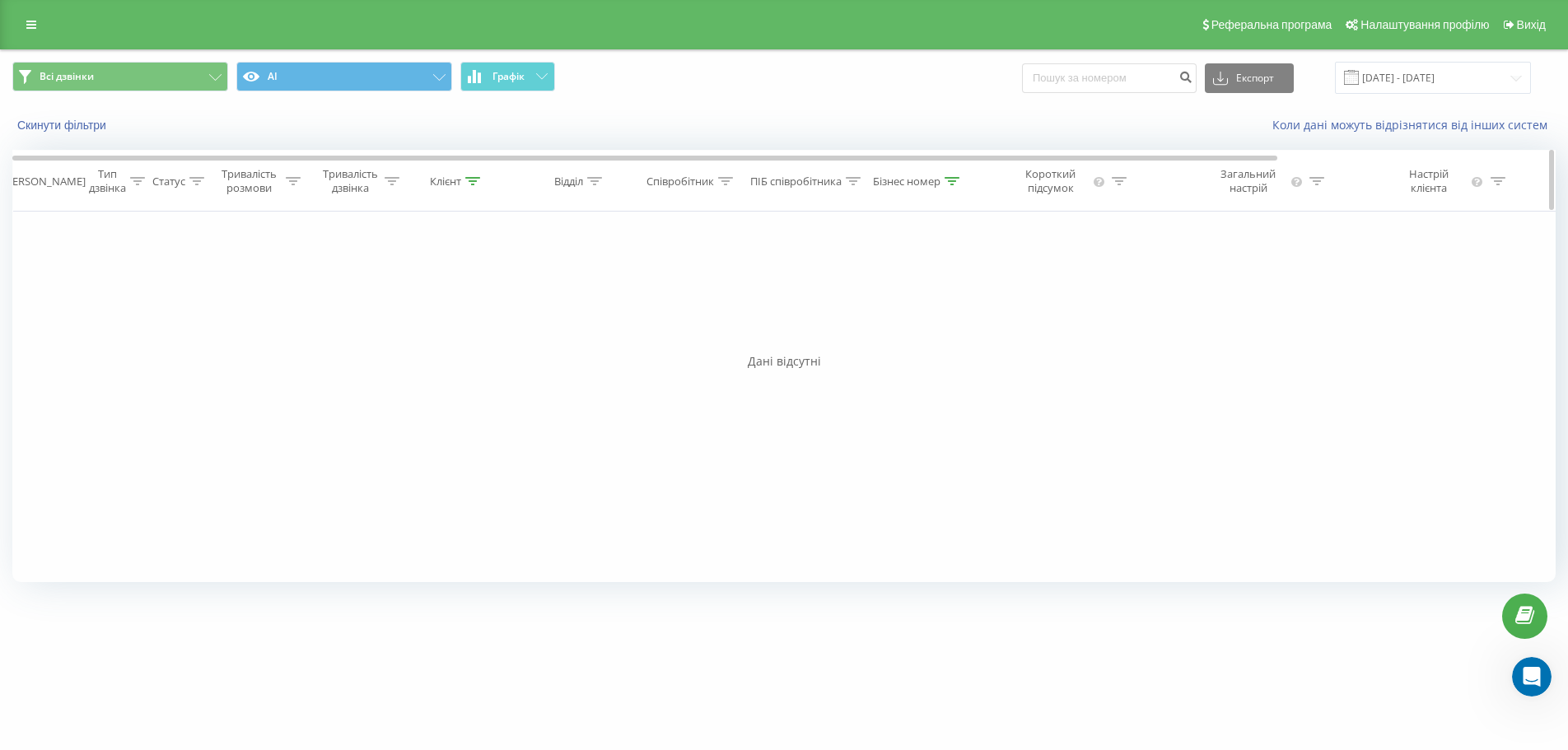
click at [475, 184] on icon at bounding box center [473, 181] width 15 height 8
drag, startPoint x: 387, startPoint y: 298, endPoint x: 475, endPoint y: 298, distance: 88.0
click at [475, 298] on input "0675962855" at bounding box center [457, 299] width 145 height 29
paste input "380675962855"
click at [494, 328] on span "OK" at bounding box center [493, 331] width 46 height 26
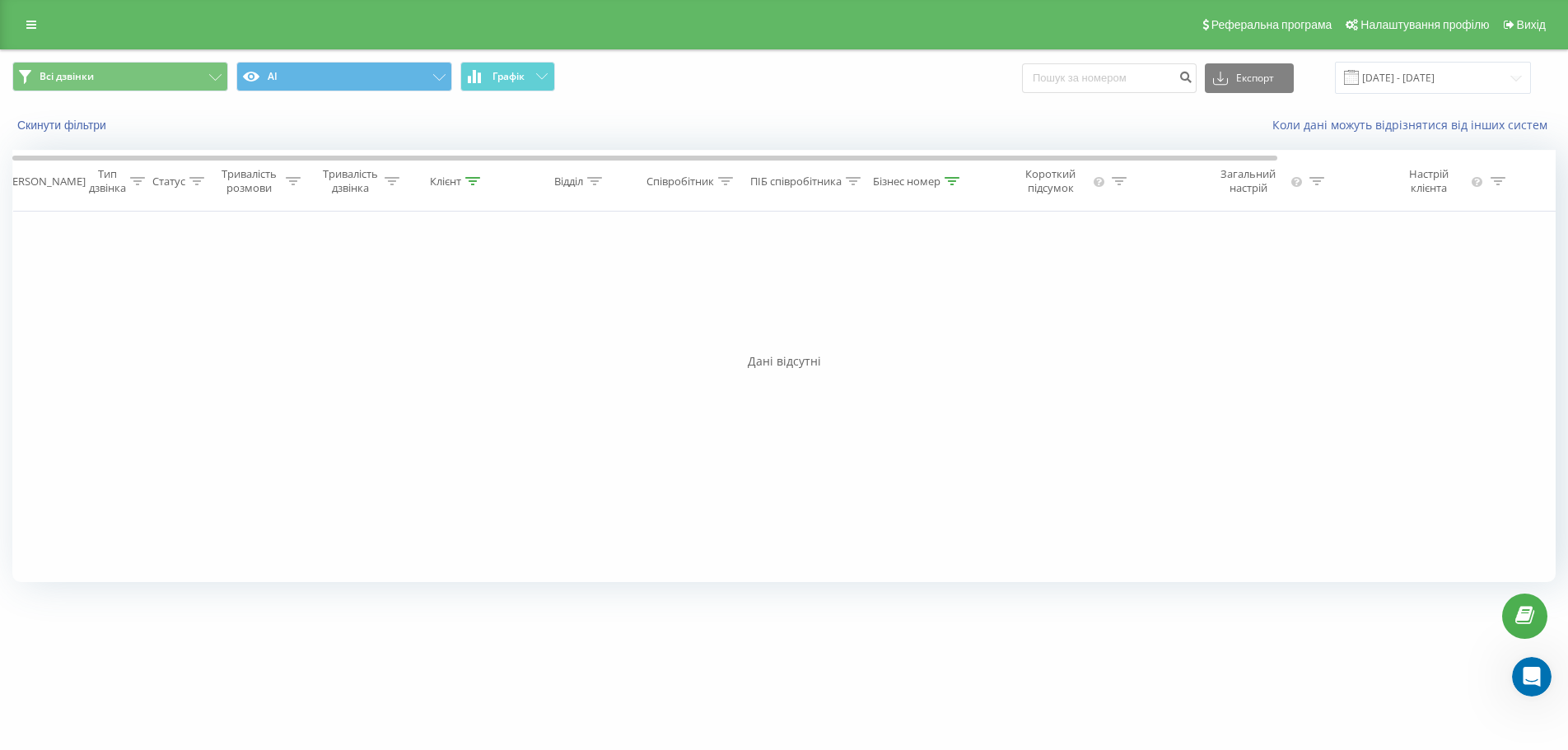
click at [470, 287] on div "Фільтрувати за умовою Дорівнює Введіть значення Скасувати OK Фільтрувати за умо…" at bounding box center [784, 396] width 1543 height 371
click at [435, 298] on div "Фільтрувати за умовою Дорівнює Введіть значення Скасувати OK Фільтрувати за умо…" at bounding box center [784, 396] width 1543 height 371
click at [474, 175] on div at bounding box center [472, 182] width 15 height 14
click at [464, 295] on input "380675962855" at bounding box center [457, 299] width 145 height 29
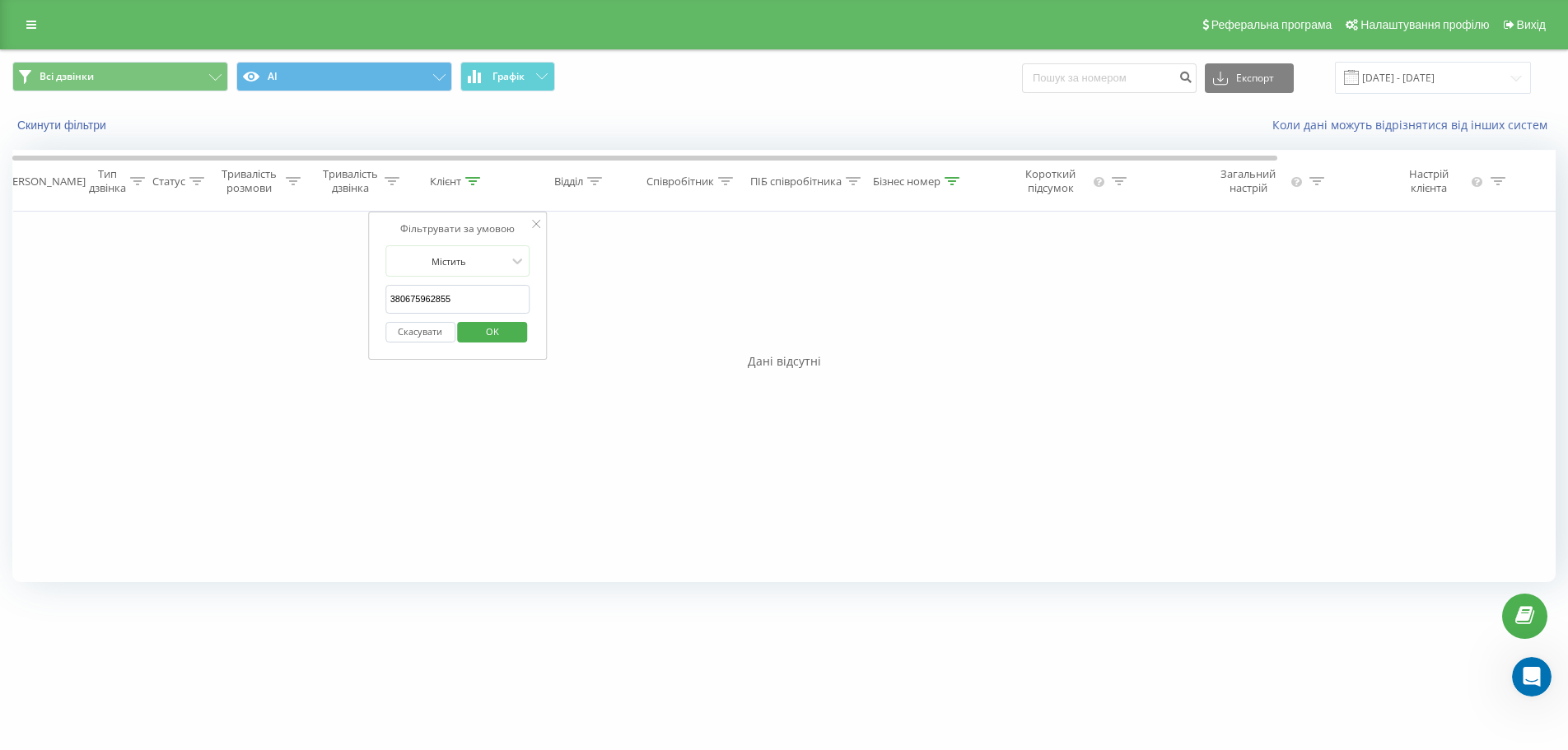
type input "380675962855"
click button "OK" at bounding box center [493, 332] width 70 height 21
click at [475, 177] on icon at bounding box center [473, 181] width 15 height 8
click at [406, 338] on button "Скасувати" at bounding box center [420, 332] width 70 height 21
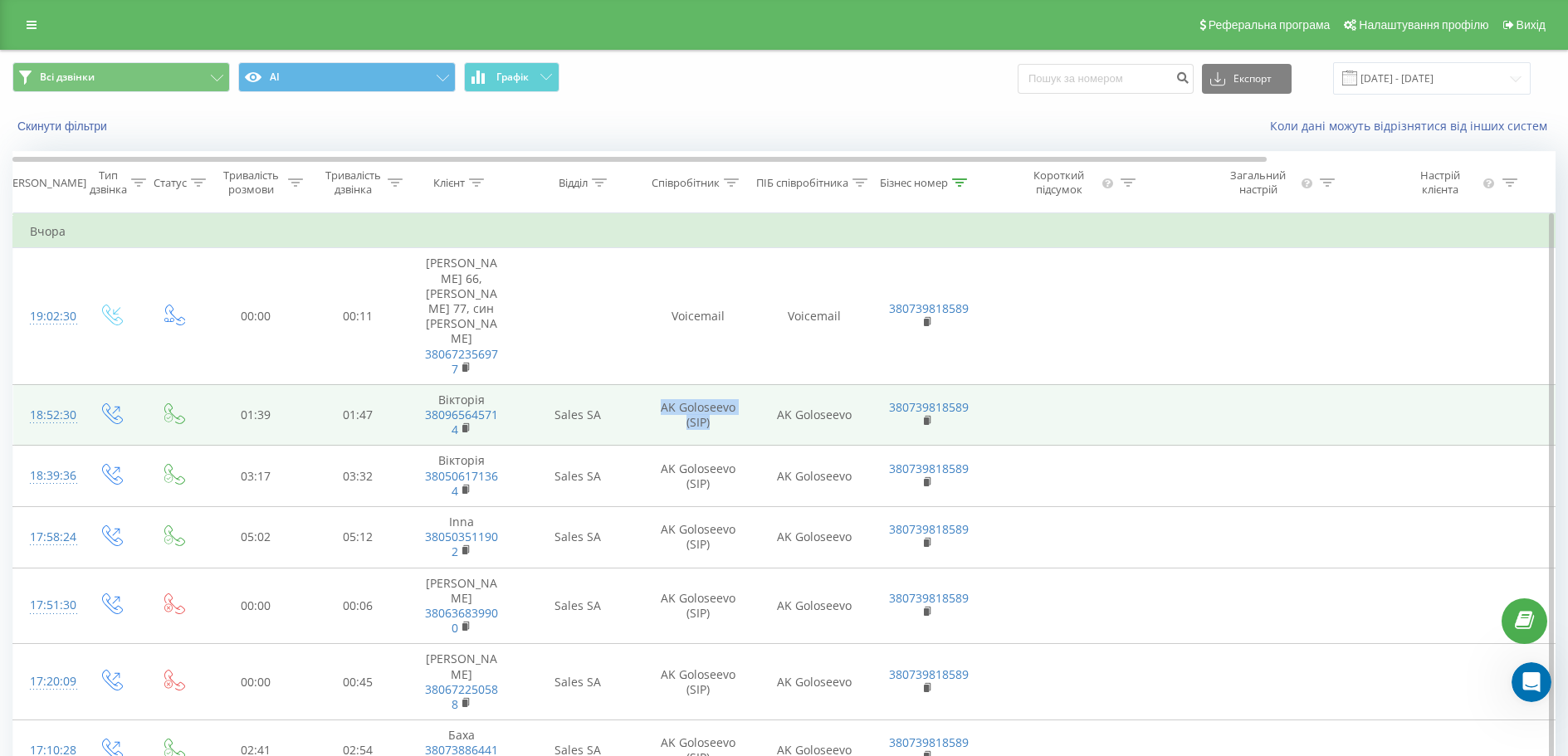
drag, startPoint x: 718, startPoint y: 378, endPoint x: 656, endPoint y: 366, distance: 63.2
click at [656, 384] on td "AK Goloseevo (SIP)" at bounding box center [697, 415] width 116 height 61
click at [823, 391] on td "AK Goloseevo" at bounding box center [813, 415] width 116 height 61
drag, startPoint x: 976, startPoint y: 361, endPoint x: 884, endPoint y: 360, distance: 92.0
click at [884, 384] on td "380739818589" at bounding box center [926, 415] width 108 height 61
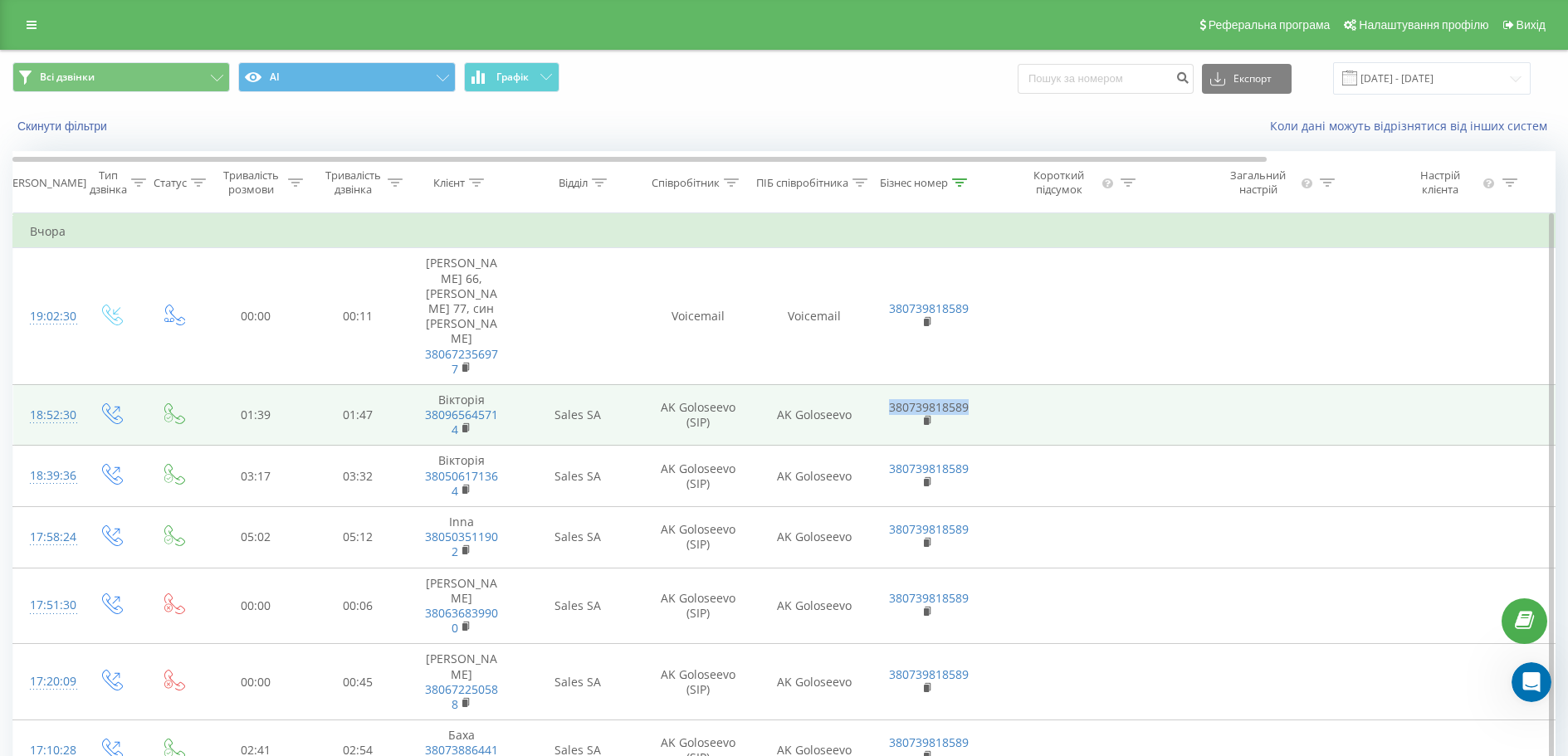
copy link "380739818589"
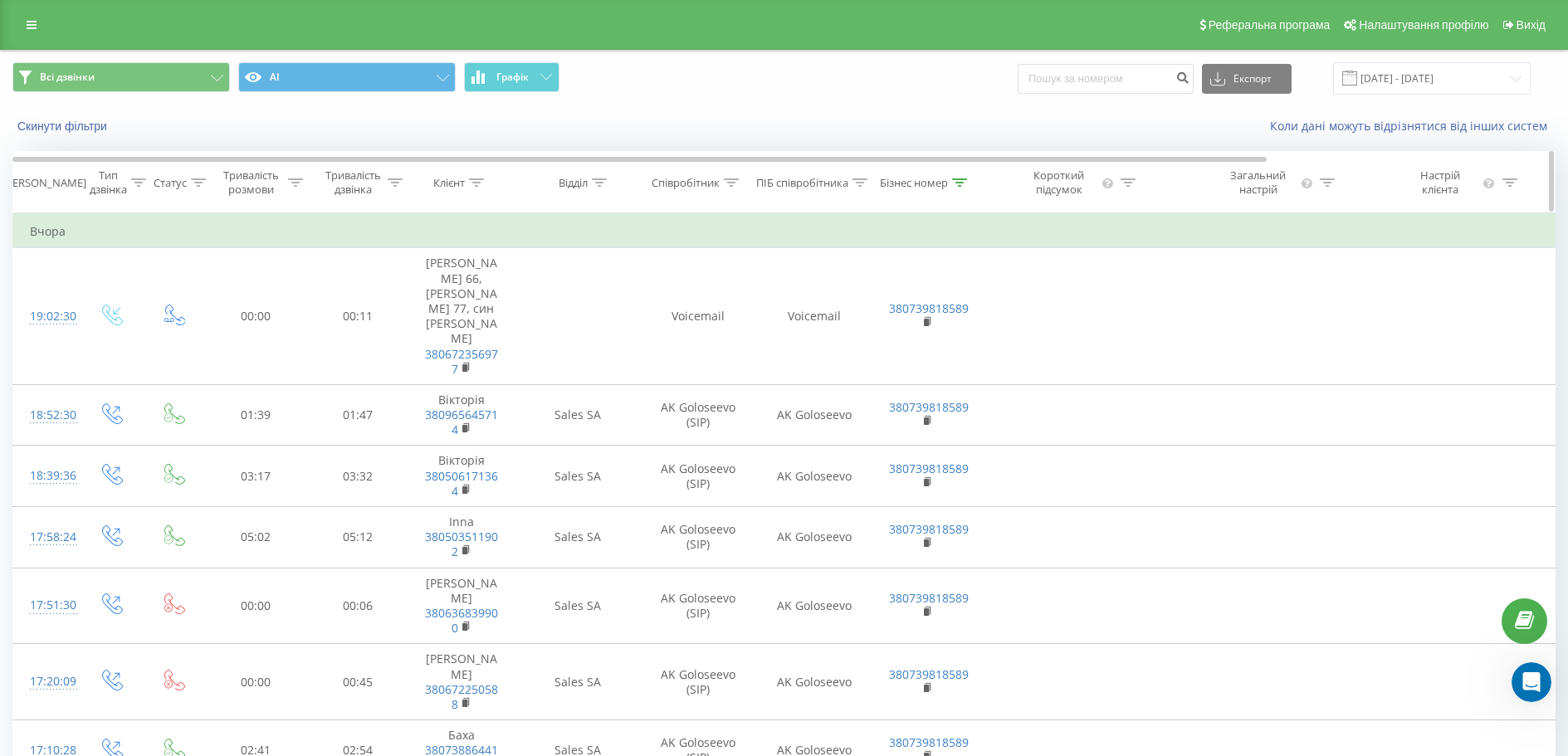
click at [956, 181] on icon at bounding box center [959, 182] width 15 height 8
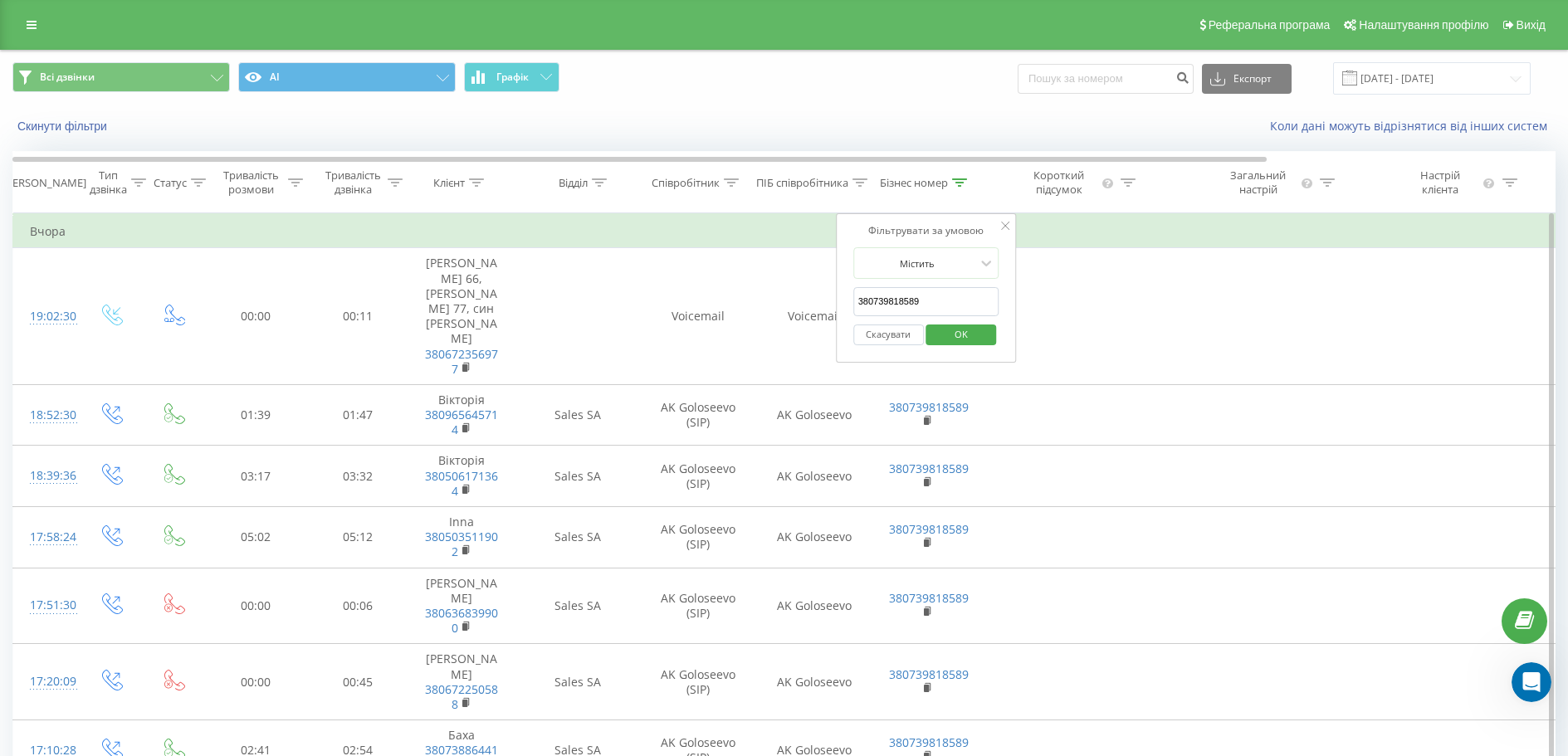
click at [892, 332] on button "Скасувати" at bounding box center [888, 335] width 70 height 21
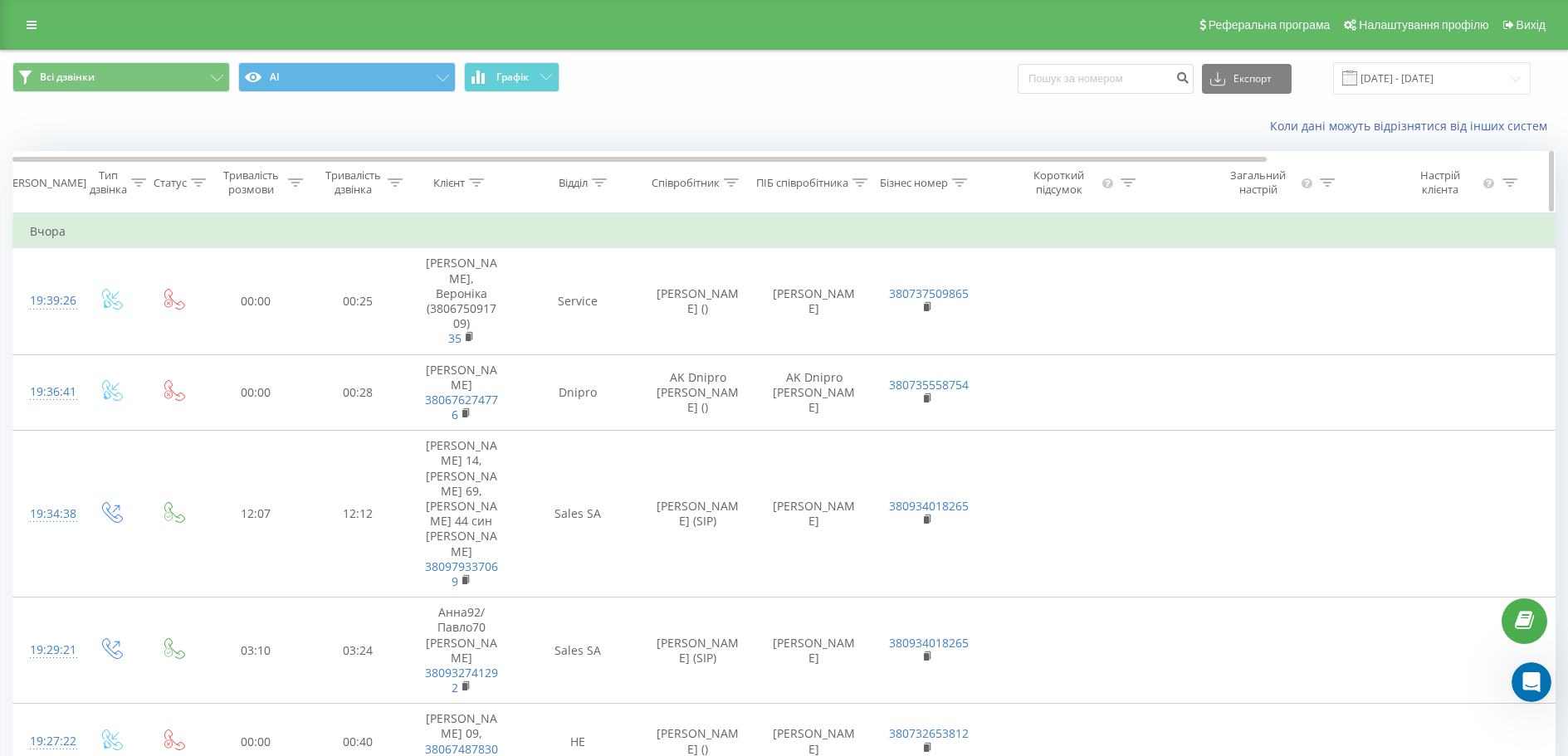
click at [476, 176] on div at bounding box center [475, 183] width 15 height 14
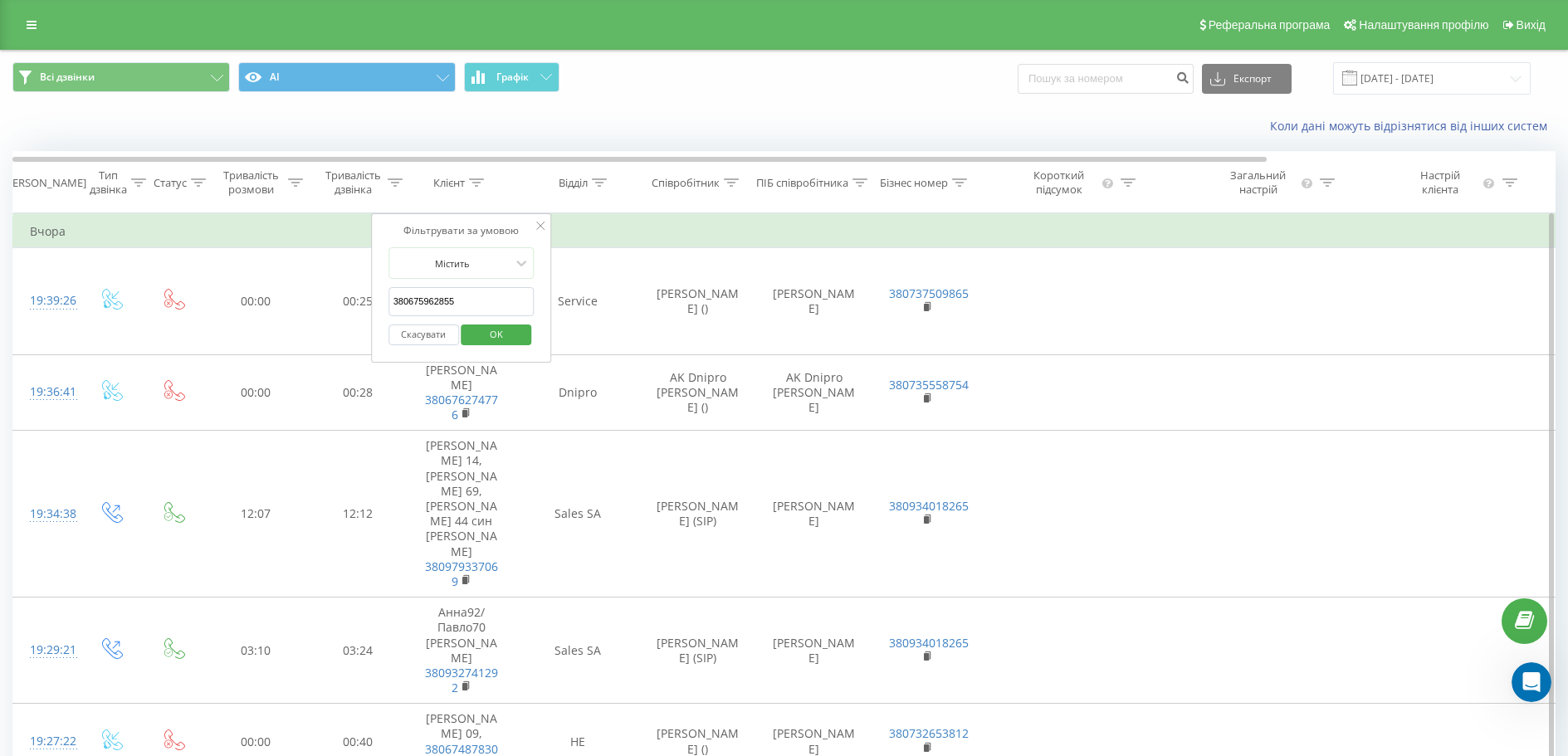
click at [456, 296] on input "380675962855" at bounding box center [461, 301] width 146 height 29
paste input "380675962855"
click at [531, 280] on form "Містить 380675962855 Скасувати OK" at bounding box center [461, 300] width 146 height 106
click at [505, 334] on span "OK" at bounding box center [496, 334] width 47 height 26
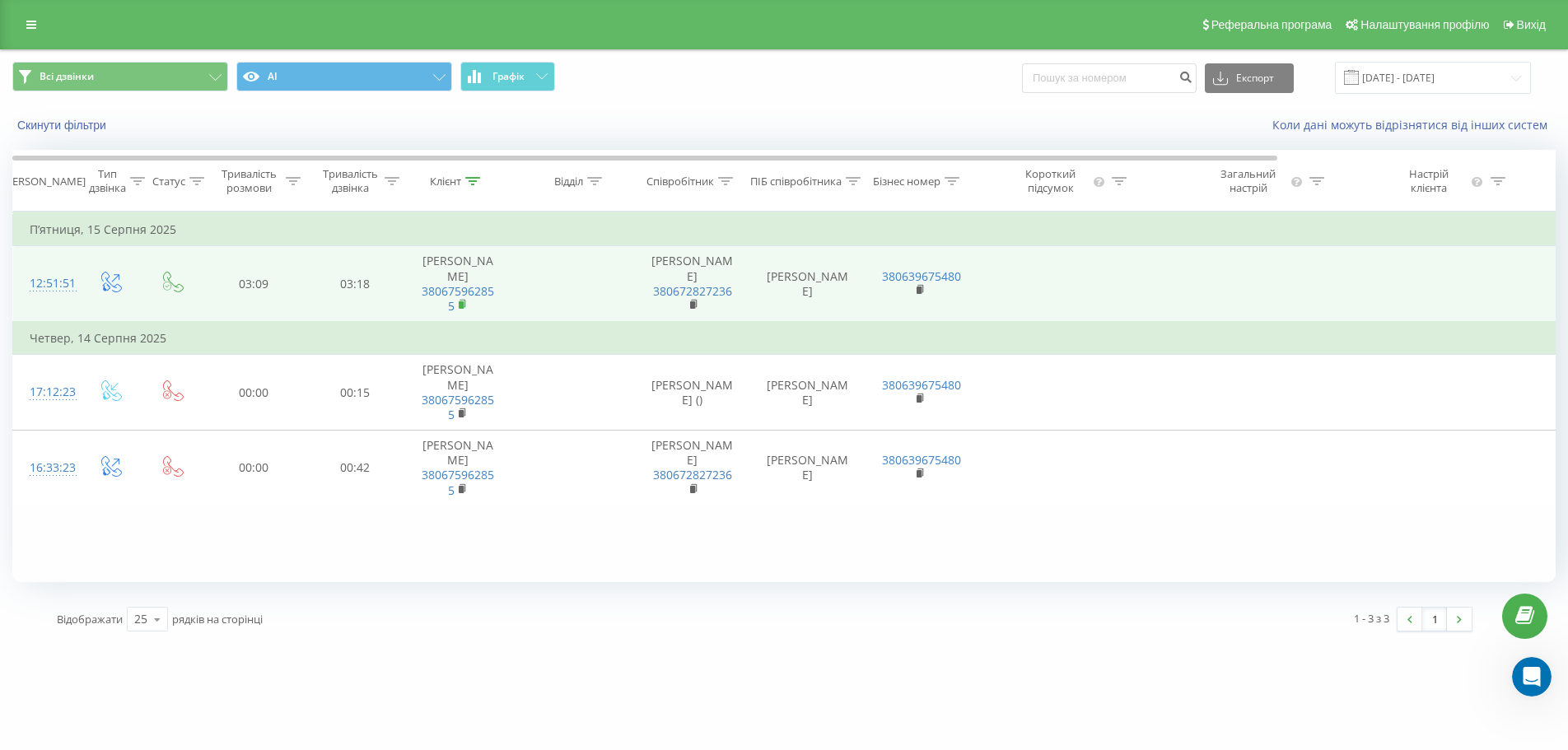
click at [460, 302] on rect at bounding box center [461, 306] width 5 height 8
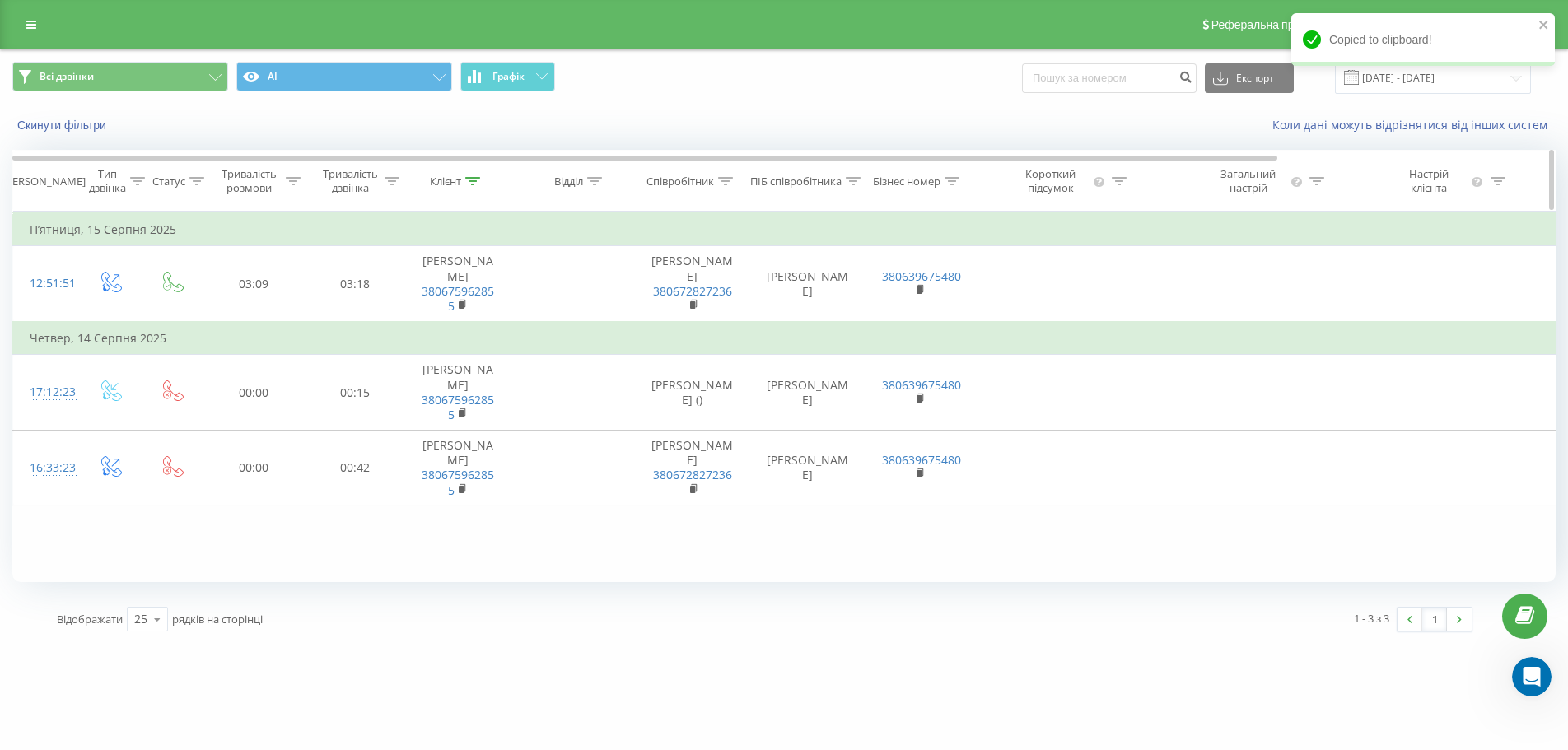
click at [475, 179] on icon at bounding box center [472, 181] width 15 height 8
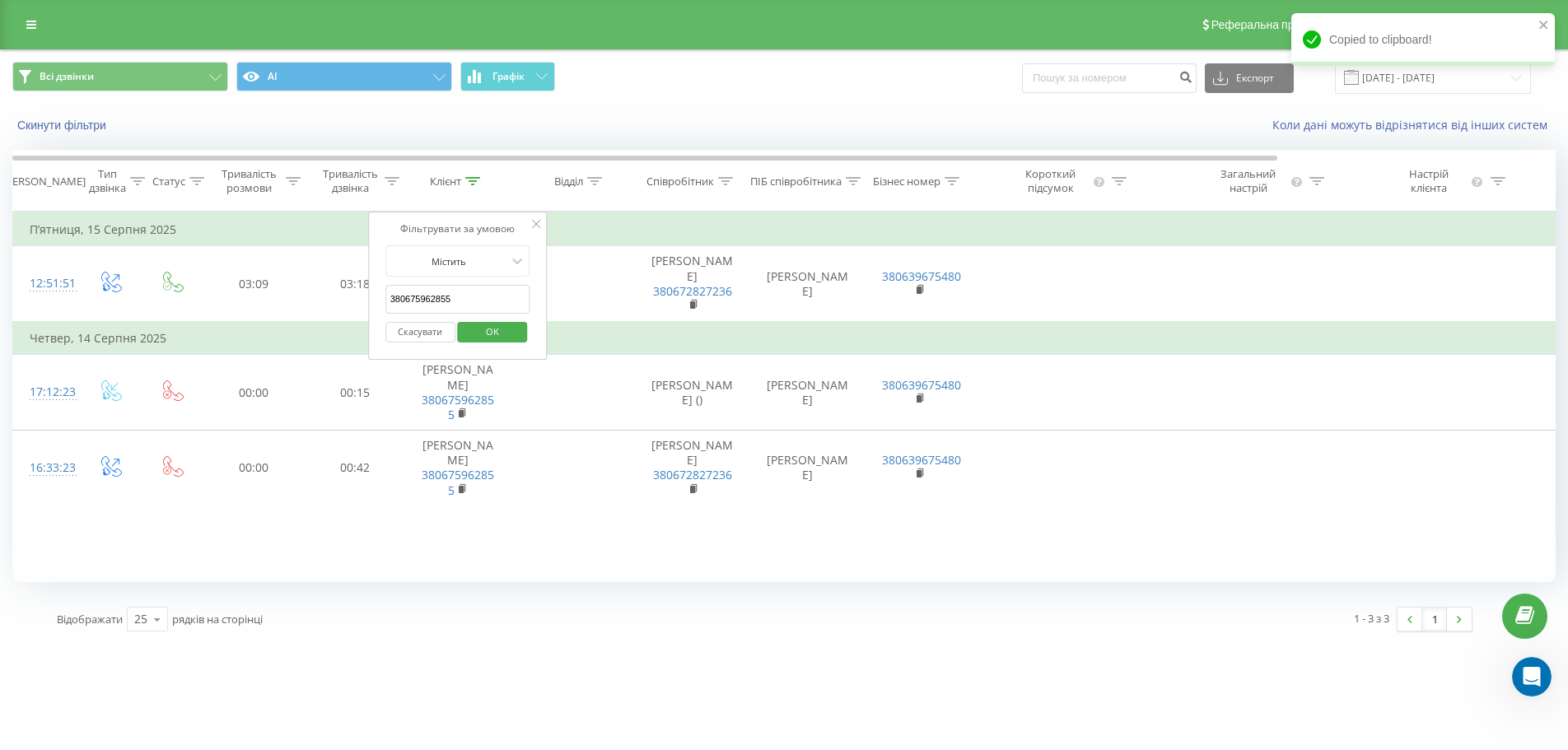
click at [433, 294] on input "380675962855" at bounding box center [457, 299] width 145 height 29
paste input "2356977"
type input "380672356977"
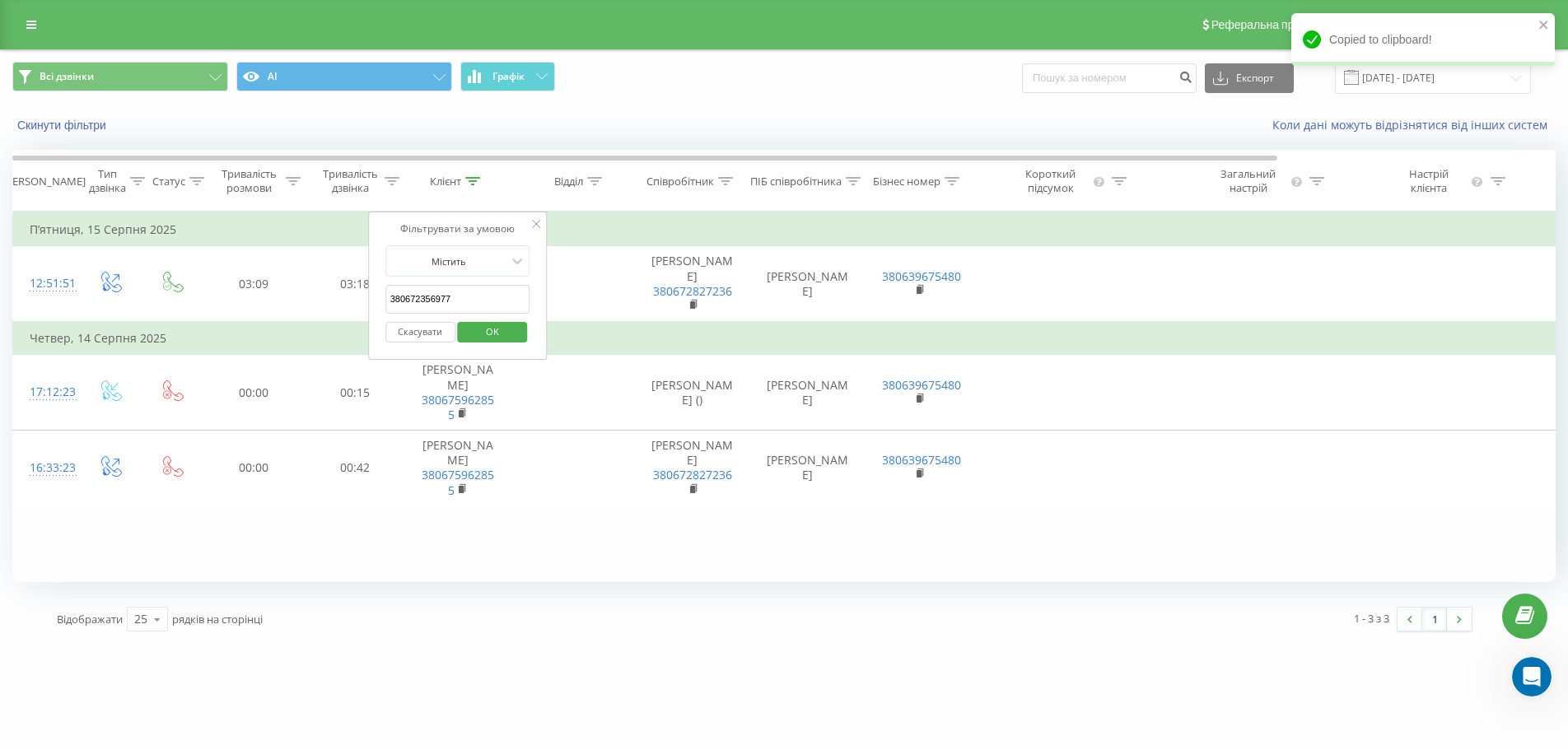
click button "OK" at bounding box center [493, 332] width 70 height 21
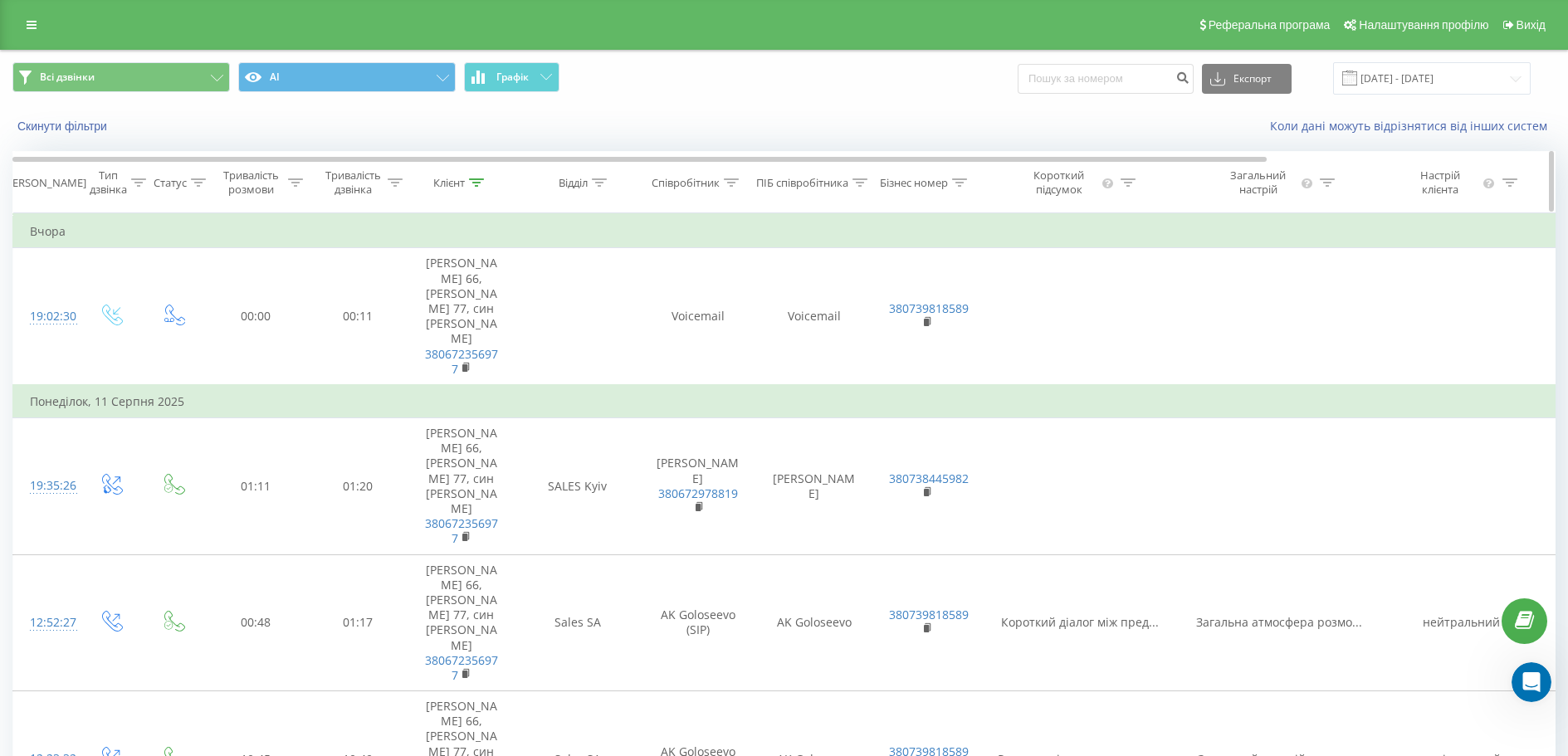
click at [482, 180] on icon at bounding box center [475, 182] width 15 height 8
click at [456, 297] on input "380672356977" at bounding box center [461, 301] width 146 height 29
click at [504, 339] on span "OK" at bounding box center [496, 334] width 47 height 26
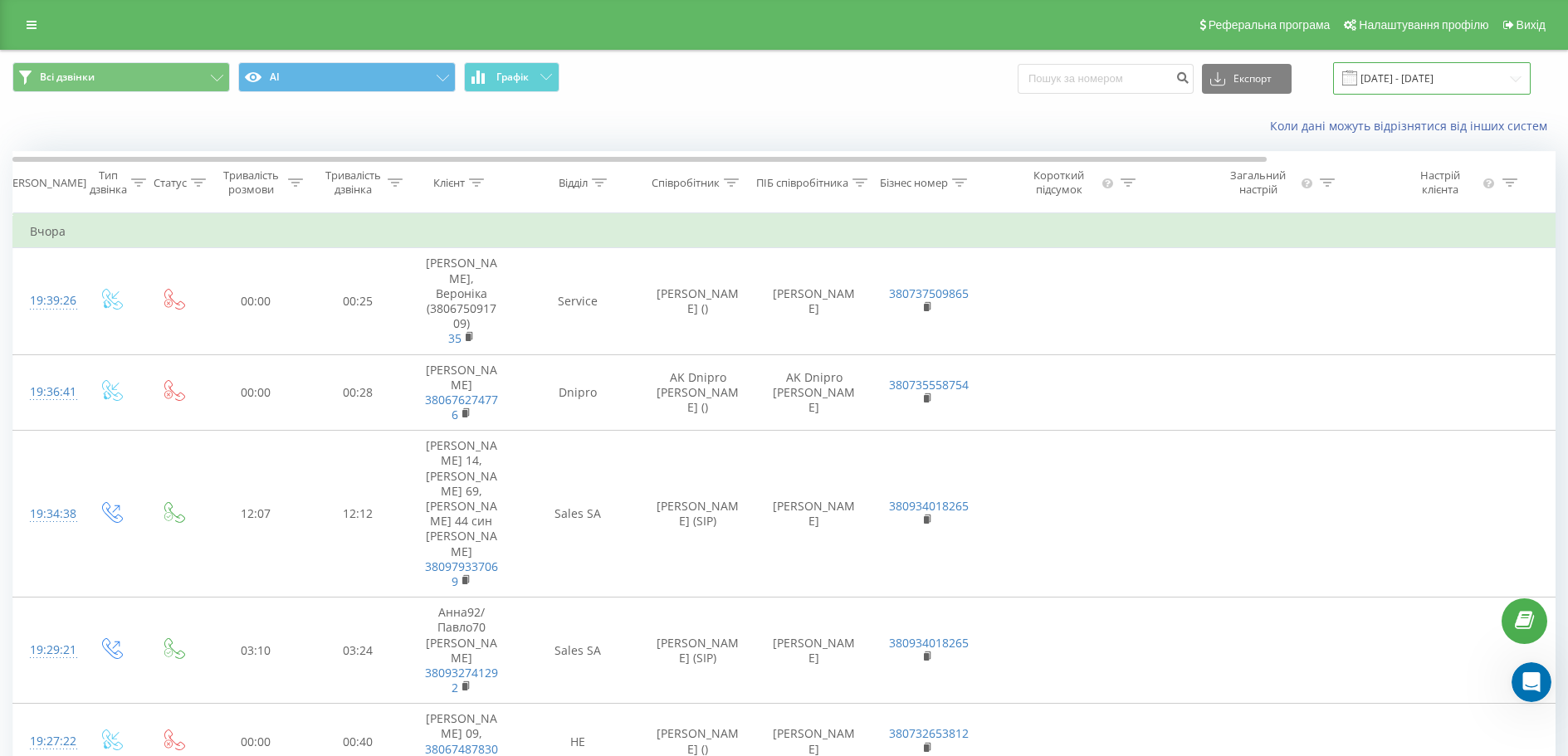
click at [1443, 78] on input "[DATE] - [DATE]" at bounding box center [1431, 78] width 197 height 33
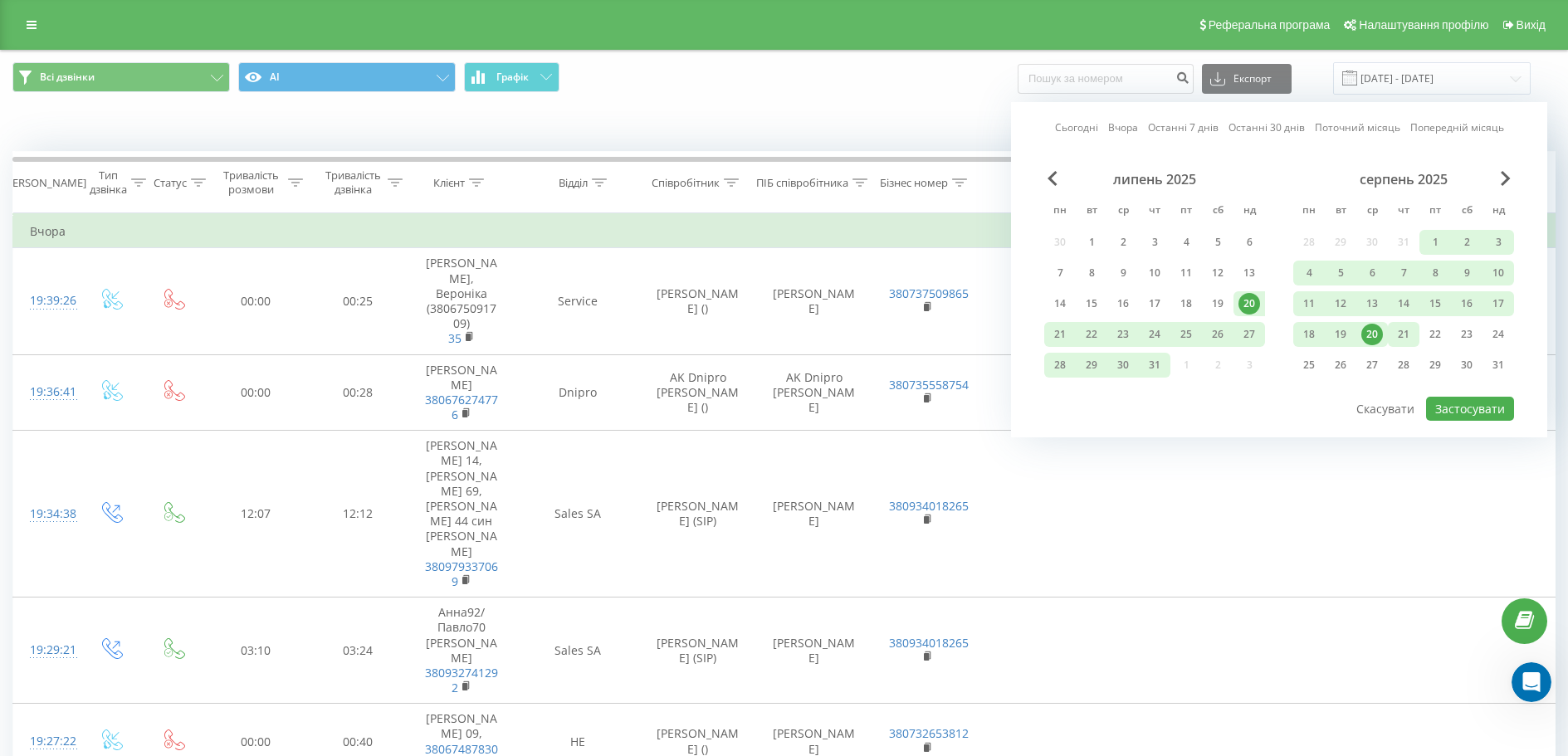
click at [1411, 330] on div "21" at bounding box center [1404, 335] width 22 height 22
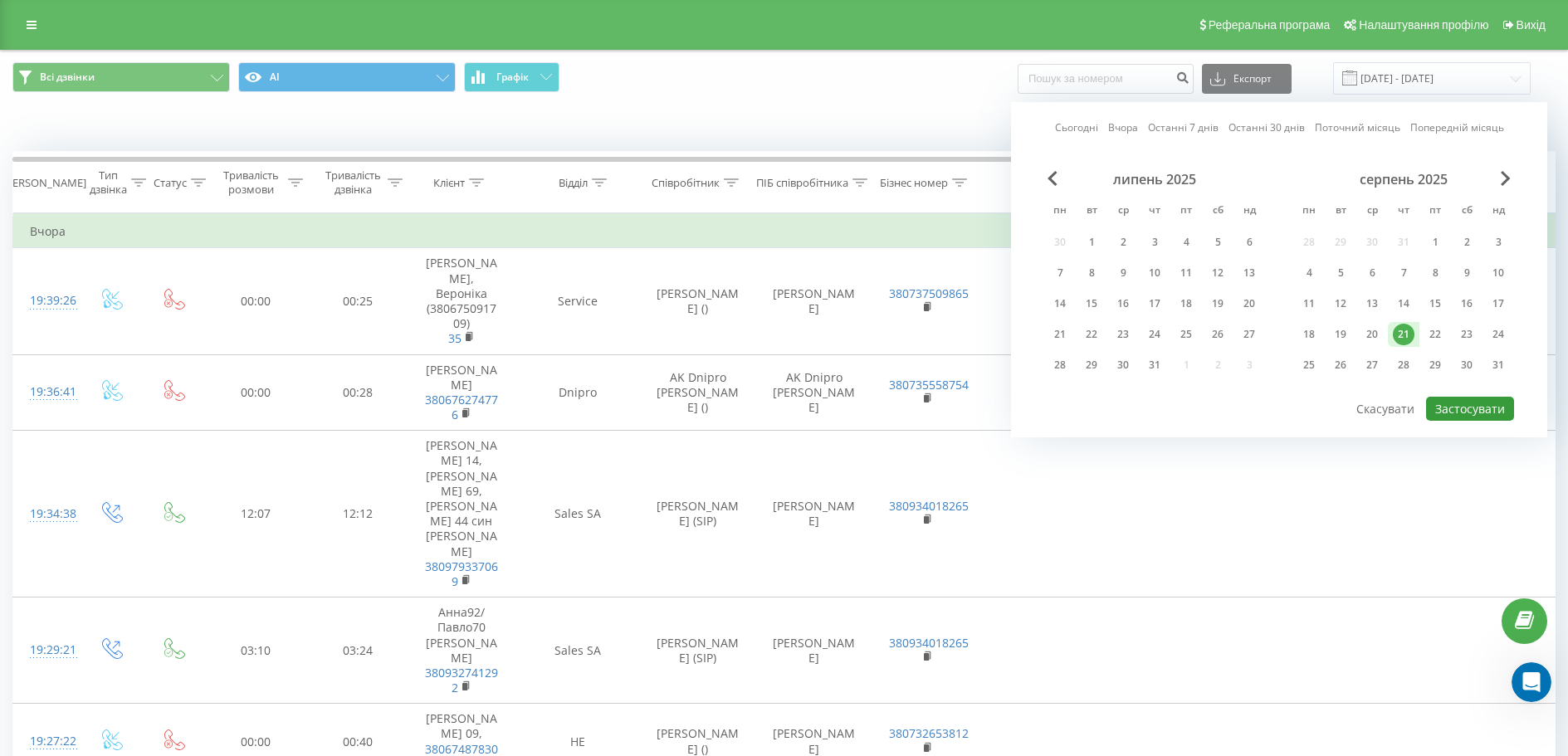
click at [1464, 408] on button "Застосувати" at bounding box center [1470, 409] width 88 height 24
type input "[DATE] - [DATE]"
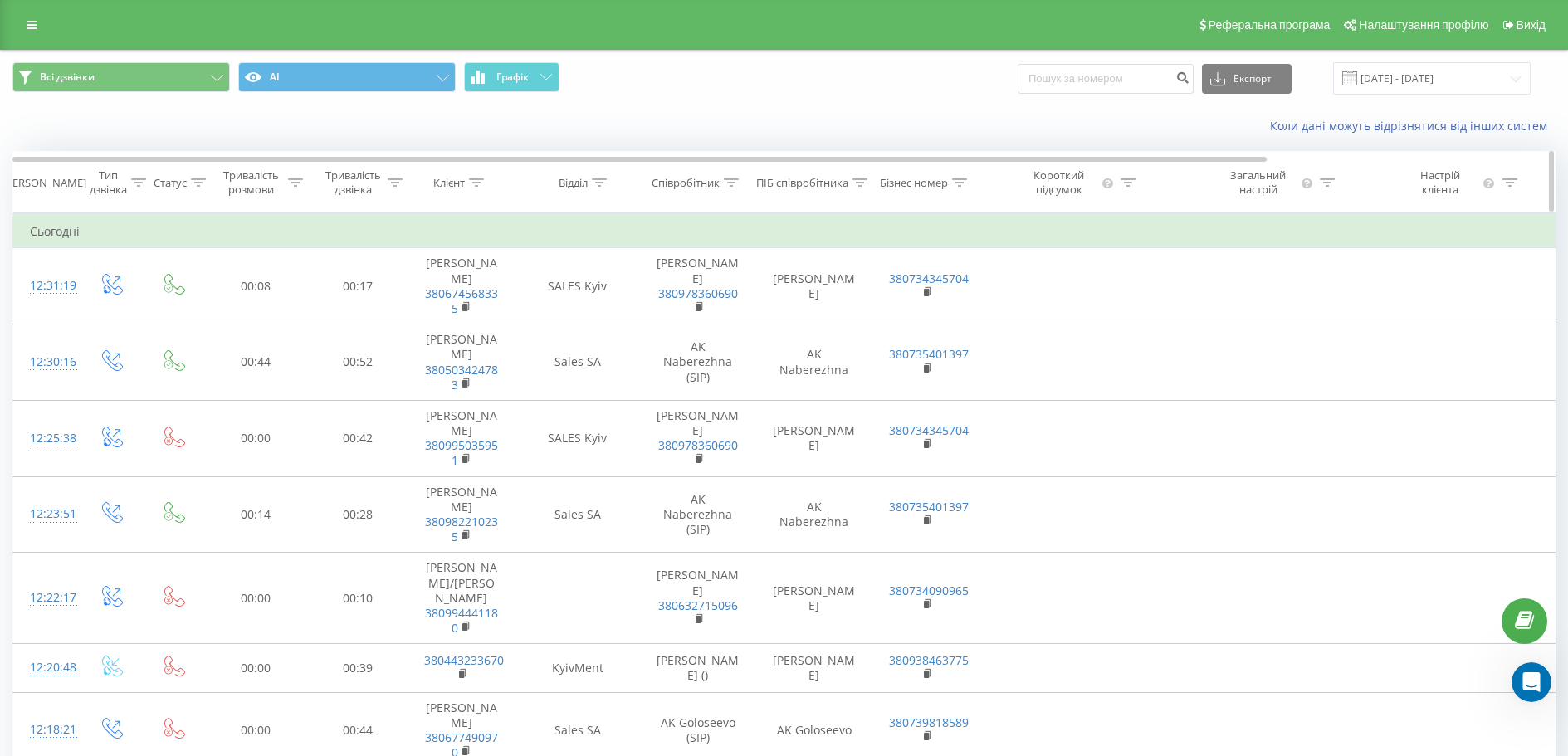
click at [483, 178] on icon at bounding box center [475, 182] width 15 height 8
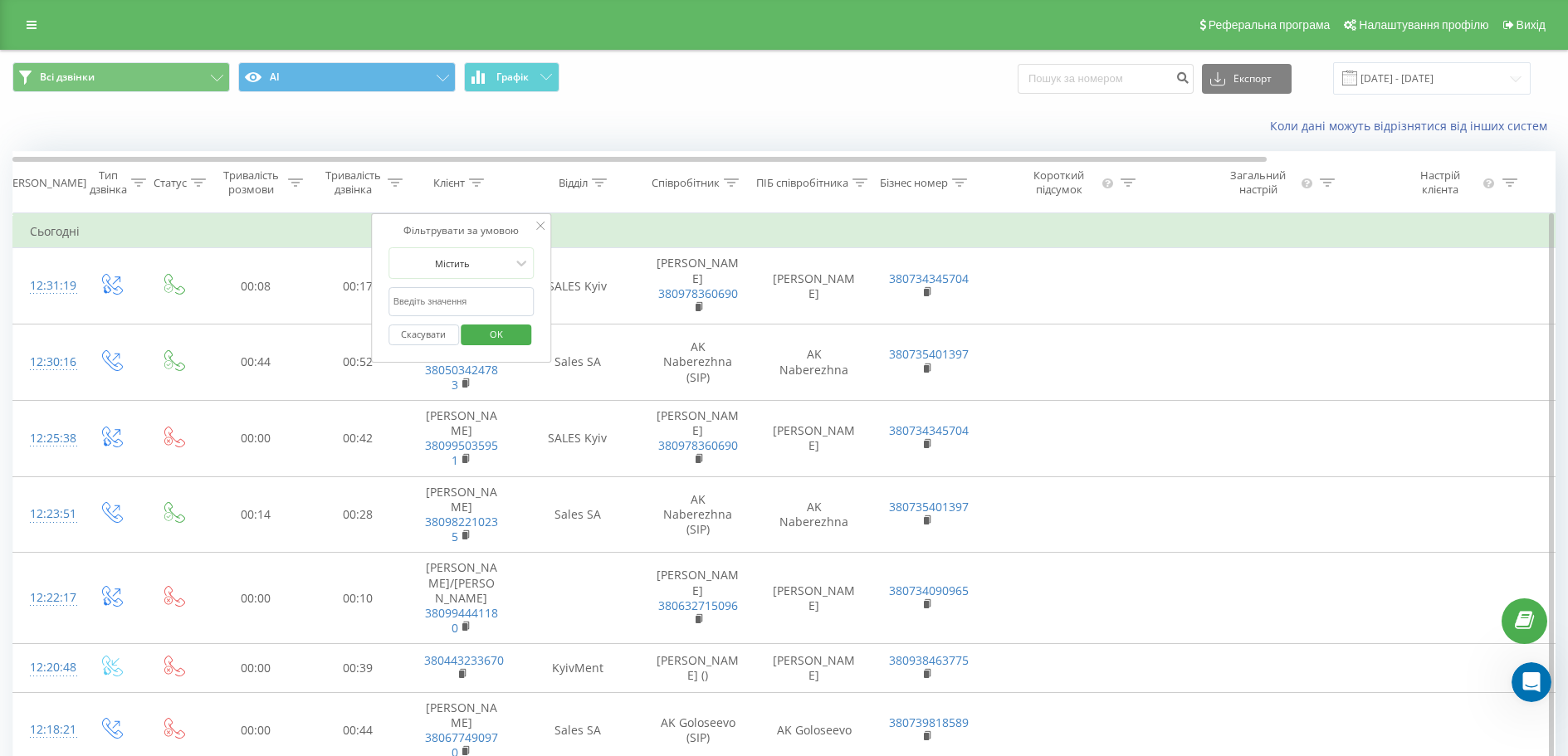
click at [471, 302] on input "text" at bounding box center [461, 301] width 146 height 29
paste input "380672356977"
type input "380672356977"
click at [541, 288] on div "Фільтрувати за умовою Містить 380672356977 Скасувати OK" at bounding box center [462, 287] width 181 height 150
click at [516, 342] on span "OK" at bounding box center [496, 334] width 47 height 26
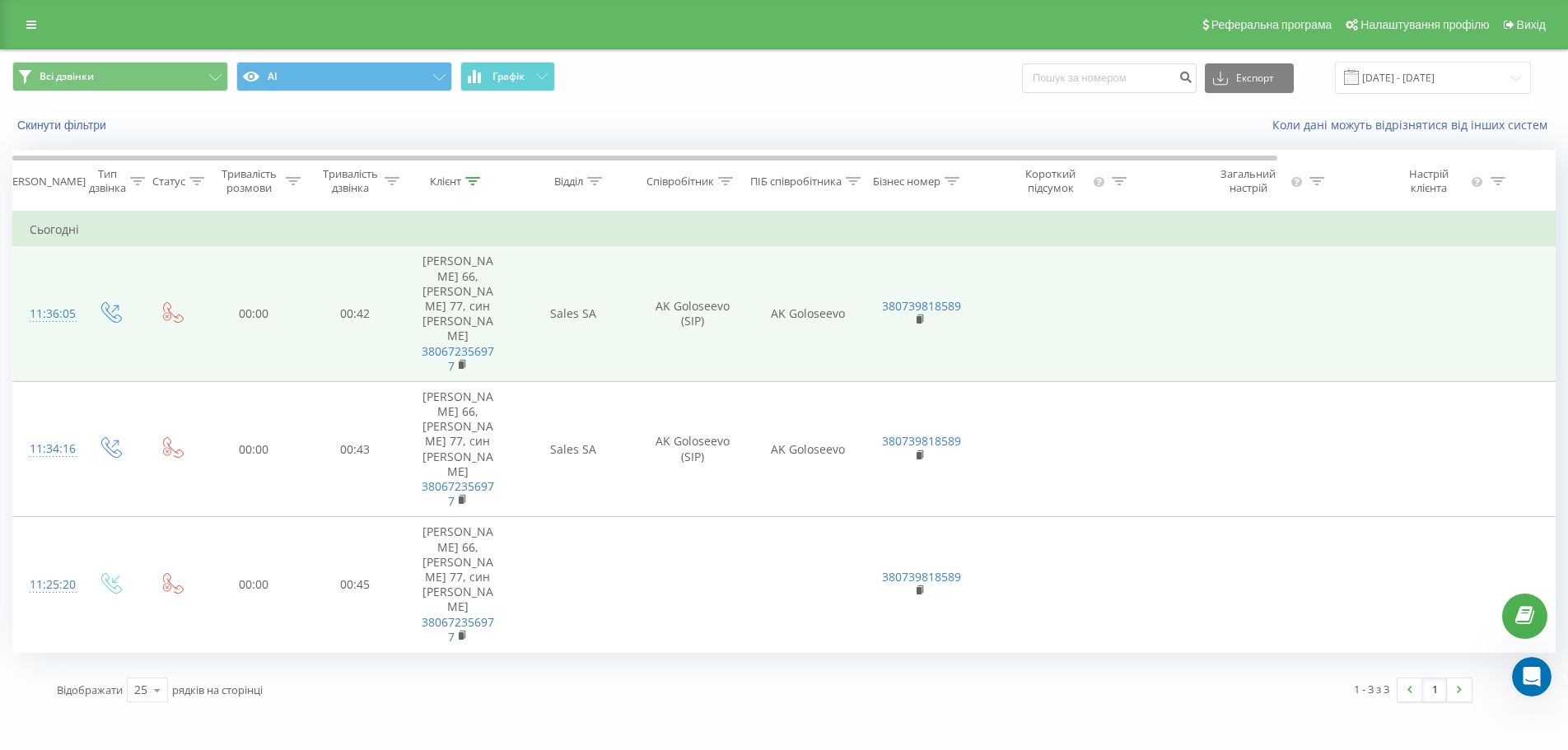
click at [60, 298] on div "11:36:05" at bounding box center [46, 314] width 33 height 32
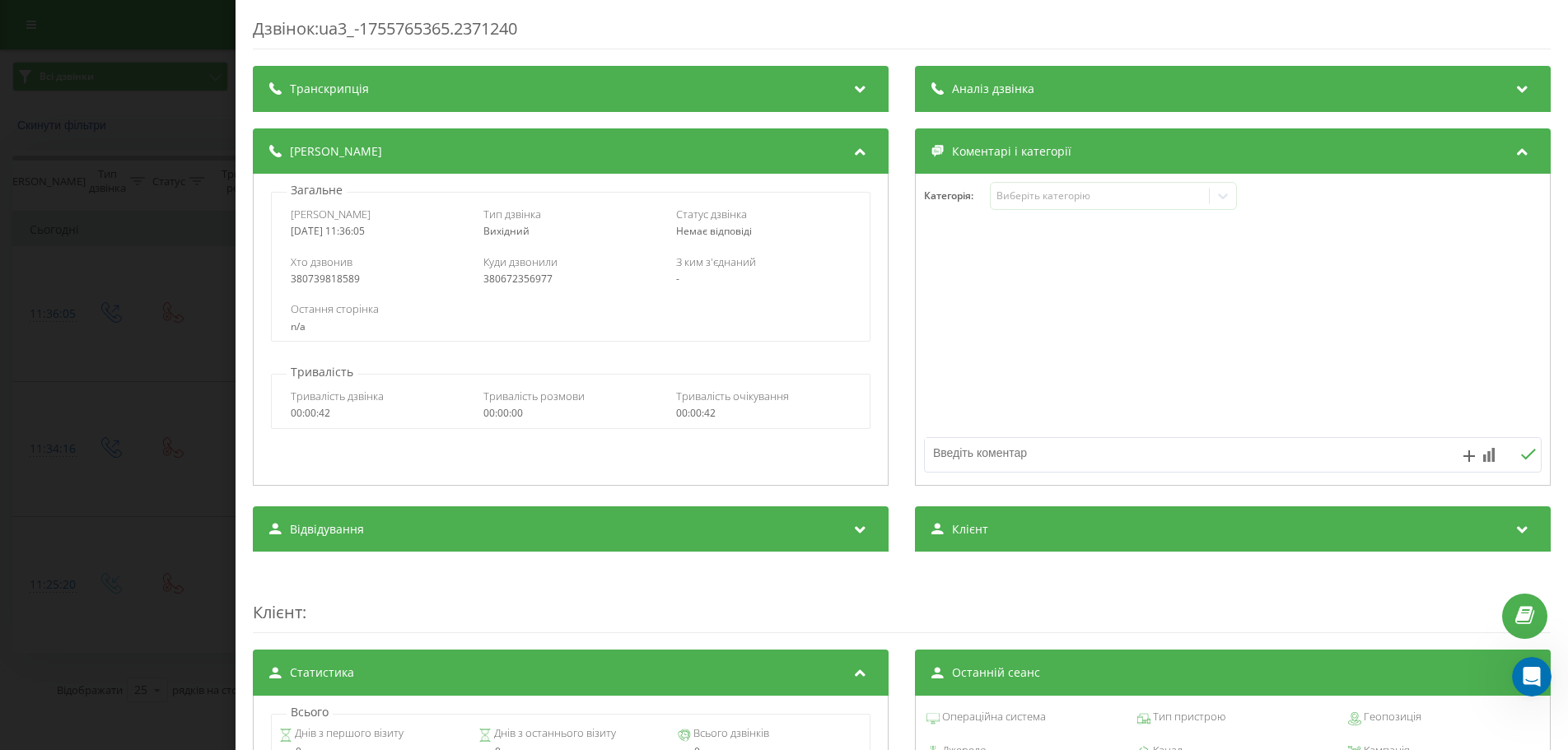
click at [423, 90] on div "Транскрипція" at bounding box center [570, 88] width 636 height 46
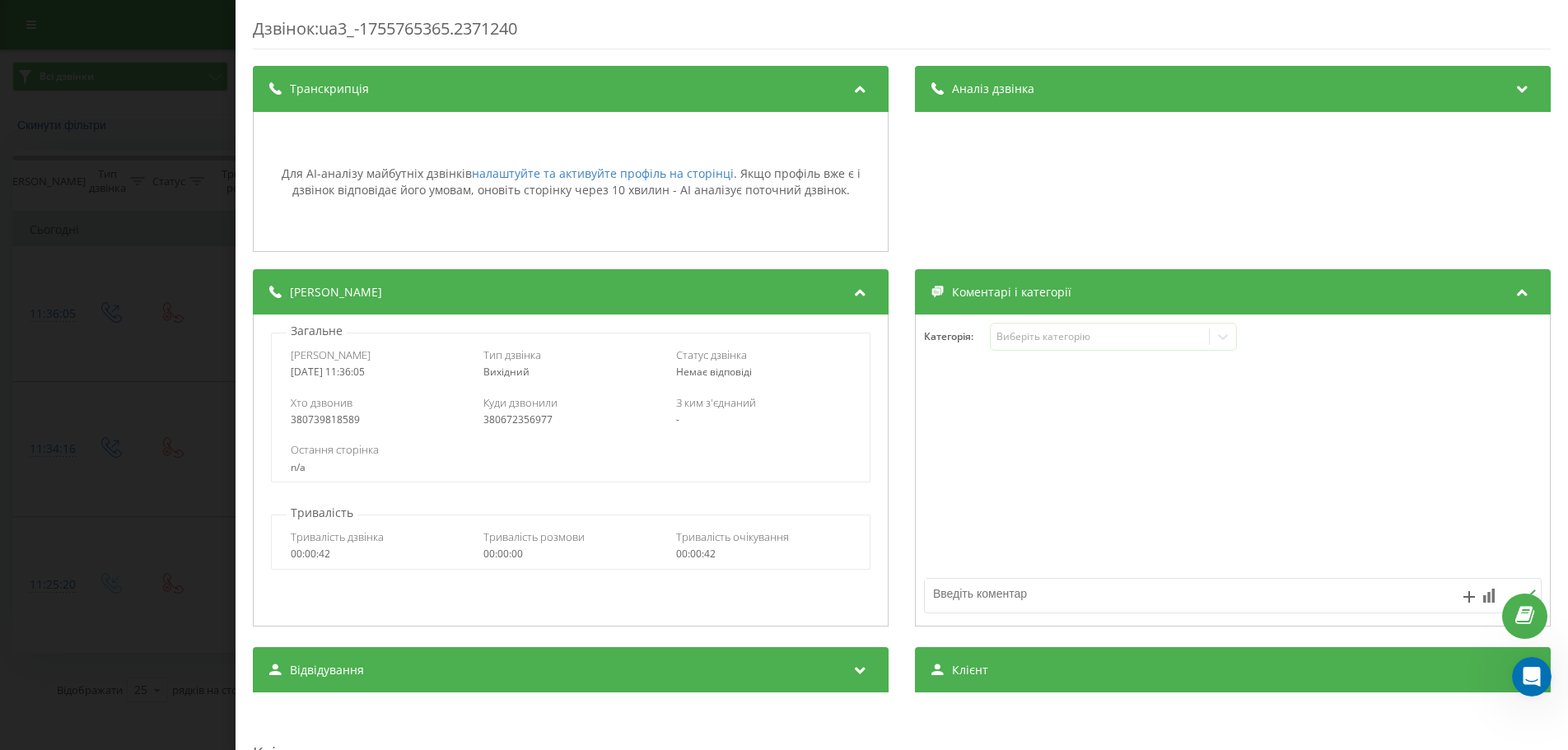
click at [423, 90] on div "Транскрипція" at bounding box center [570, 88] width 636 height 46
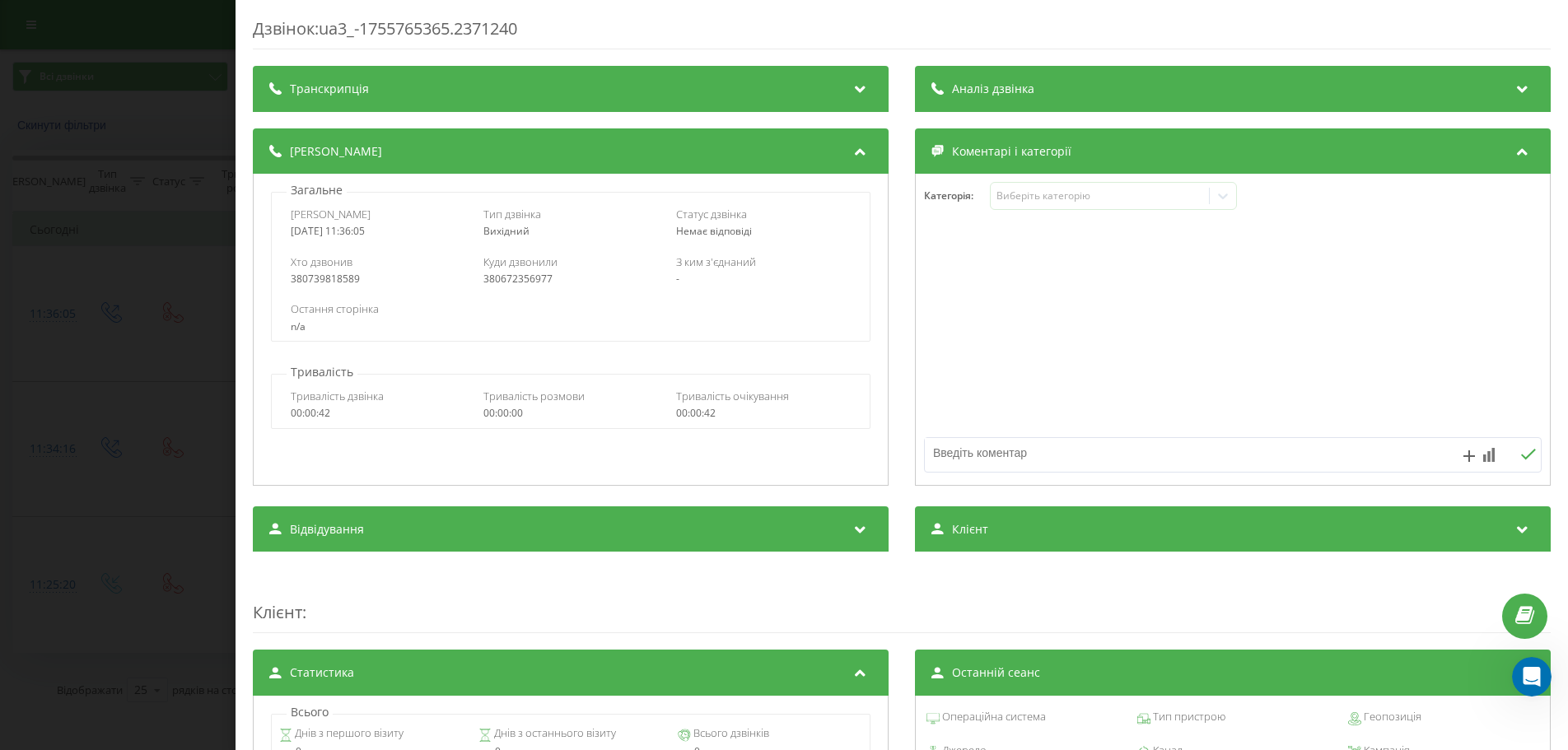
click at [127, 443] on div "Дзвінок : ua3_-1755765365.2371240 Транскрипція Для AI-аналізу майбутніх дзвінкі…" at bounding box center [784, 375] width 1568 height 750
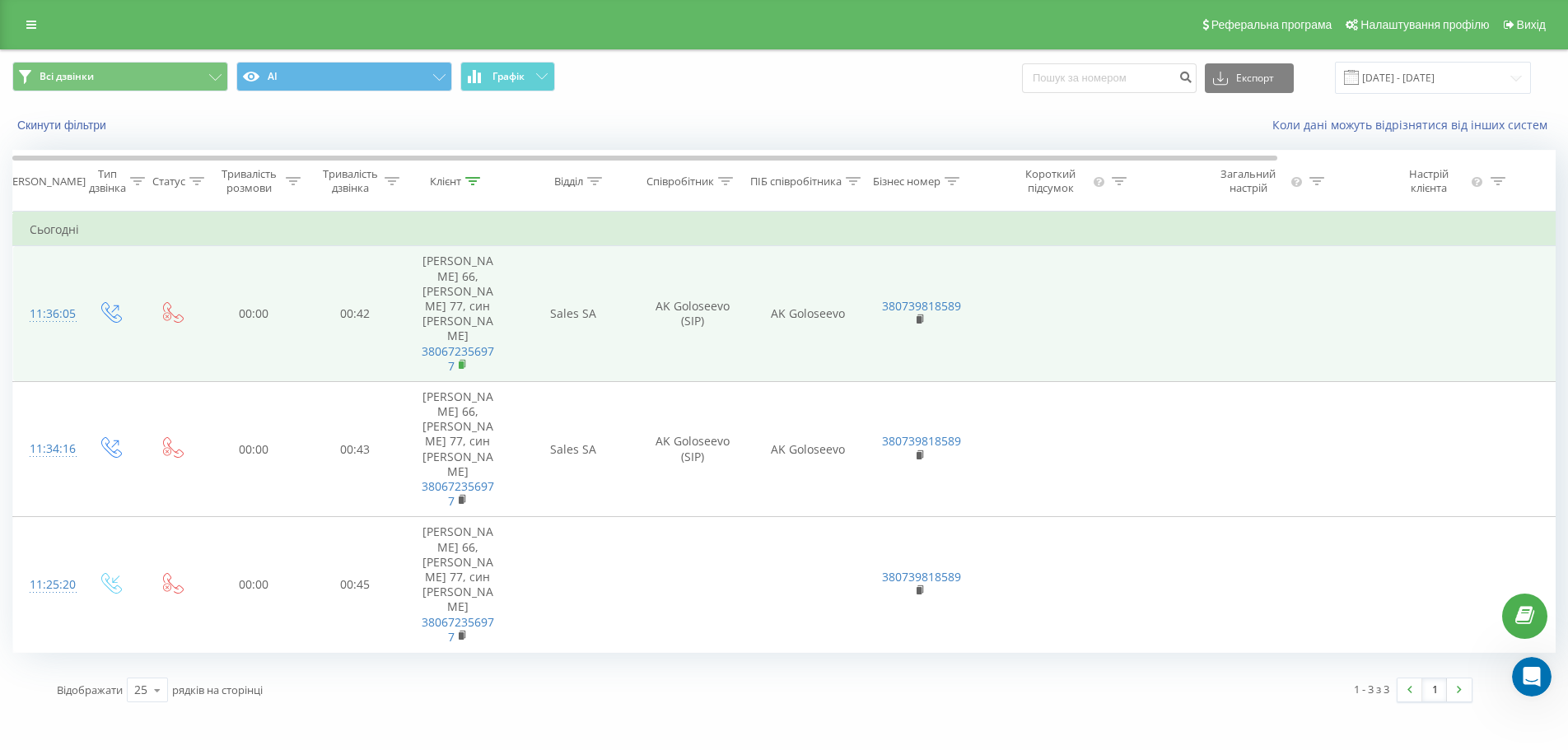
click at [462, 362] on rect at bounding box center [461, 366] width 5 height 8
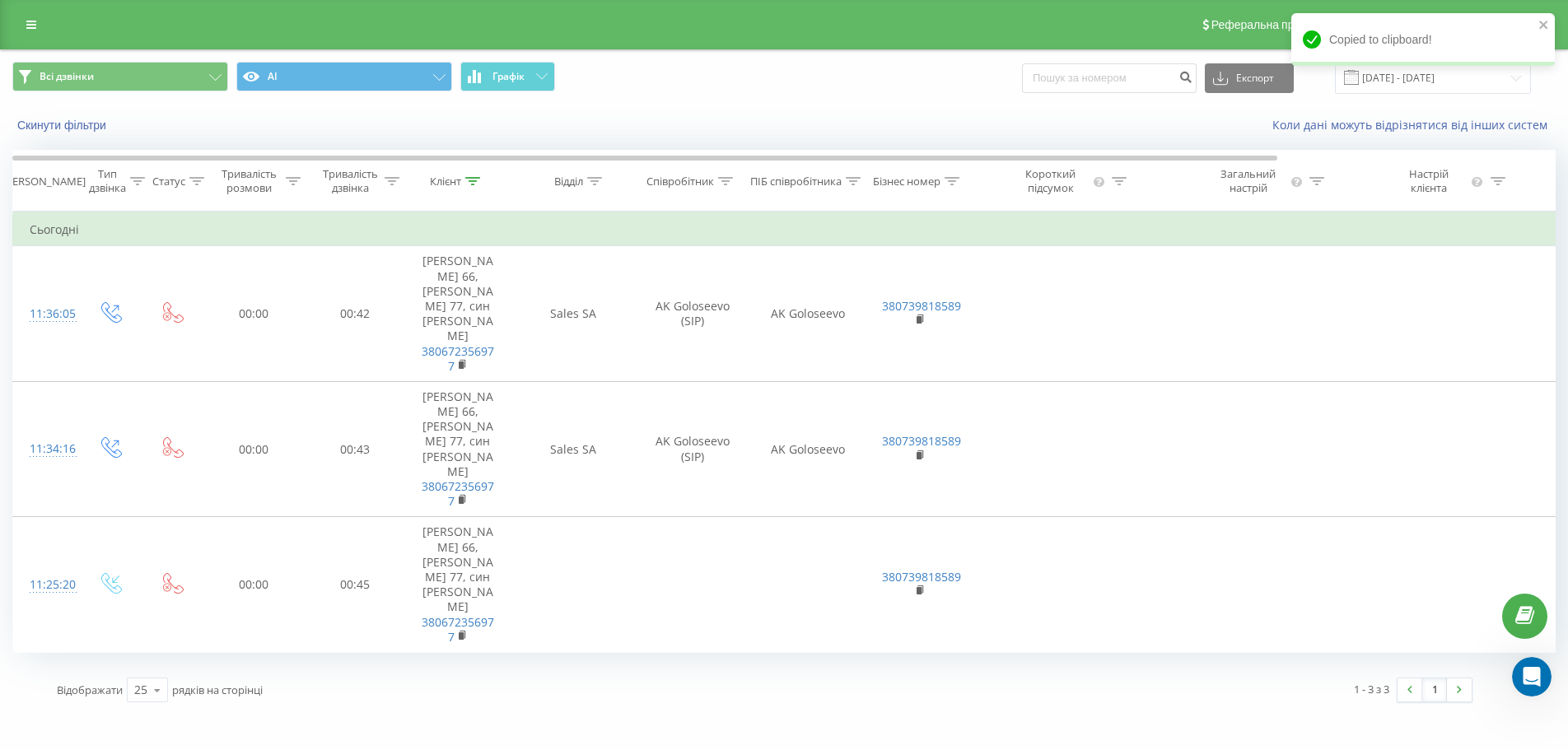
click at [1401, 77] on div "Copied to clipboard!" at bounding box center [1423, 44] width 263 height 64
click at [1543, 20] on icon "close" at bounding box center [1544, 24] width 12 height 13
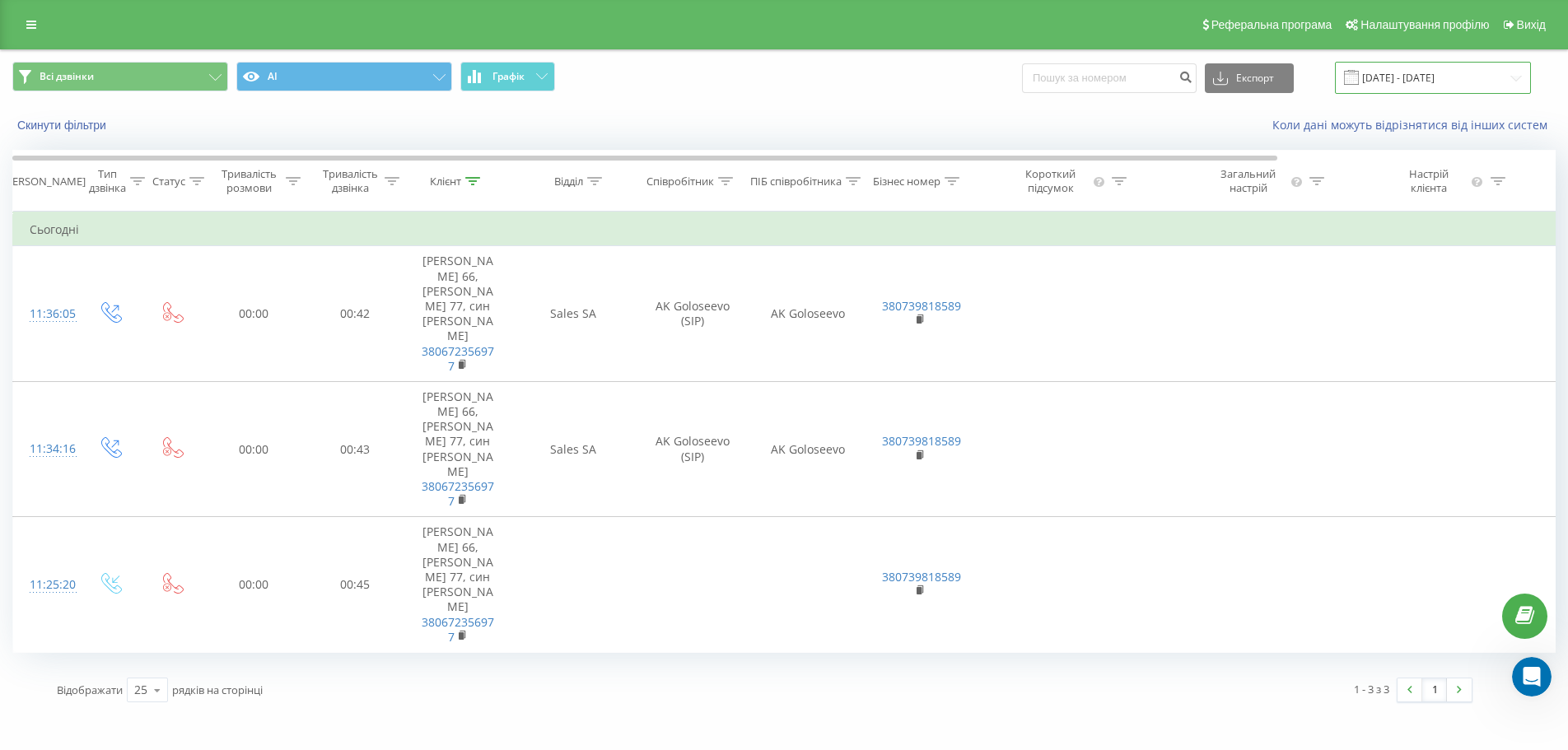
click at [1406, 74] on input "[DATE] - [DATE]" at bounding box center [1432, 78] width 196 height 32
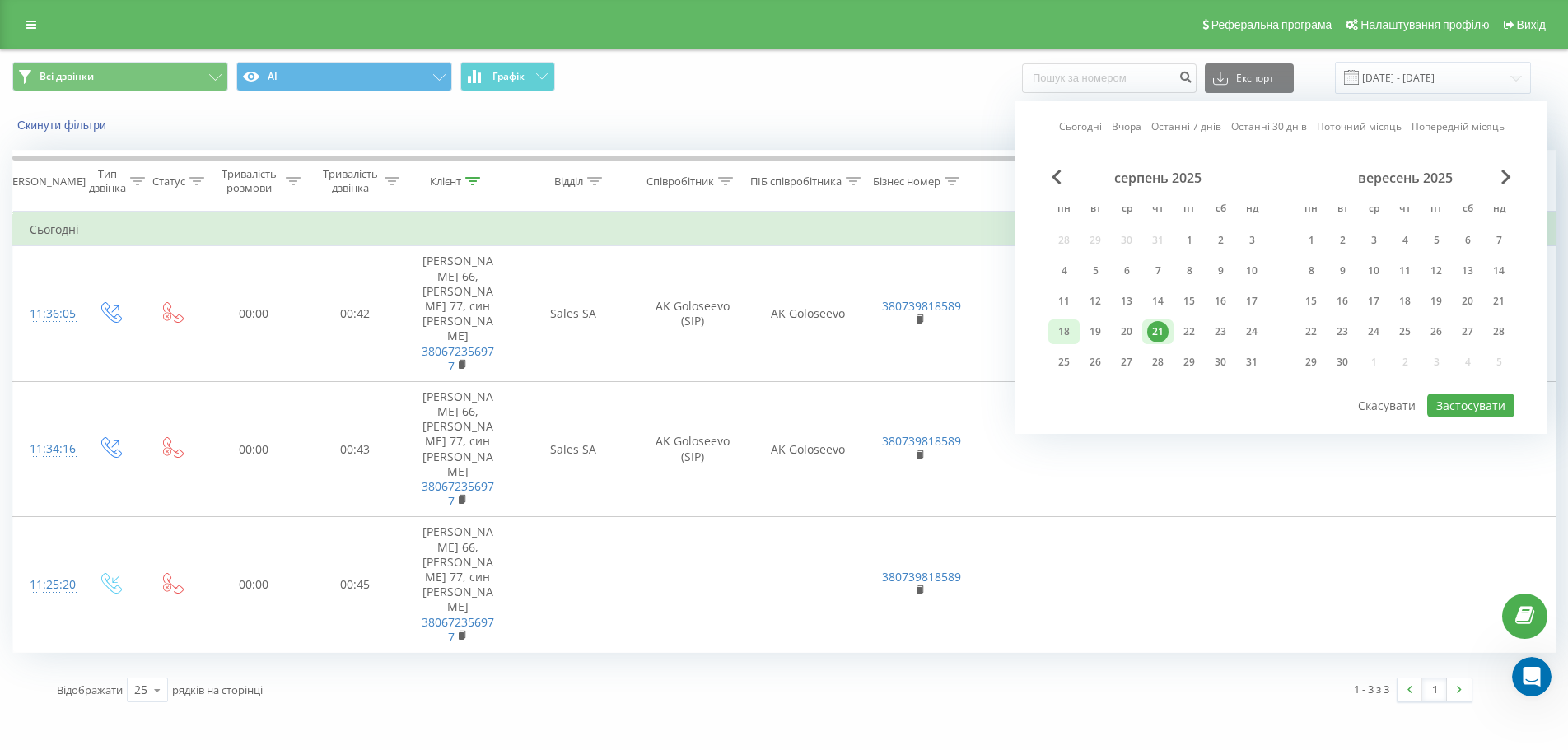
click at [1066, 327] on div "18" at bounding box center [1065, 332] width 22 height 22
click at [1161, 325] on div "21" at bounding box center [1158, 332] width 22 height 22
click at [1491, 408] on button "Застосувати" at bounding box center [1471, 406] width 87 height 24
type input "[DATE] - [DATE]"
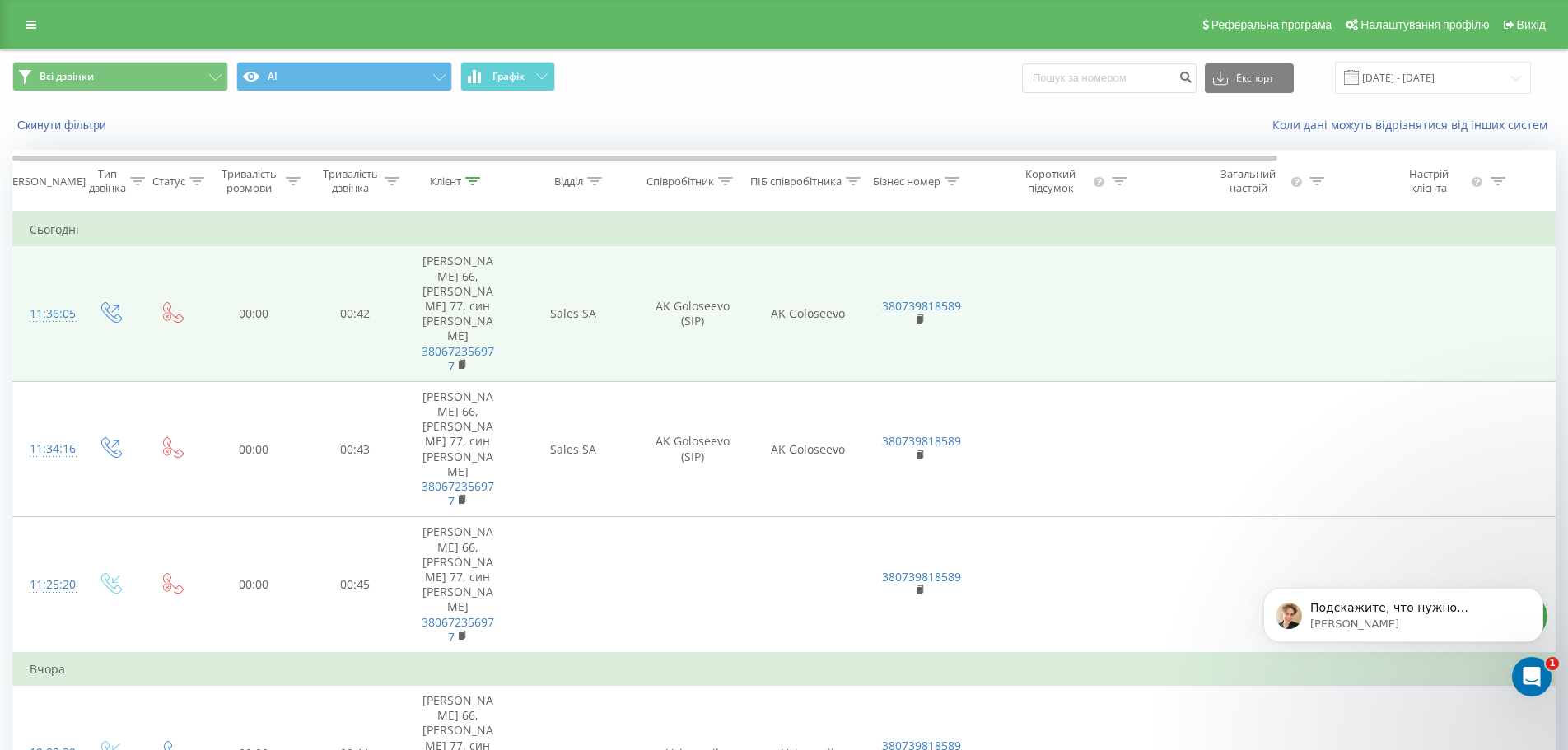
scroll to position [4125, 0]
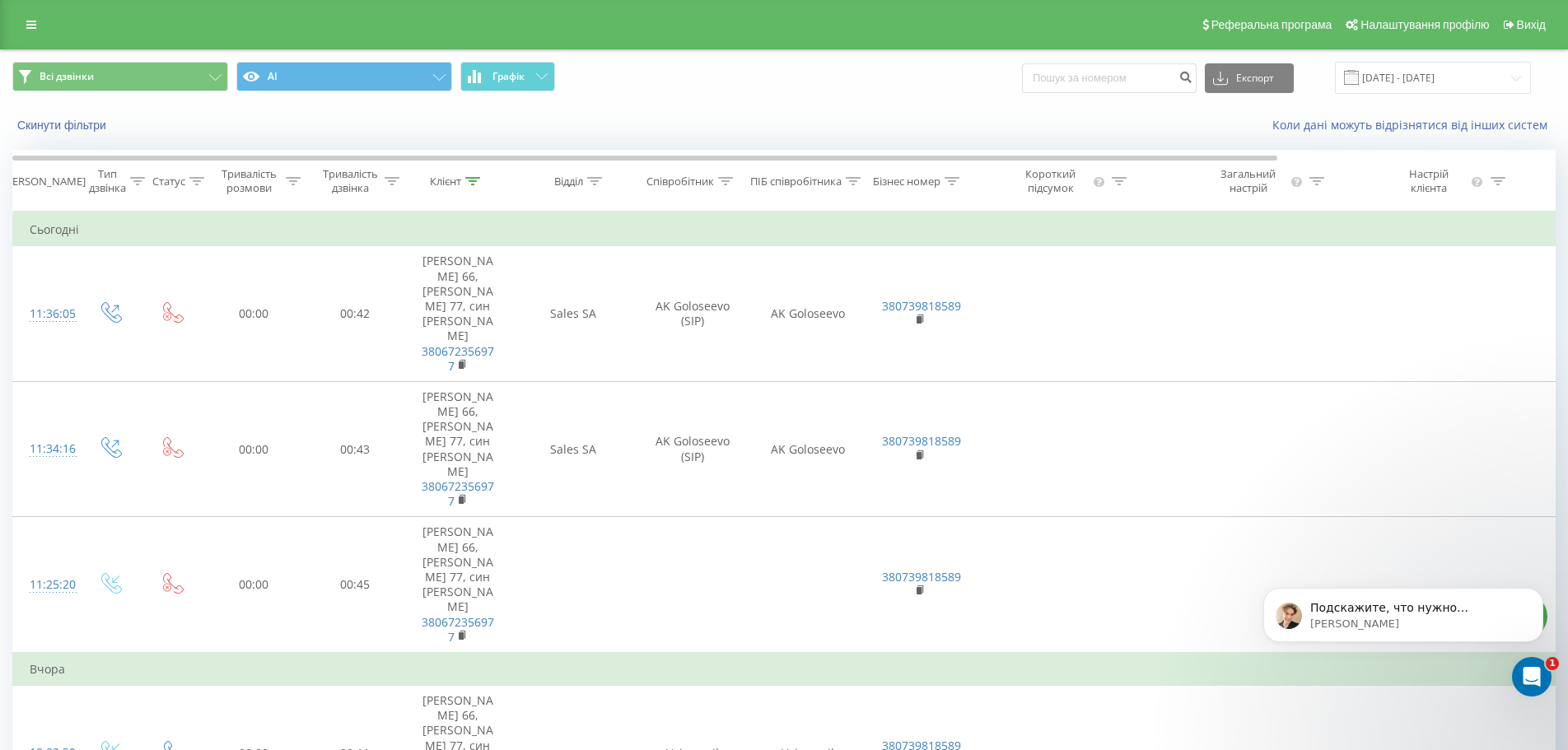
click at [1020, 706] on div "[DOMAIN_NAME] Проекти [DOMAIN_NAME] [DOMAIN_NAME] Дашборд Центр звернень Журнал…" at bounding box center [784, 375] width 1568 height 750
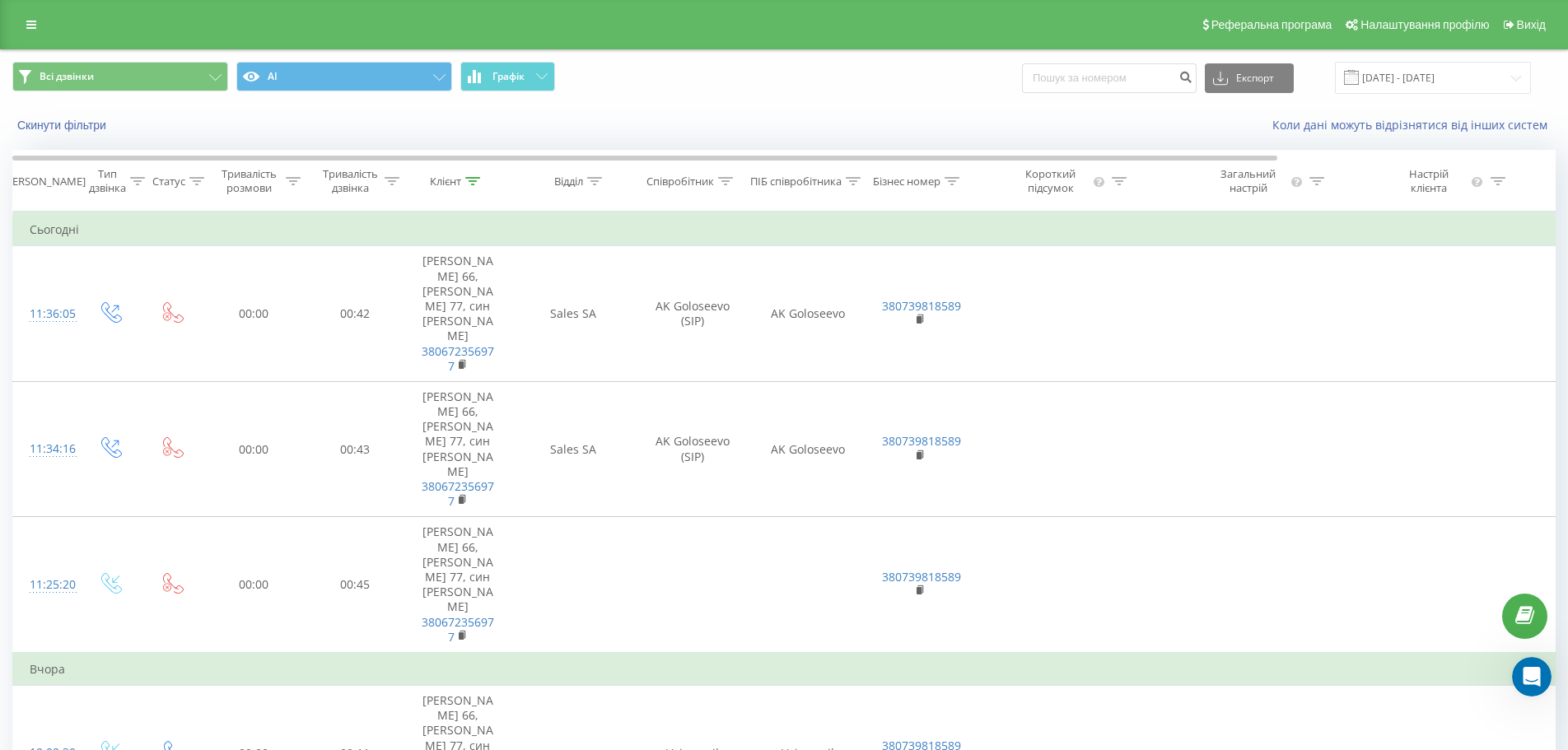
scroll to position [4174, 0]
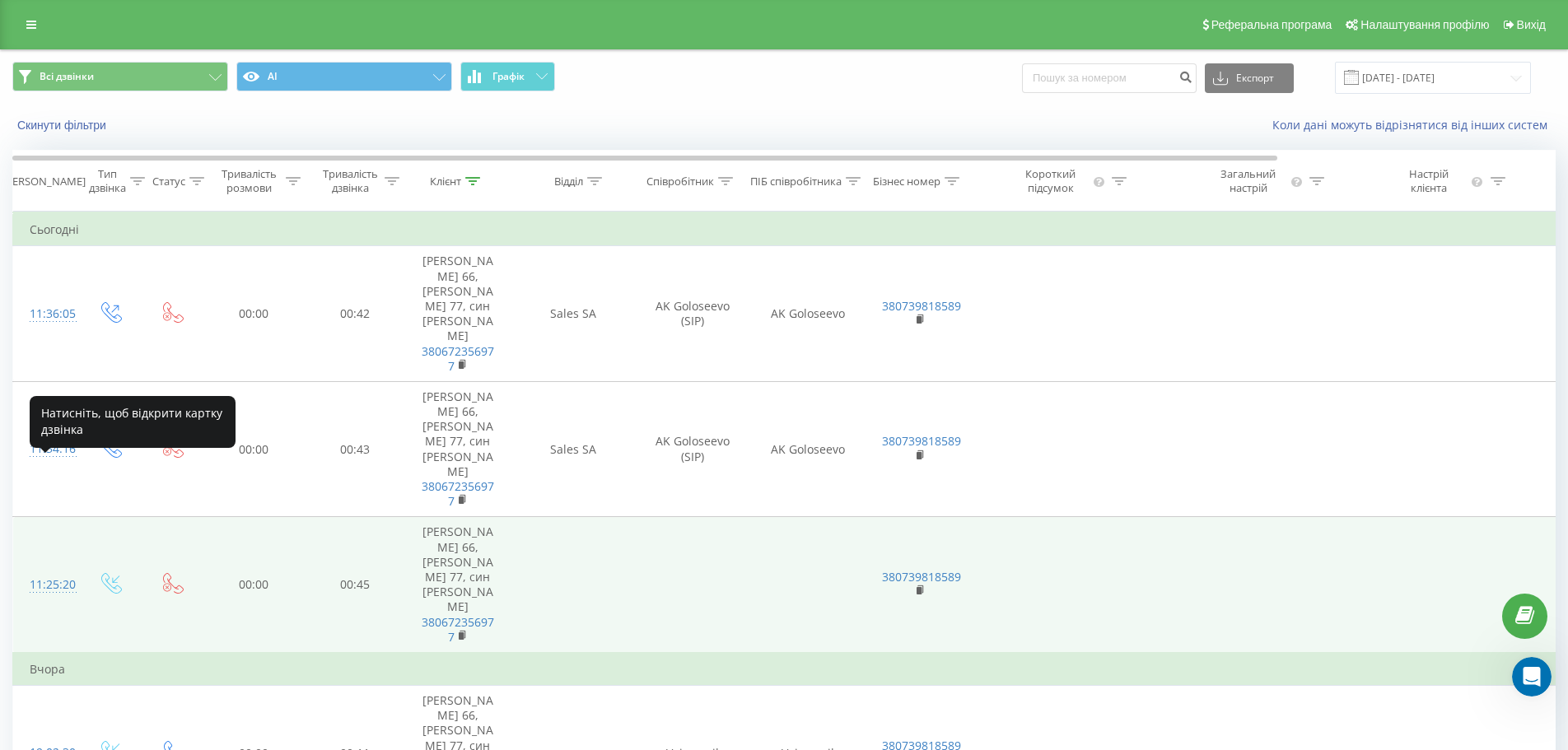
click at [56, 569] on div "11:25:20" at bounding box center [46, 585] width 33 height 32
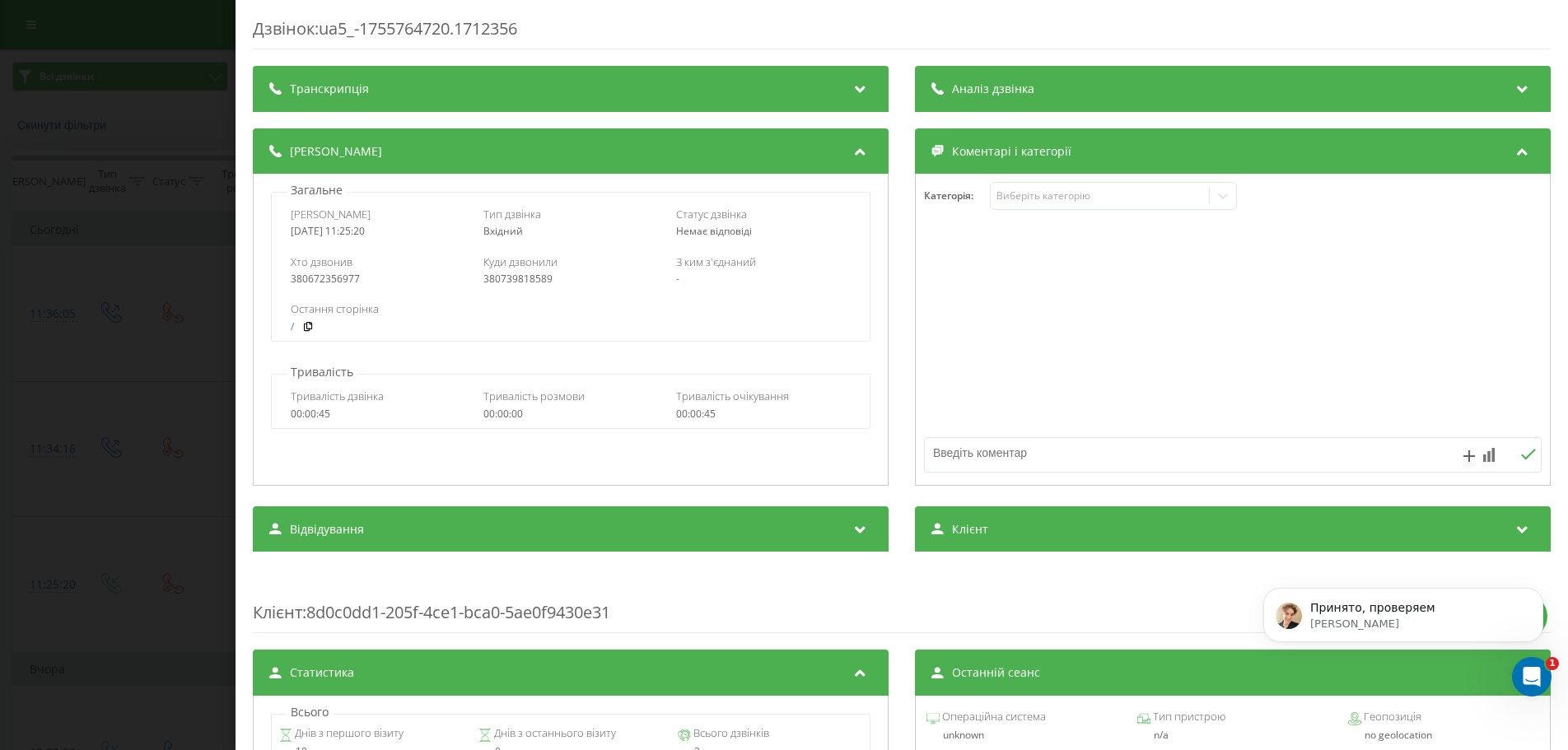
scroll to position [4522, 0]
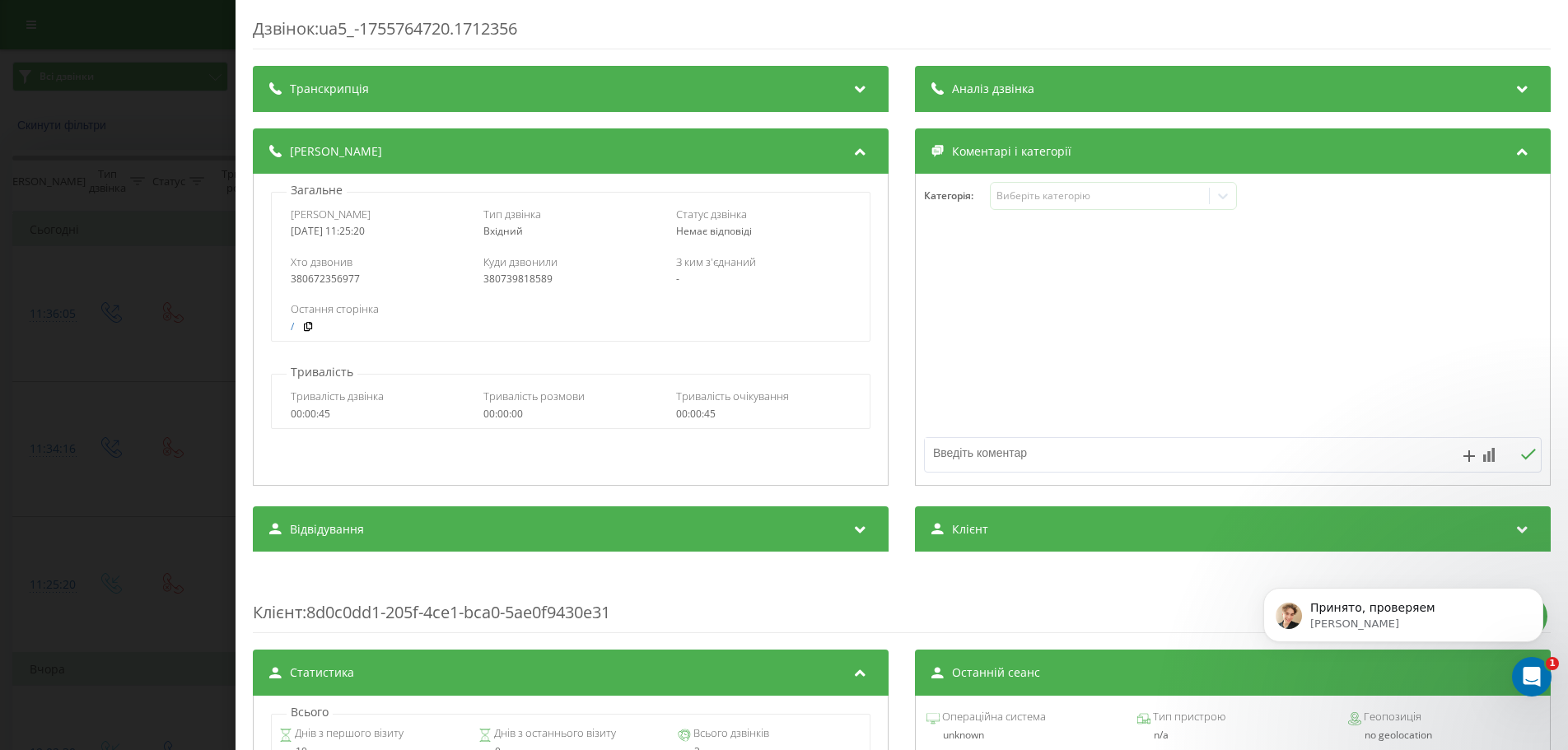
click at [119, 450] on div "Дзвінок : ua5_-1755764720.1712356 Транскрипція Для AI-аналізу майбутніх дзвінкі…" at bounding box center [784, 375] width 1568 height 750
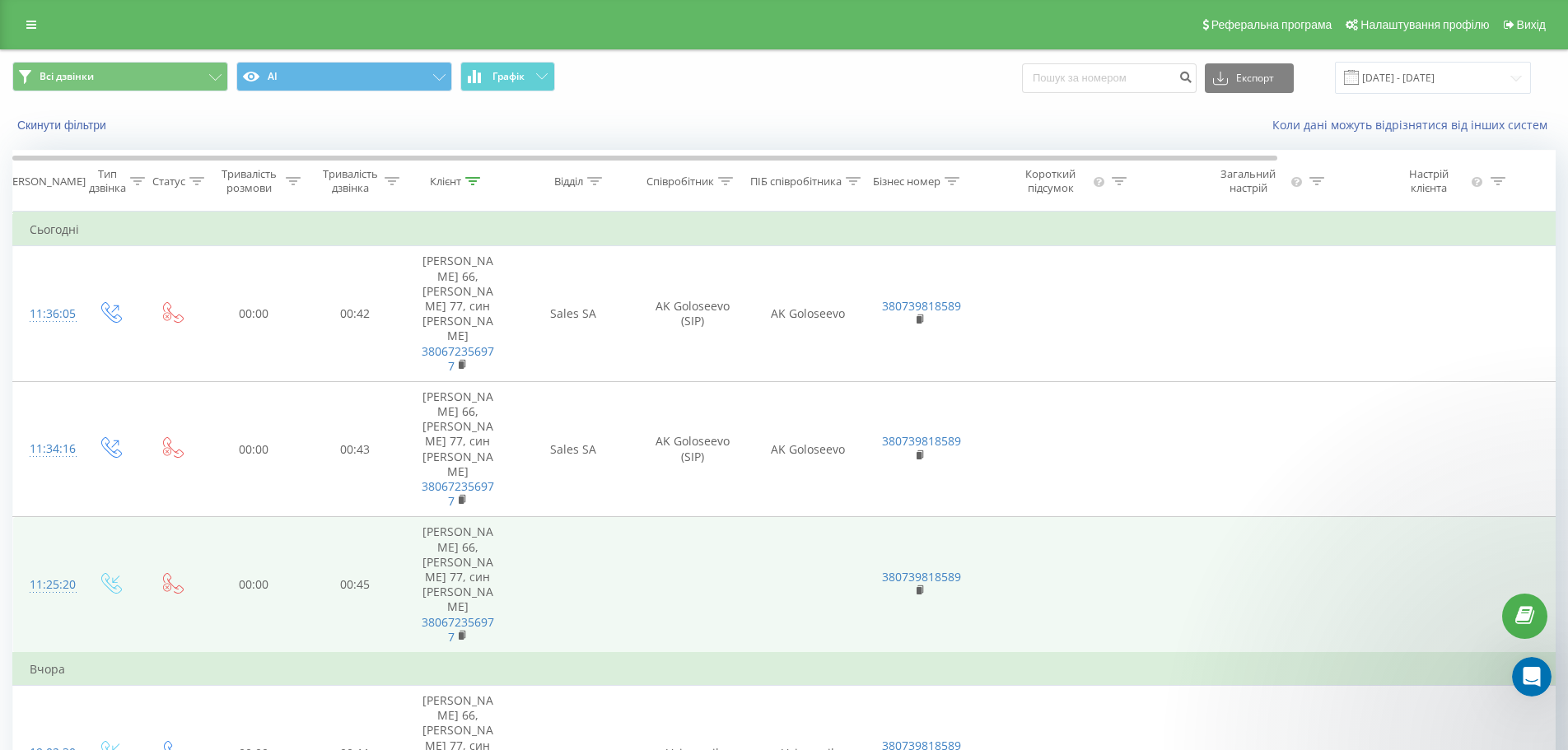
scroll to position [4603, 0]
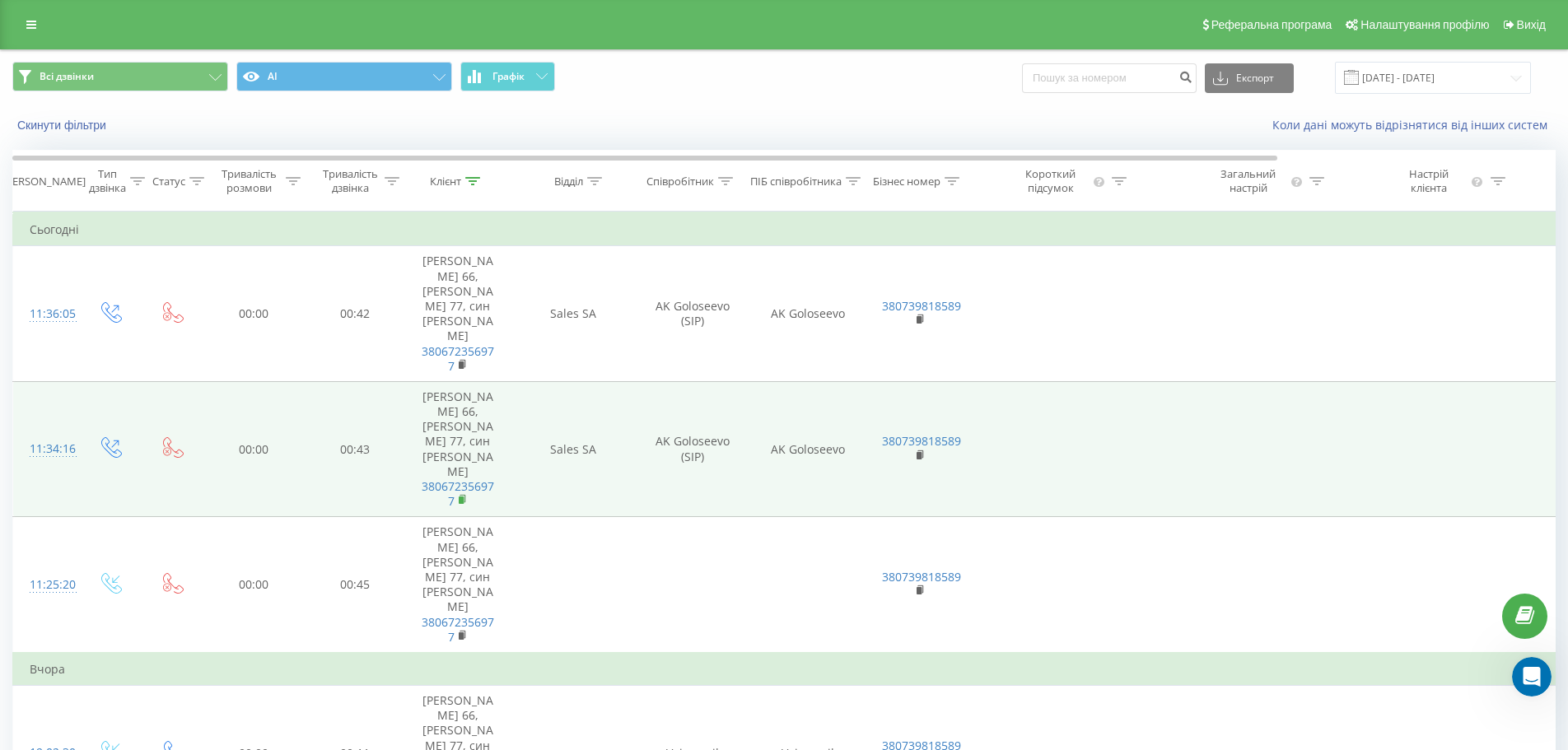
click at [461, 496] on rect at bounding box center [461, 500] width 5 height 8
